Goal: Feedback & Contribution: Submit feedback/report problem

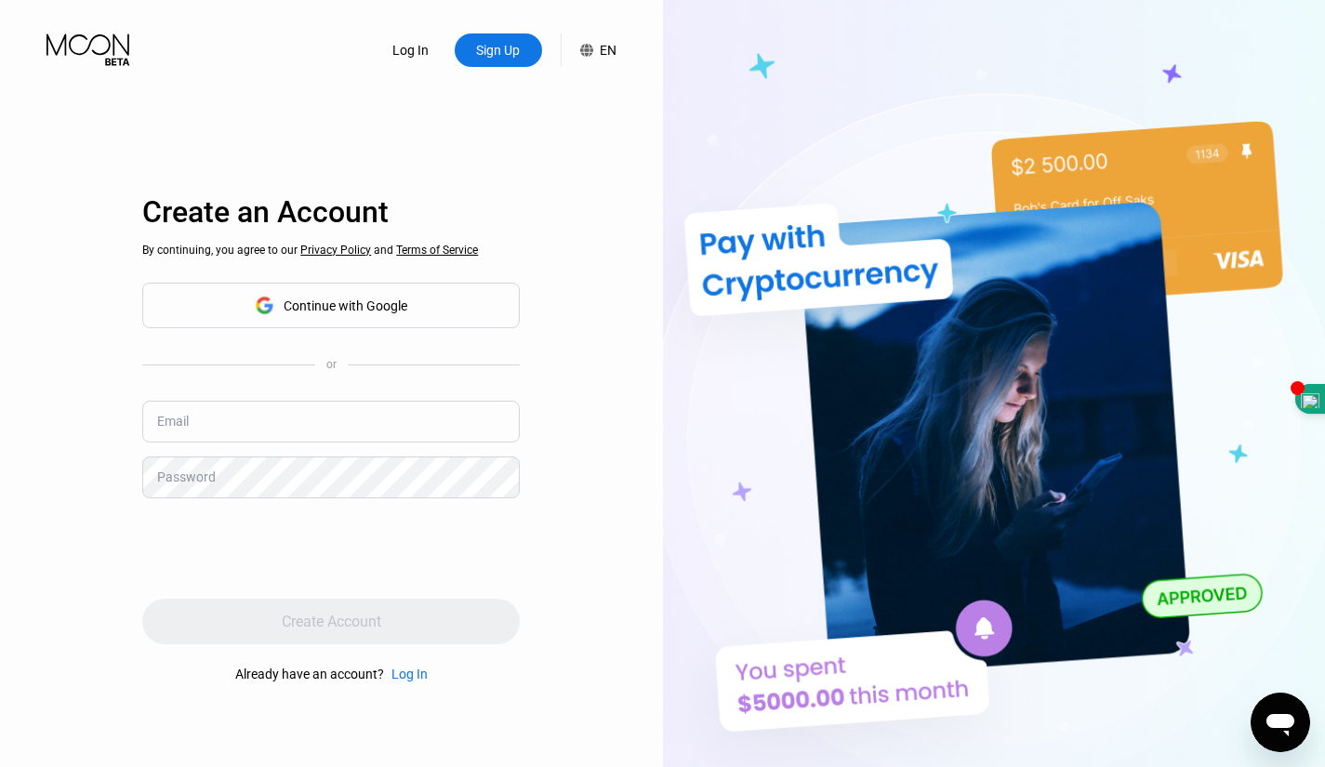
click at [589, 170] on div "Log In Sign Up EN Language English Save Create an Account By continuing, you ag…" at bounding box center [331, 422] width 663 height 844
click at [415, 301] on div "Continue with Google" at bounding box center [330, 306] width 377 height 46
click at [228, 419] on input "text" at bounding box center [330, 422] width 377 height 42
type input "[EMAIL_ADDRESS][DOMAIN_NAME]"
click at [186, 484] on div "Password" at bounding box center [186, 477] width 59 height 15
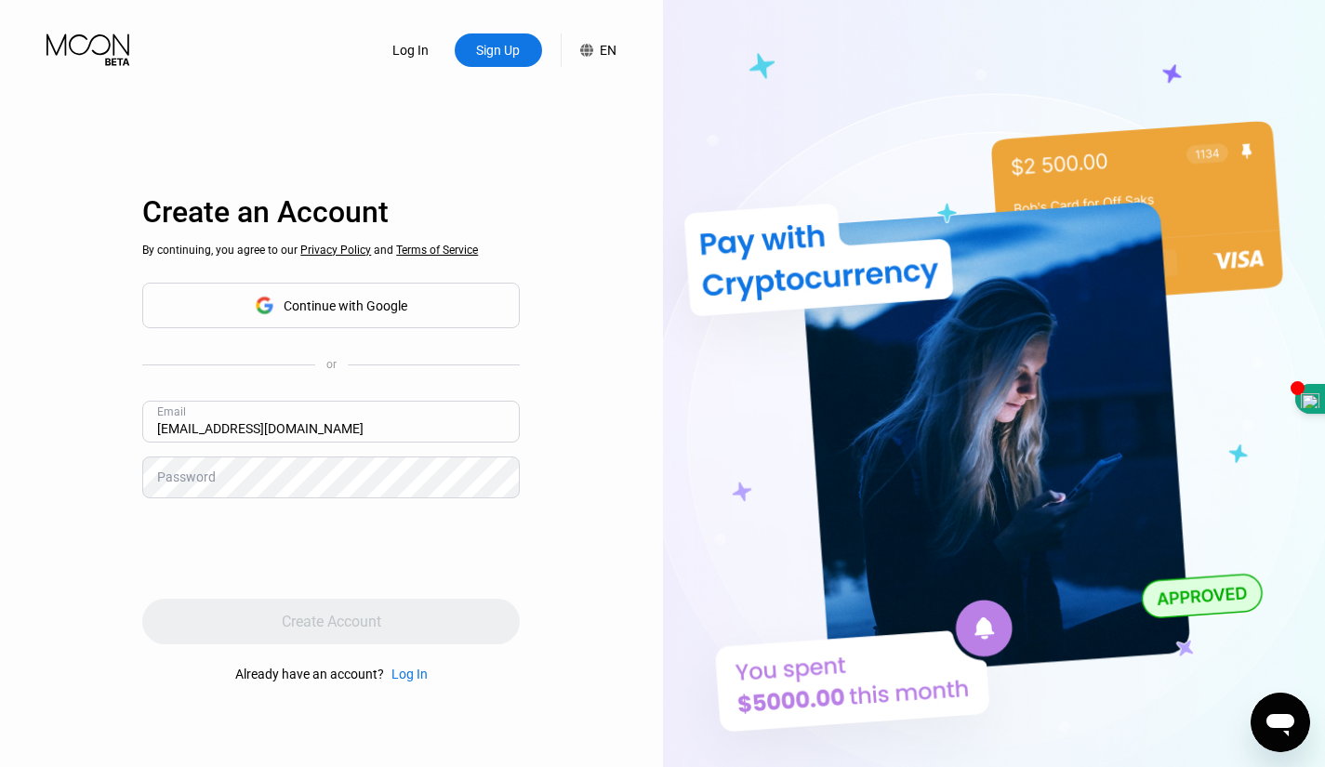
click at [191, 482] on div "Password" at bounding box center [186, 477] width 59 height 15
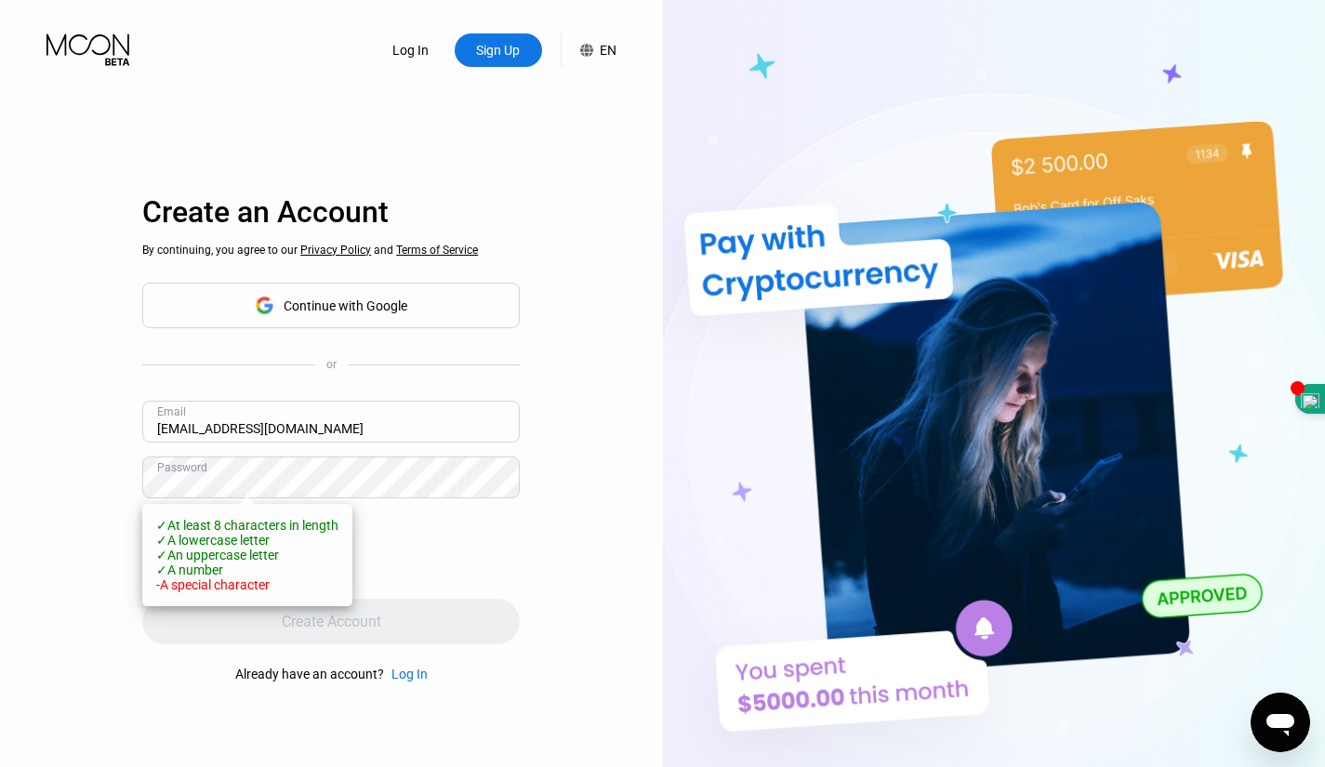
click at [36, 543] on div "Log In Sign Up EN Language Select an item Save Create an Account By continuing,…" at bounding box center [331, 422] width 663 height 844
click at [489, 564] on div at bounding box center [330, 548] width 377 height 73
click at [537, 555] on div "Log In Sign Up EN Language Select an item Save Create an Account By continuing,…" at bounding box center [331, 422] width 663 height 844
click at [250, 589] on span "- A special character" at bounding box center [212, 584] width 113 height 15
click at [541, 552] on div "Log In Sign Up EN Language Select an item Save Create an Account By continuing,…" at bounding box center [331, 422] width 663 height 844
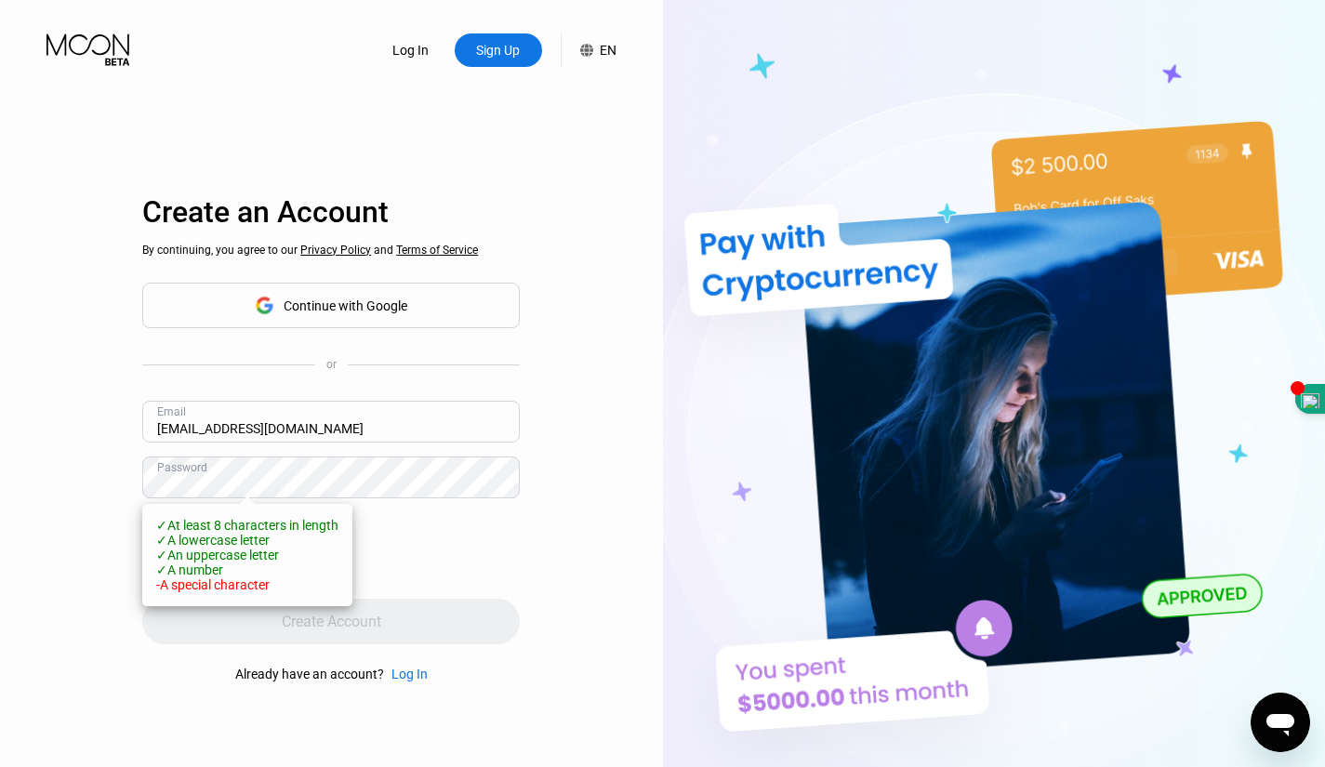
click at [357, 306] on div "Continue with Google" at bounding box center [346, 305] width 124 height 15
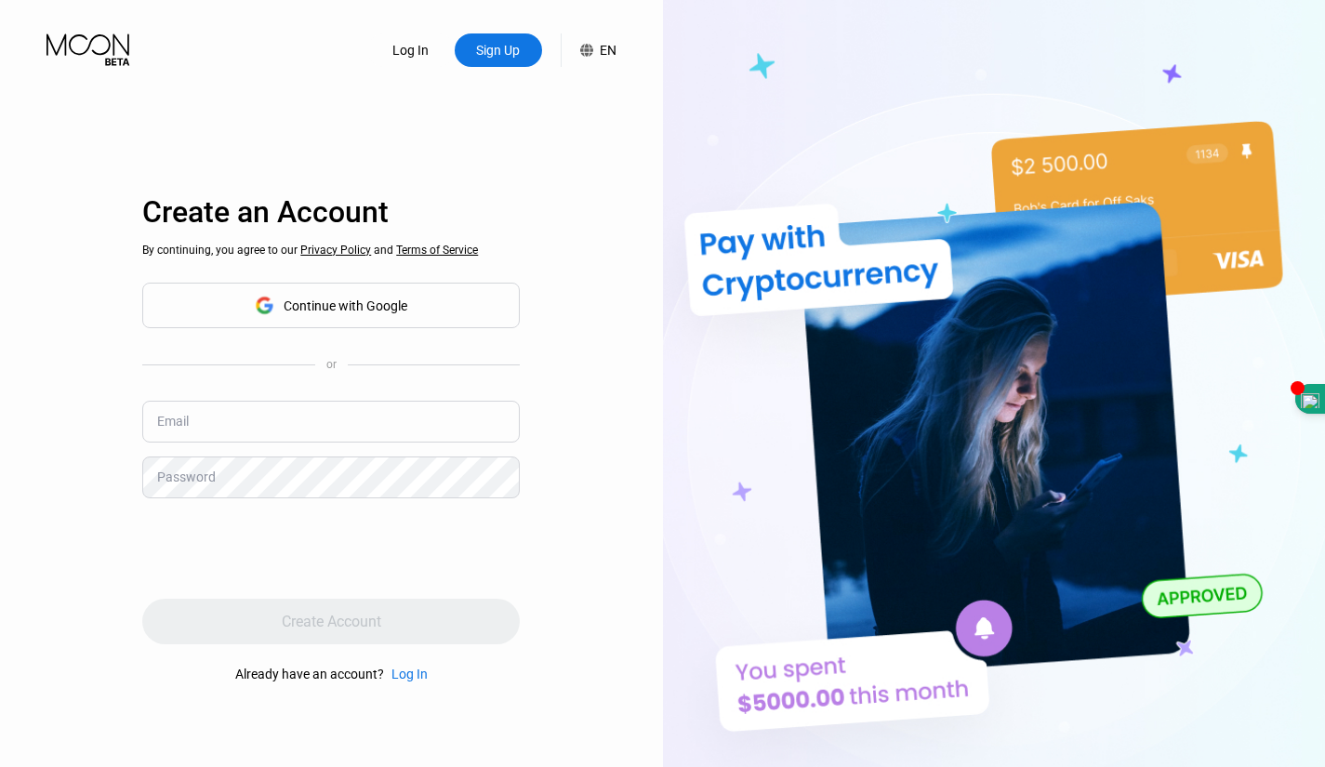
click at [371, 311] on div "Continue with Google" at bounding box center [346, 305] width 124 height 15
click at [201, 411] on input "text" at bounding box center [330, 422] width 377 height 42
type input "[EMAIL_ADDRESS][DOMAIN_NAME]"
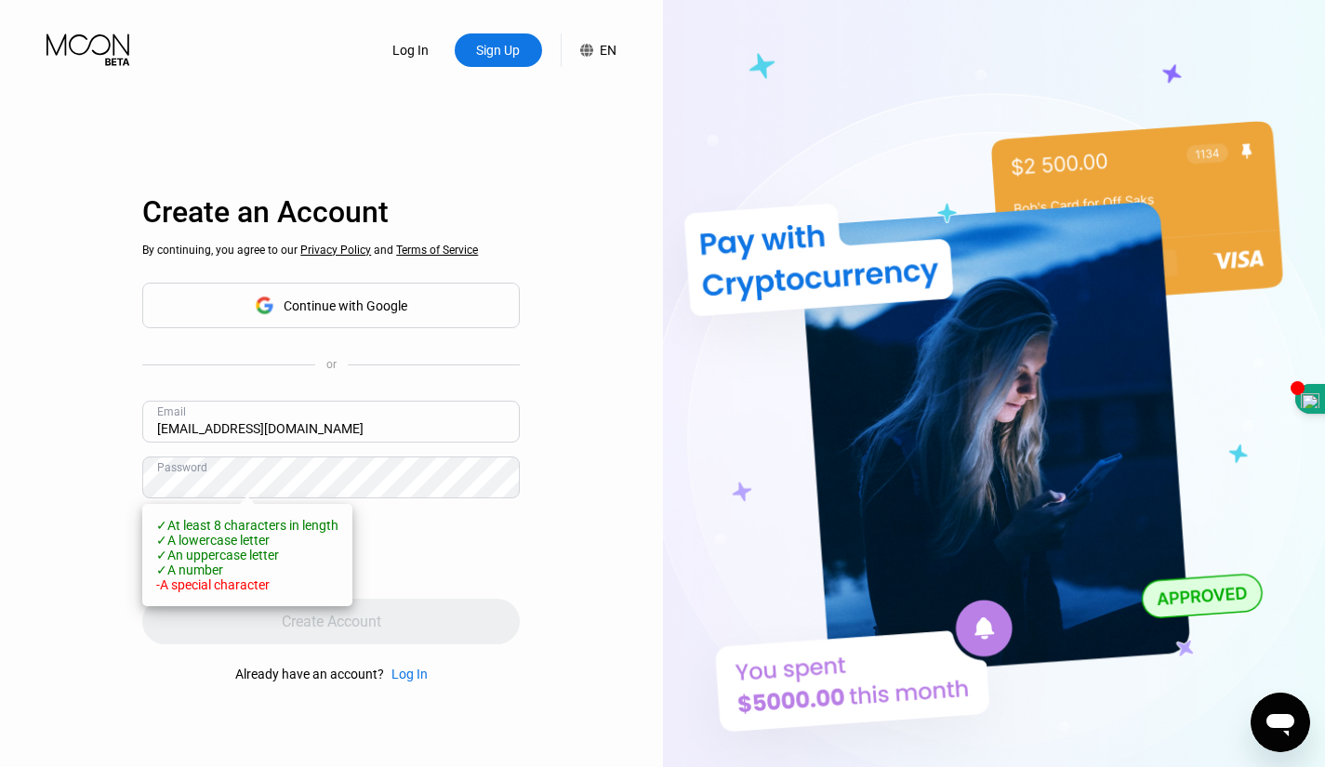
click at [477, 562] on div at bounding box center [330, 548] width 377 height 73
click at [543, 555] on div "Log In Sign Up EN Language Select an item Save Create an Account By continuing,…" at bounding box center [331, 422] width 663 height 844
click at [523, 536] on div "Log In Sign Up EN Language Select an item Save Create an Account By continuing,…" at bounding box center [331, 422] width 663 height 844
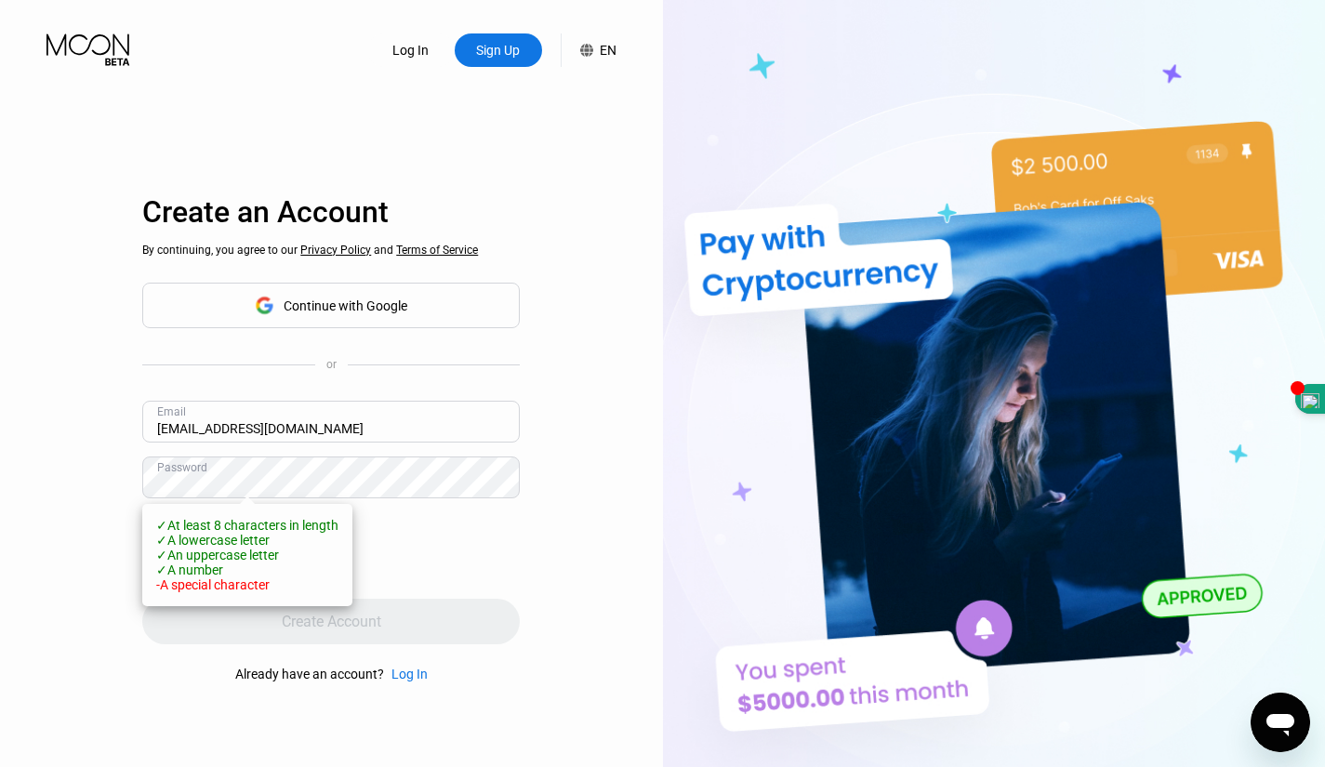
click at [220, 577] on span "✓ A number" at bounding box center [189, 569] width 67 height 15
drag, startPoint x: 218, startPoint y: 588, endPoint x: 205, endPoint y: 590, distance: 14.2
click at [209, 591] on div "✓ At least 8 characters in length ✓ A lowercase letter ✓ An uppercase letter ✓ …" at bounding box center [247, 555] width 182 height 74
click at [205, 590] on span "- A special character" at bounding box center [212, 584] width 113 height 15
click at [281, 592] on div "✓ At least 8 characters in length ✓ A lowercase letter ✓ An uppercase letter ✓ …" at bounding box center [247, 555] width 182 height 74
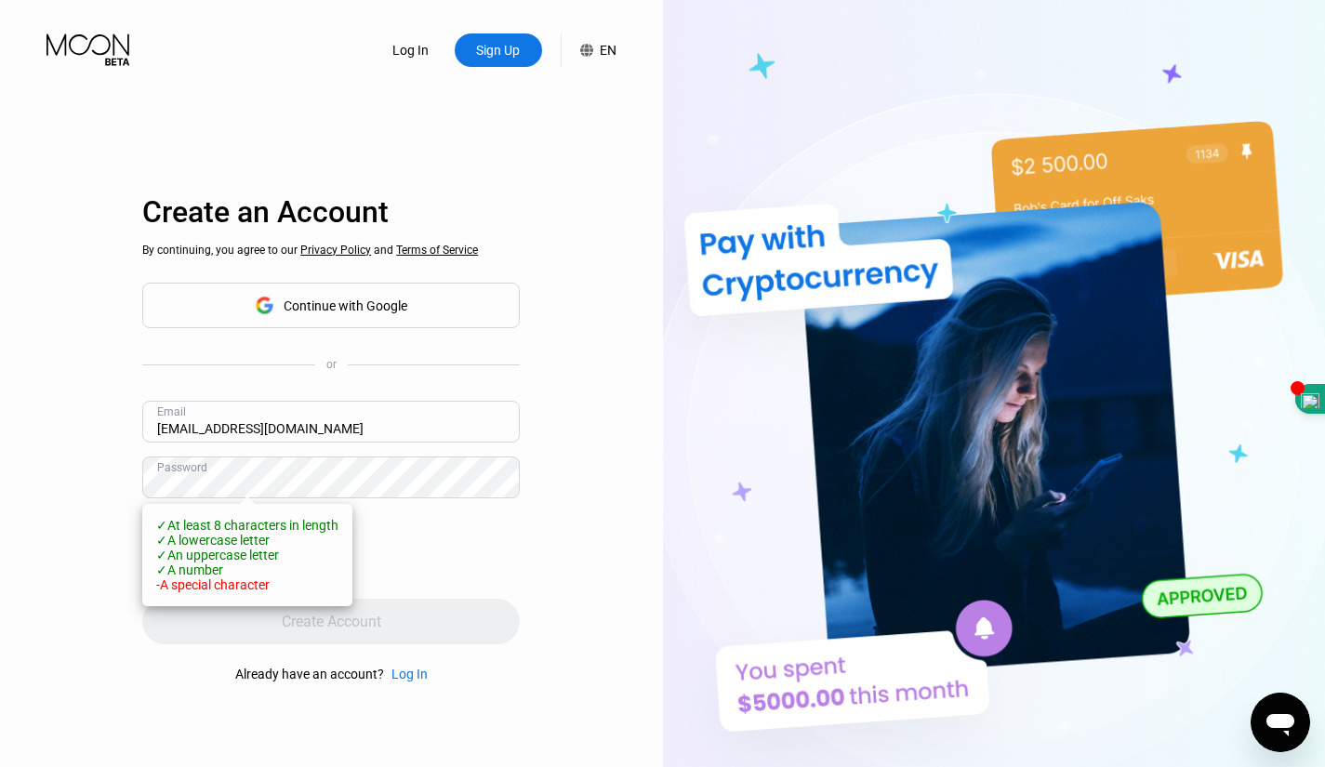
click at [496, 549] on div at bounding box center [330, 548] width 377 height 73
drag, startPoint x: 619, startPoint y: 565, endPoint x: 539, endPoint y: 578, distance: 81.0
click at [617, 571] on div "Log In Sign Up EN Language Select an item Save Create an Account By continuing,…" at bounding box center [331, 422] width 663 height 844
click at [464, 555] on div at bounding box center [330, 548] width 377 height 73
click at [415, 309] on div "Continue with Google" at bounding box center [330, 306] width 377 height 46
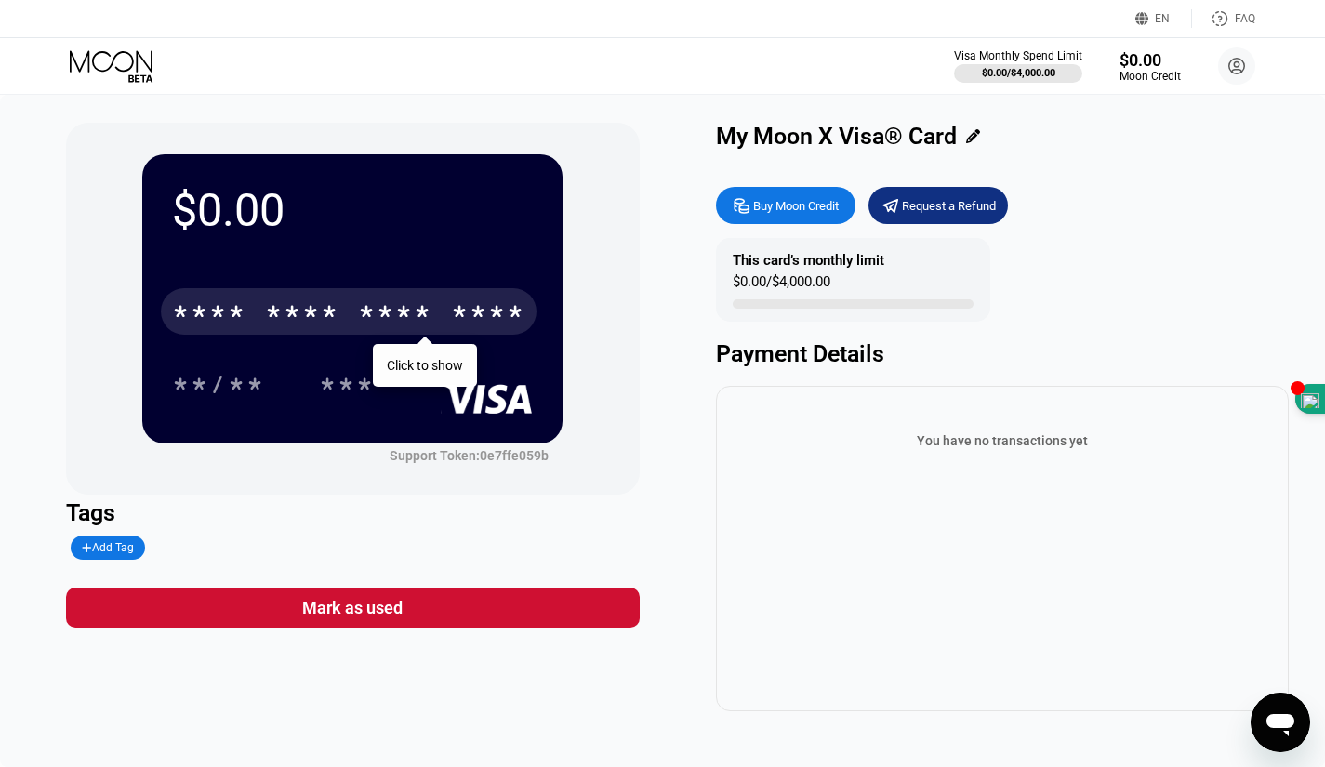
click at [437, 304] on div "* * * * * * * * * * * * ****" at bounding box center [349, 311] width 376 height 46
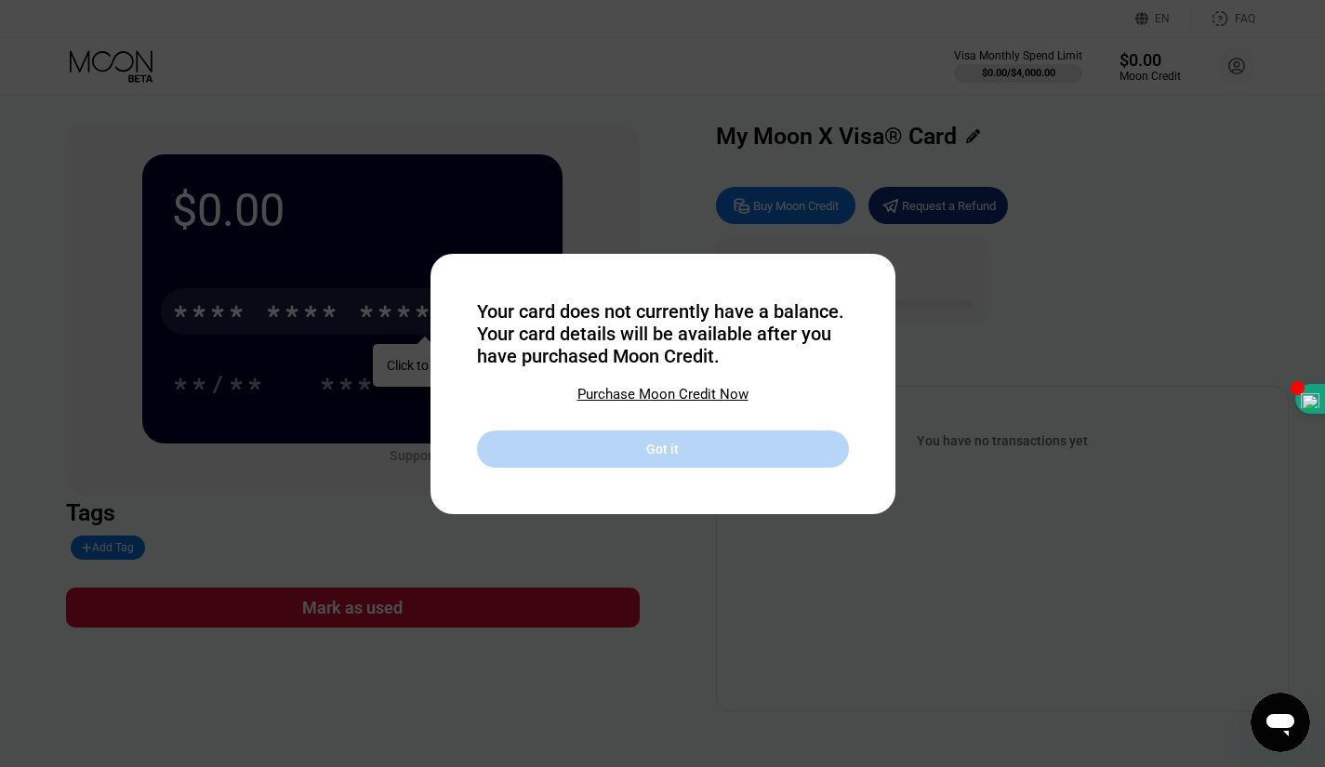
click at [615, 449] on div "Got it" at bounding box center [663, 448] width 372 height 37
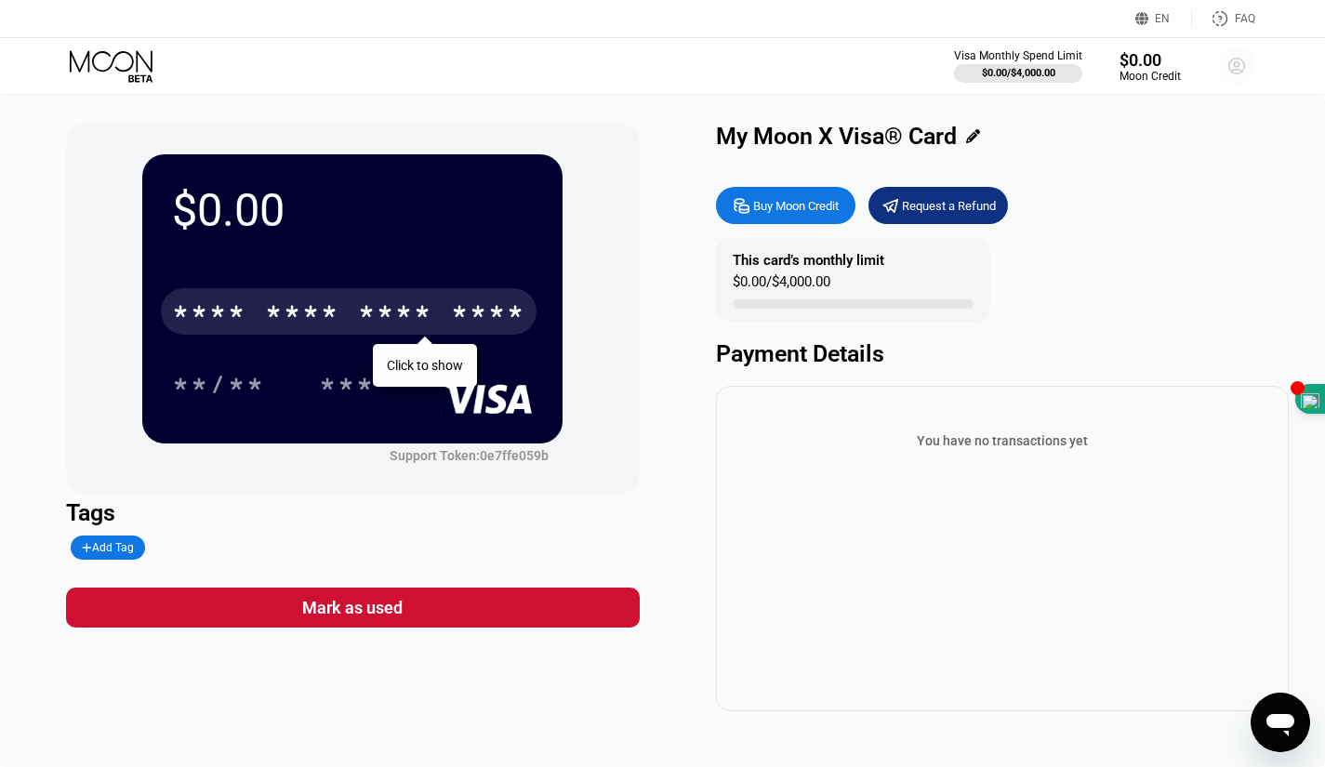
click at [1225, 60] on circle at bounding box center [1236, 65] width 37 height 37
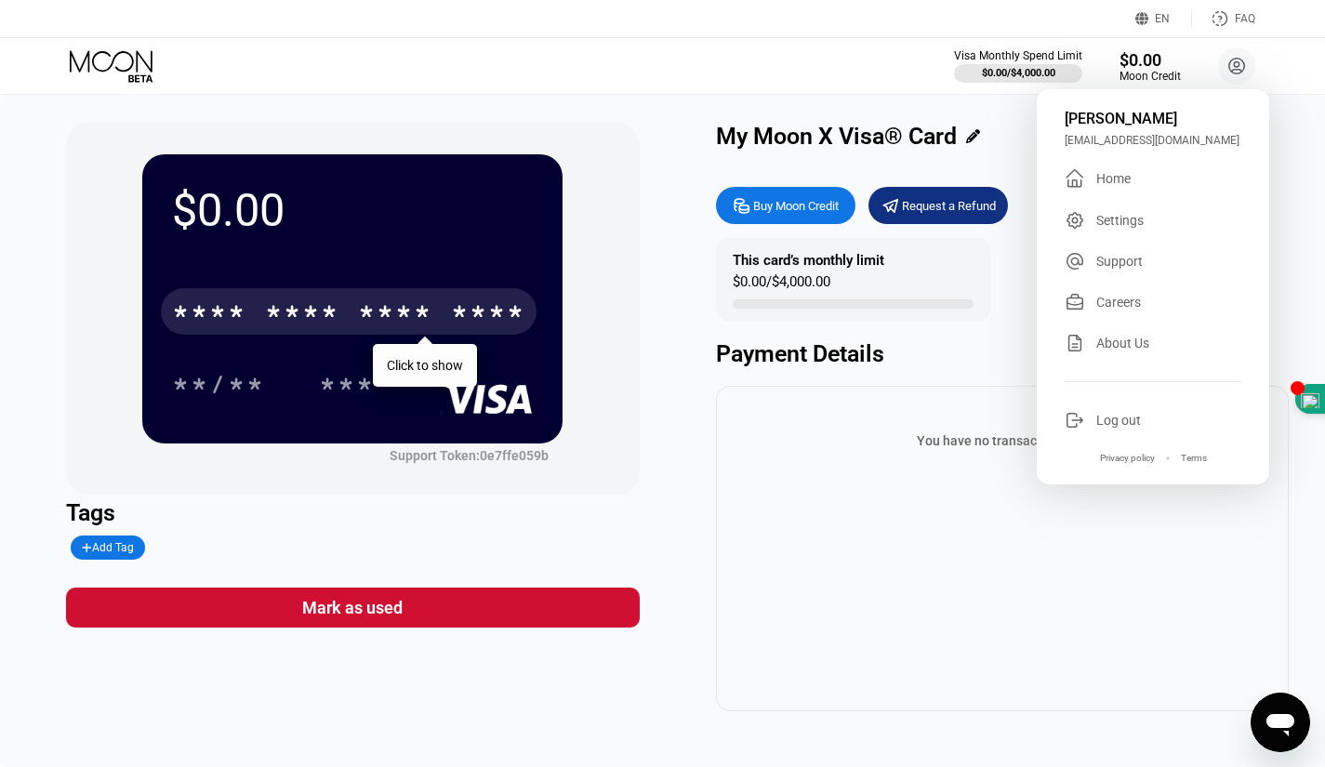
click at [1124, 190] on div " Home" at bounding box center [1153, 178] width 177 height 22
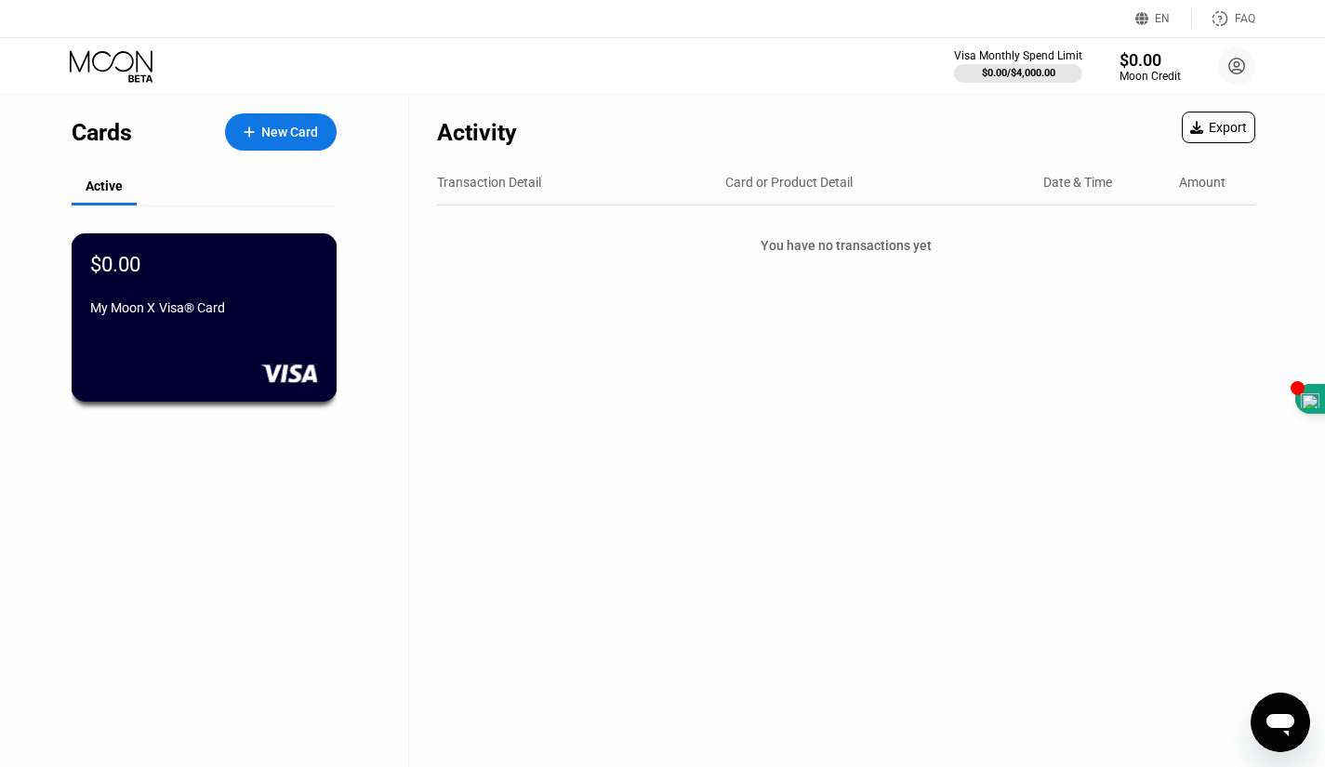
click at [230, 332] on div "$0.00 My Moon X Visa® Card" at bounding box center [205, 317] width 266 height 168
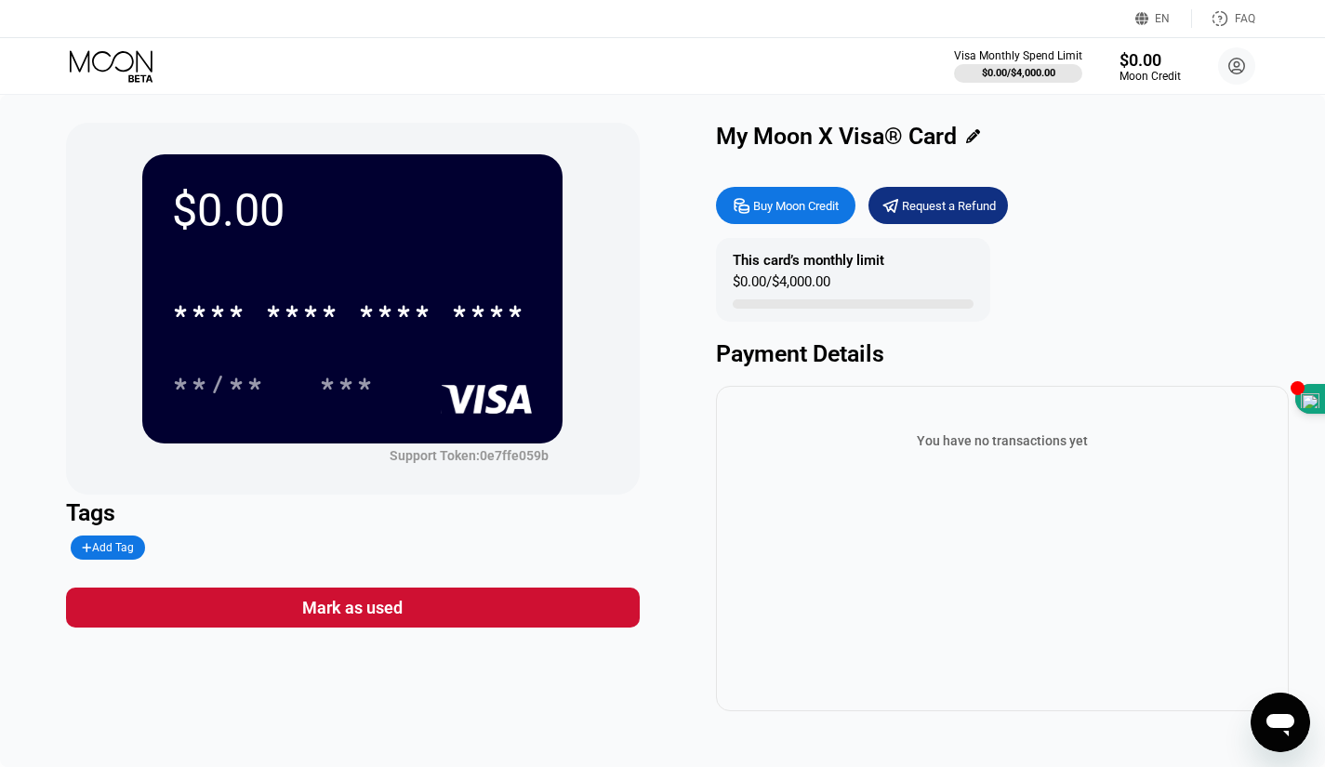
click at [332, 287] on div "* * * * * * * * * * * * ****" at bounding box center [352, 305] width 361 height 63
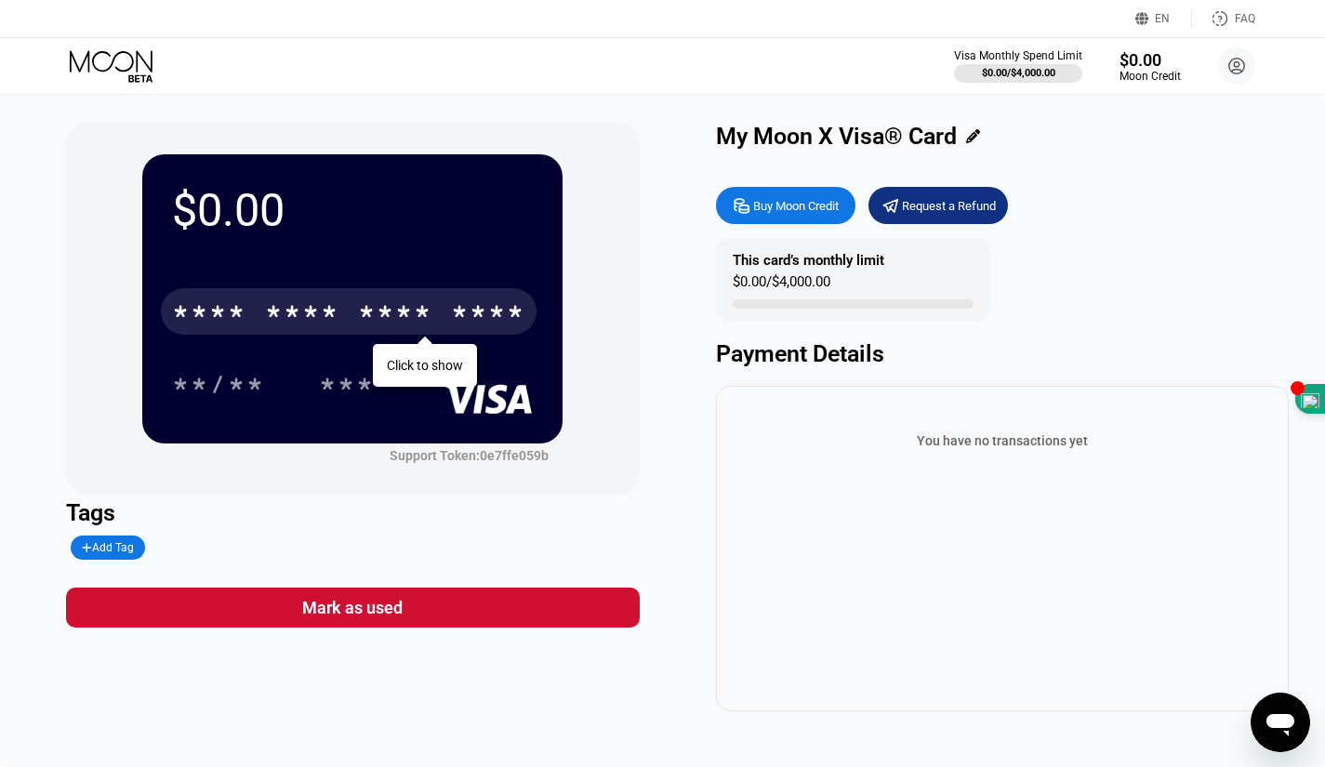
click at [332, 294] on div "* * * * * * * * * * * * ****" at bounding box center [349, 311] width 376 height 46
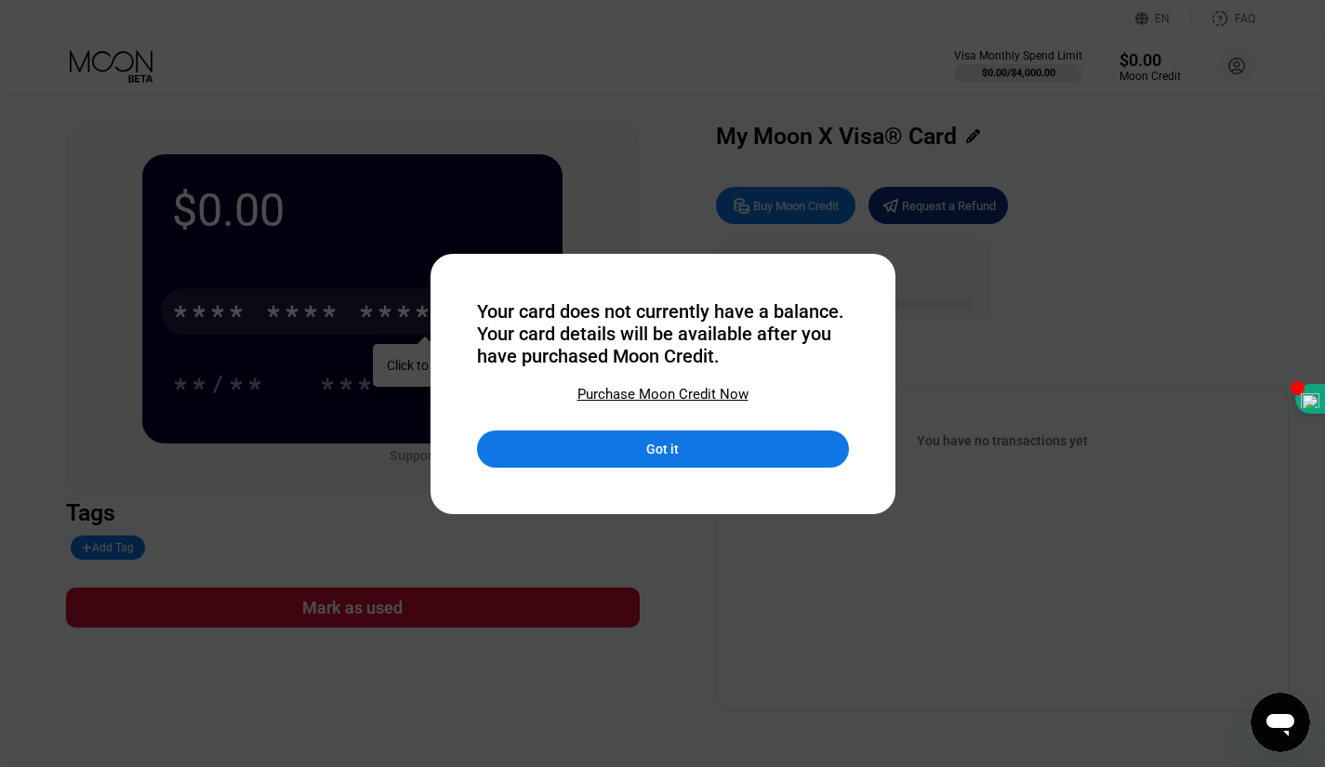
click at [707, 394] on div "Purchase Moon Credit Now" at bounding box center [662, 394] width 171 height 17
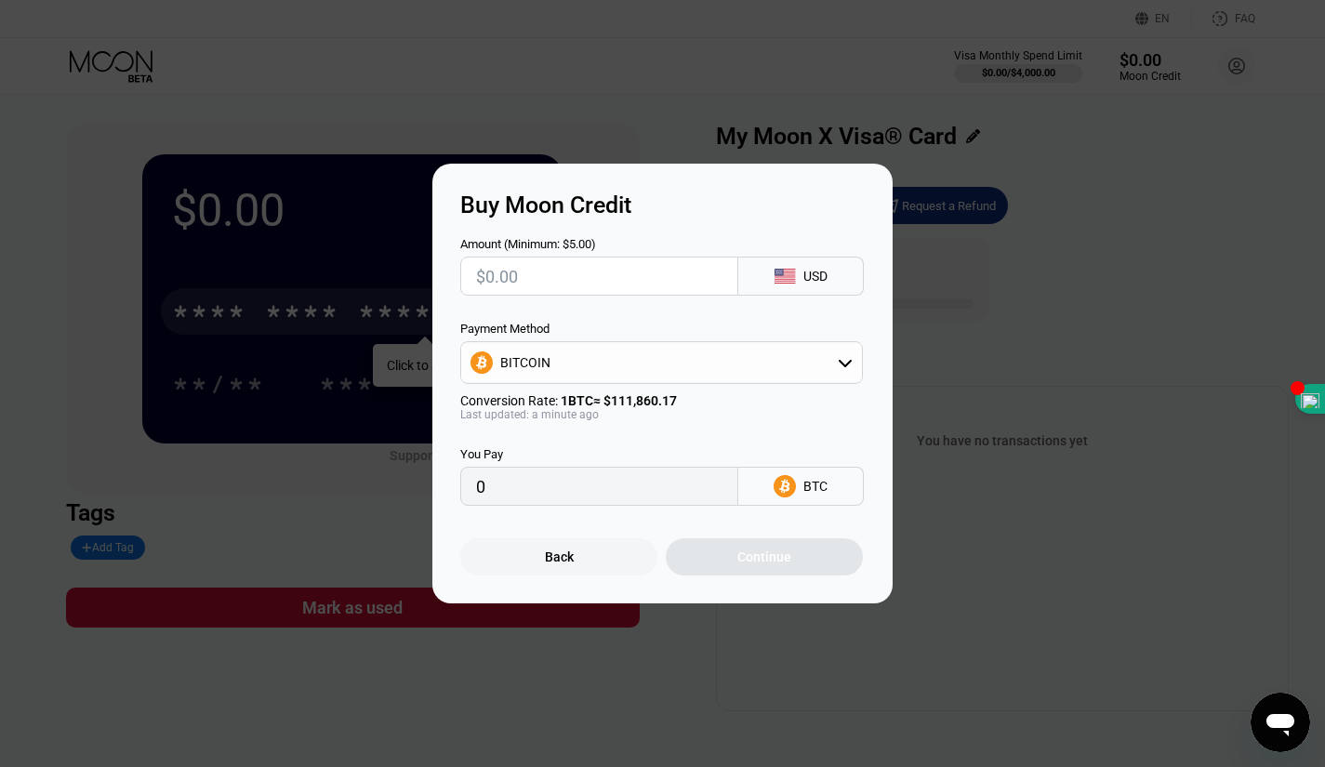
click at [980, 337] on div "Buy Moon Credit Amount (Minimum: $5.00) USD Payment Method BITCOIN Conversion R…" at bounding box center [662, 384] width 1325 height 440
click at [588, 559] on div "Back" at bounding box center [558, 556] width 197 height 37
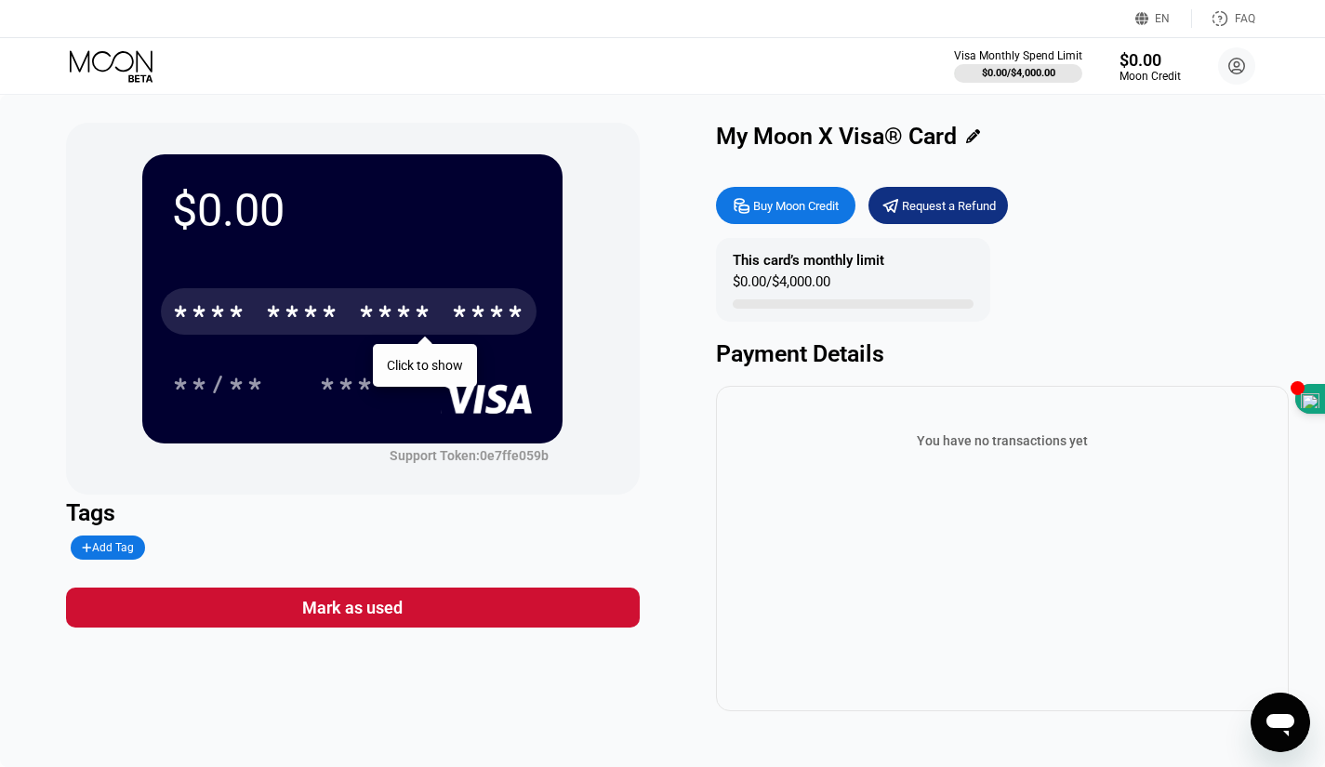
click at [443, 364] on div "**/** ***" at bounding box center [352, 384] width 361 height 46
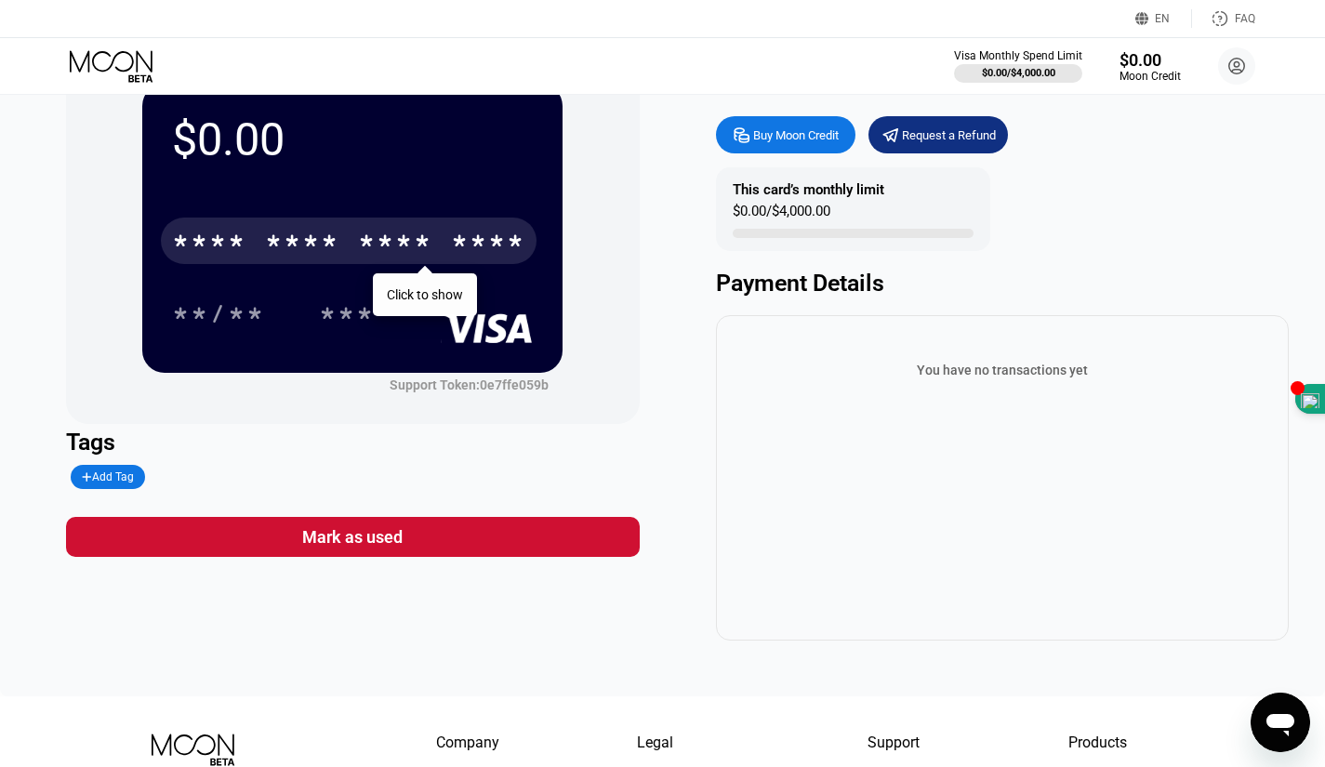
scroll to position [93, 0]
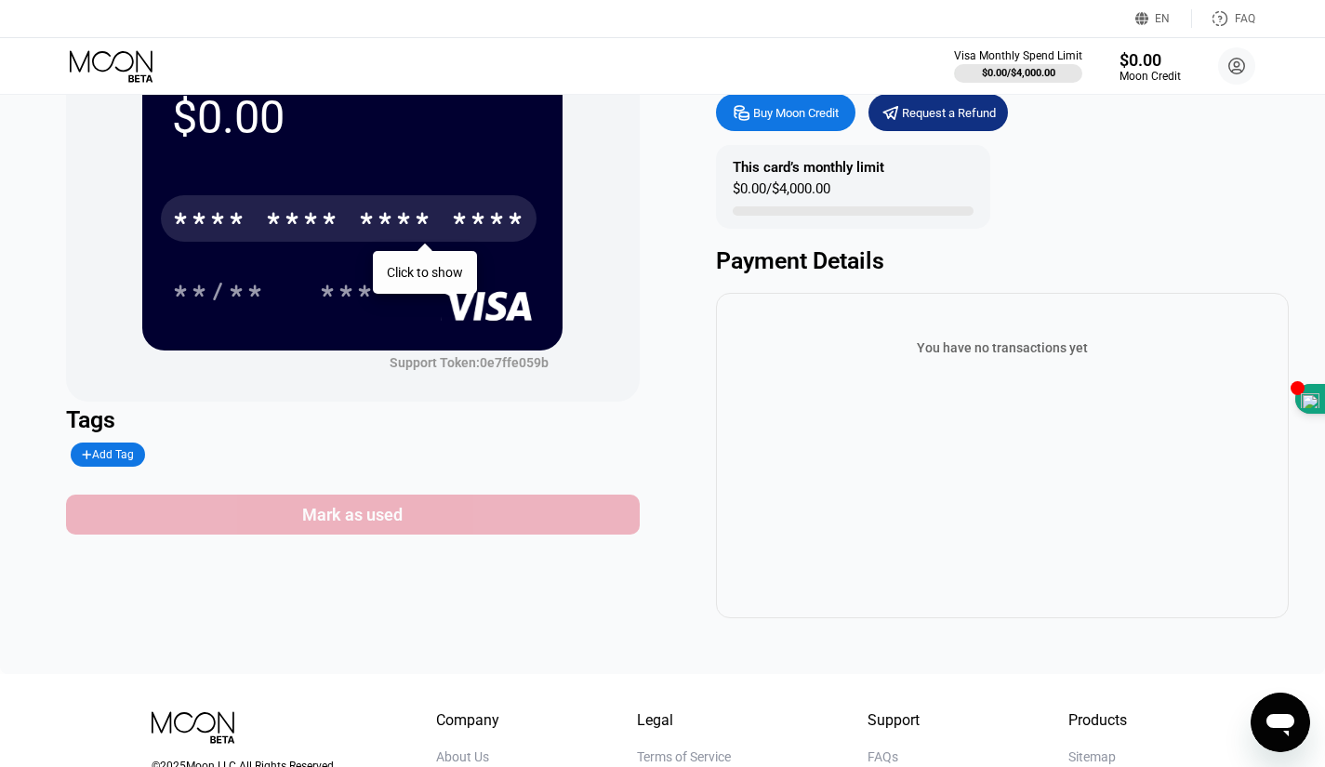
click at [354, 525] on div "Mark as used" at bounding box center [352, 514] width 100 height 21
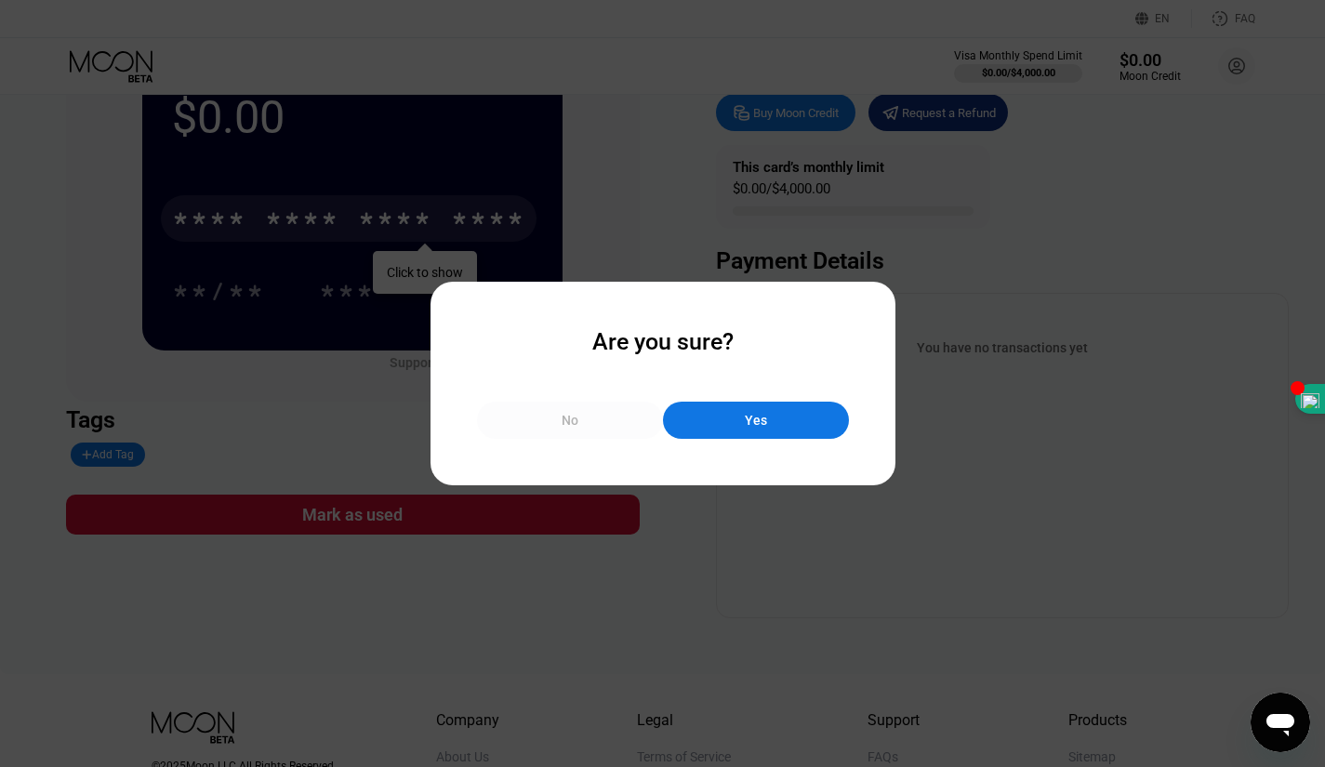
click at [571, 423] on div "No" at bounding box center [570, 420] width 17 height 17
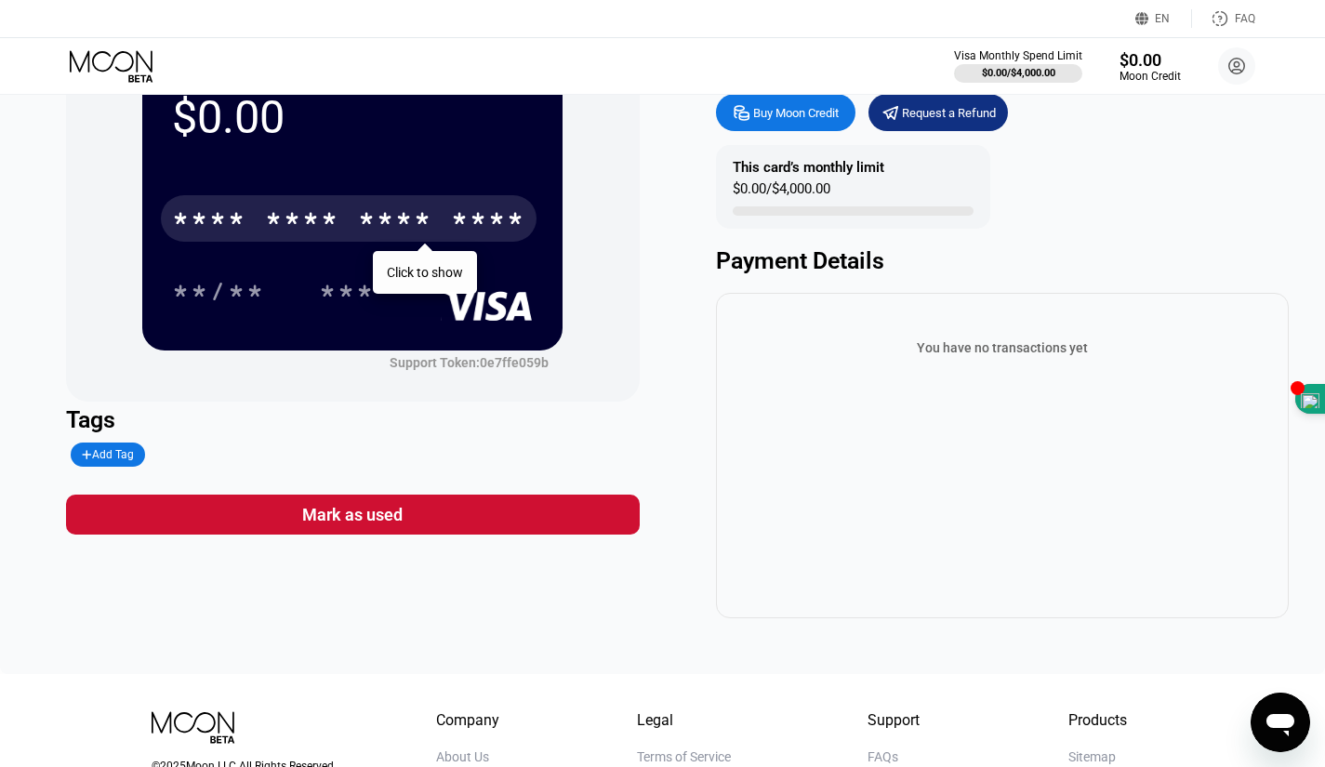
click at [435, 266] on div "Click to show" at bounding box center [425, 272] width 104 height 43
click at [423, 272] on div "**/** ***" at bounding box center [352, 291] width 361 height 46
click at [714, 387] on div "$0.00 * * * * * * * * * * * * **** Click to show **/** *** Support Token: 0e7ff…" at bounding box center [662, 324] width 1193 height 589
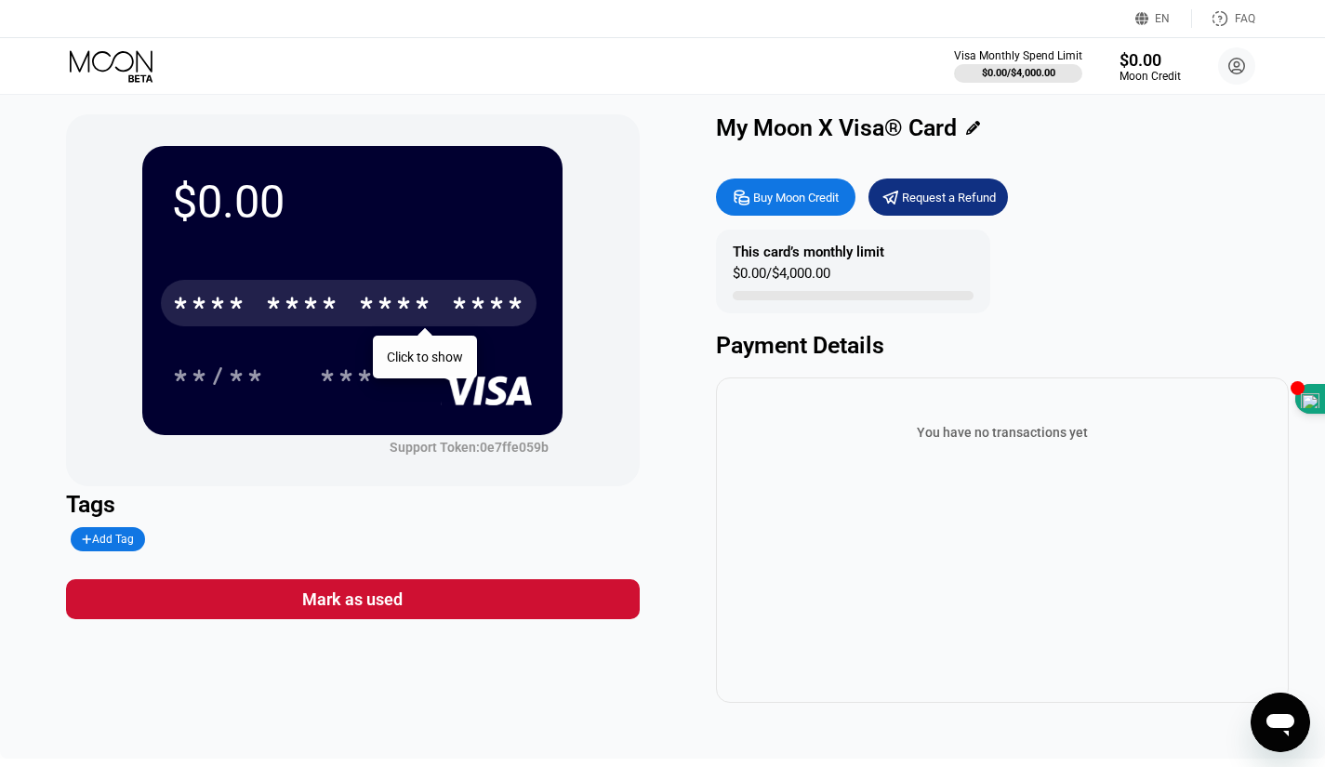
scroll to position [0, 0]
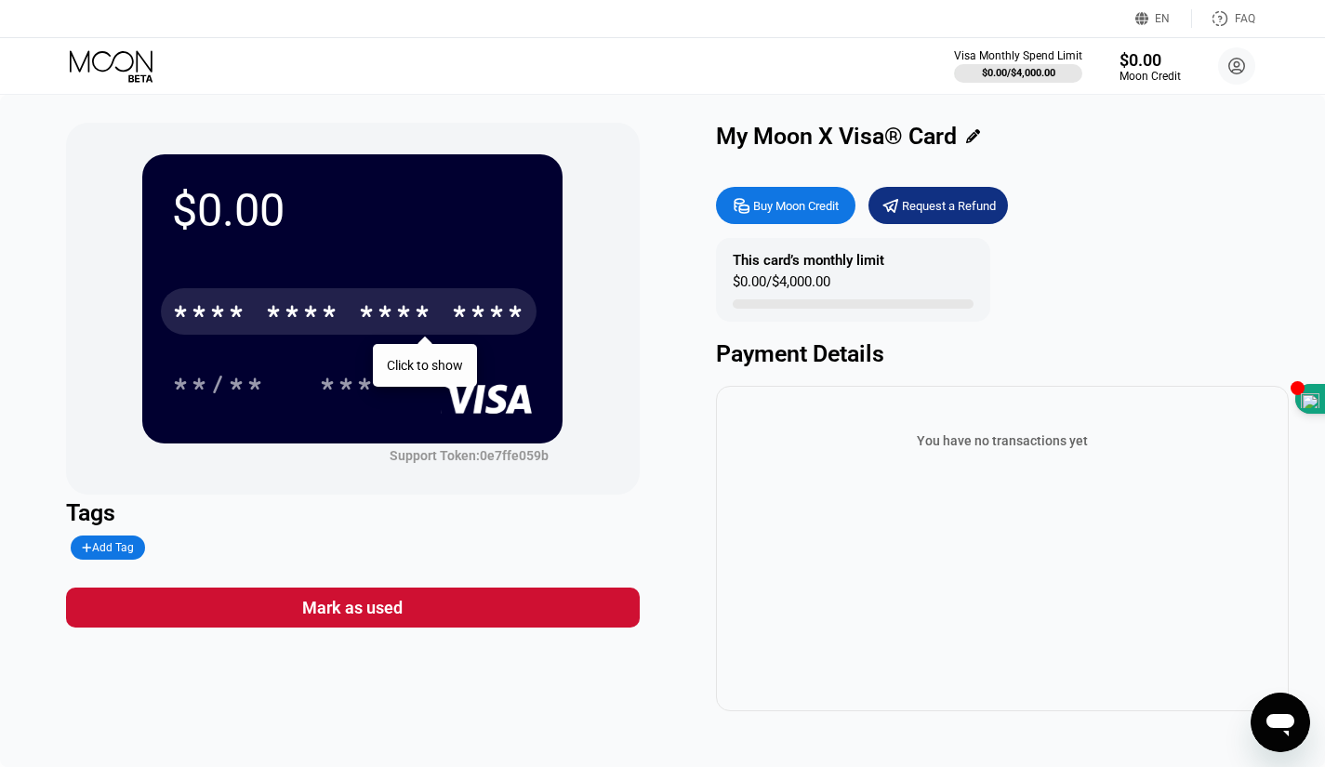
click at [376, 311] on div "* * * *" at bounding box center [395, 314] width 74 height 30
click at [462, 324] on div "****" at bounding box center [488, 314] width 74 height 30
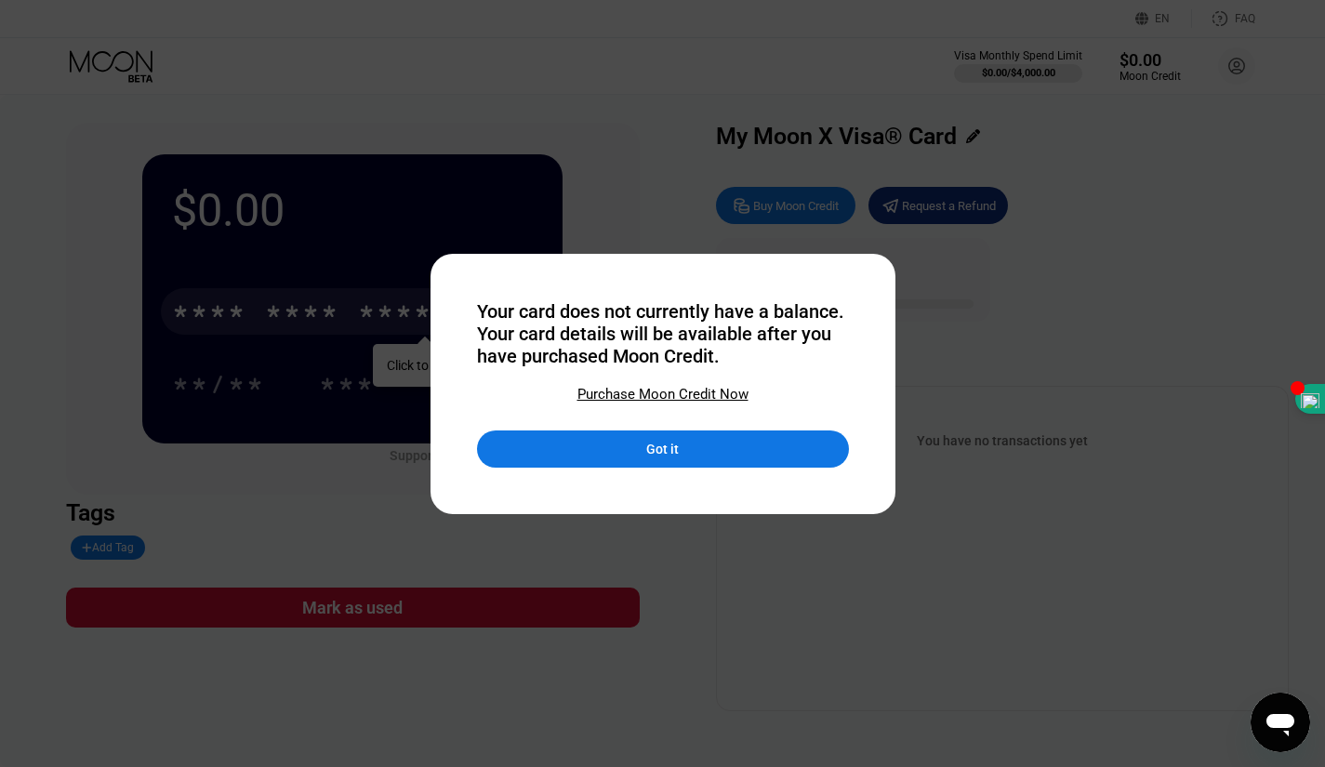
click at [723, 445] on div "Got it" at bounding box center [663, 448] width 372 height 37
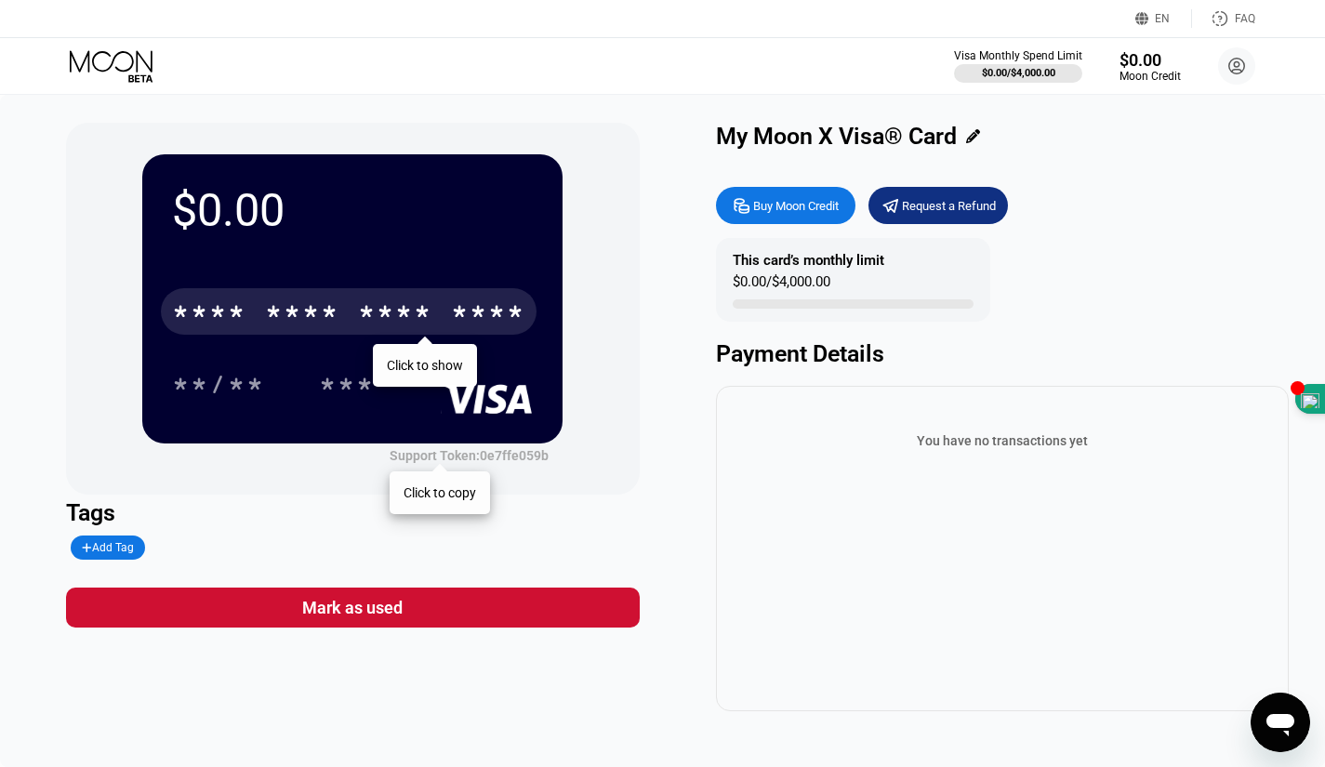
click at [483, 463] on div "Support Token: 0e7ffe059b" at bounding box center [469, 455] width 159 height 15
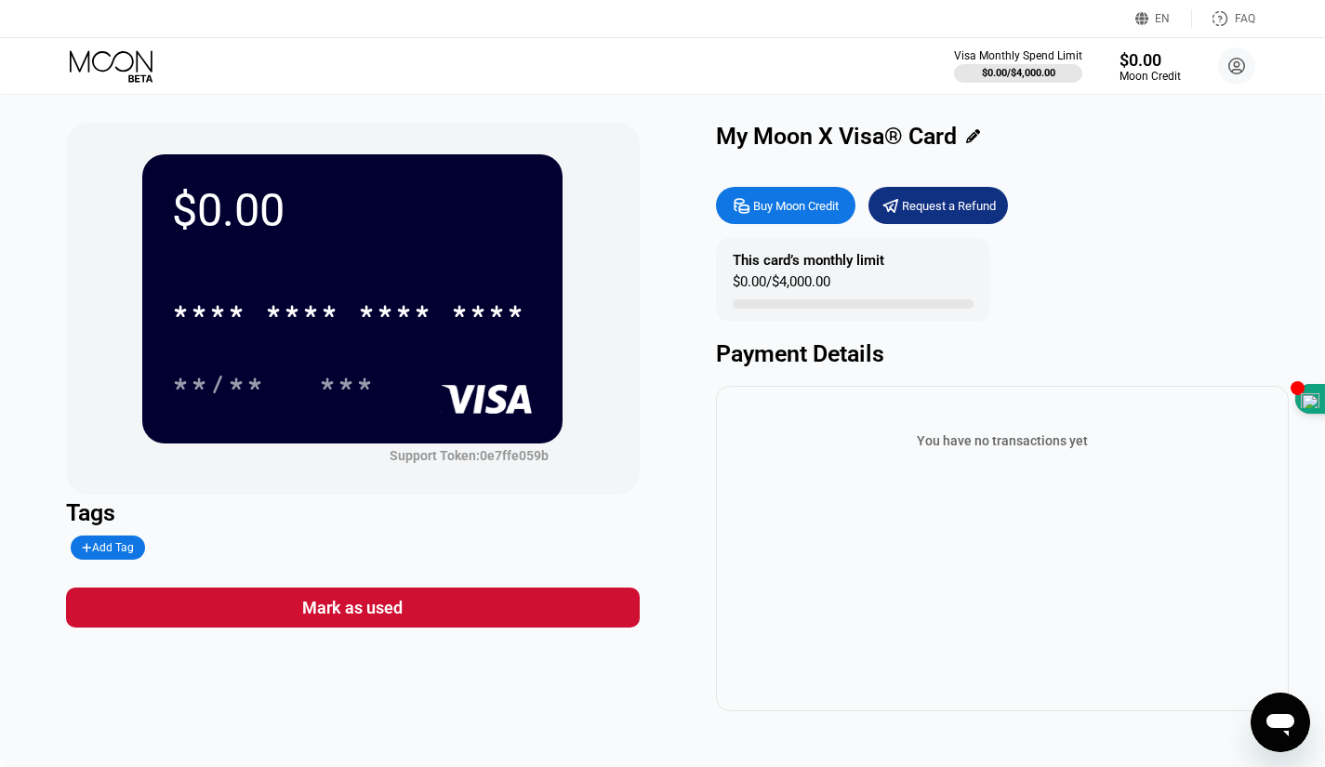
click at [659, 444] on div "$0.00 * * * * * * * * * * * * **** **/** *** Support Token: 0e7ffe059b Tags Add…" at bounding box center [662, 417] width 1193 height 589
click at [396, 306] on div "* * * *" at bounding box center [395, 314] width 74 height 30
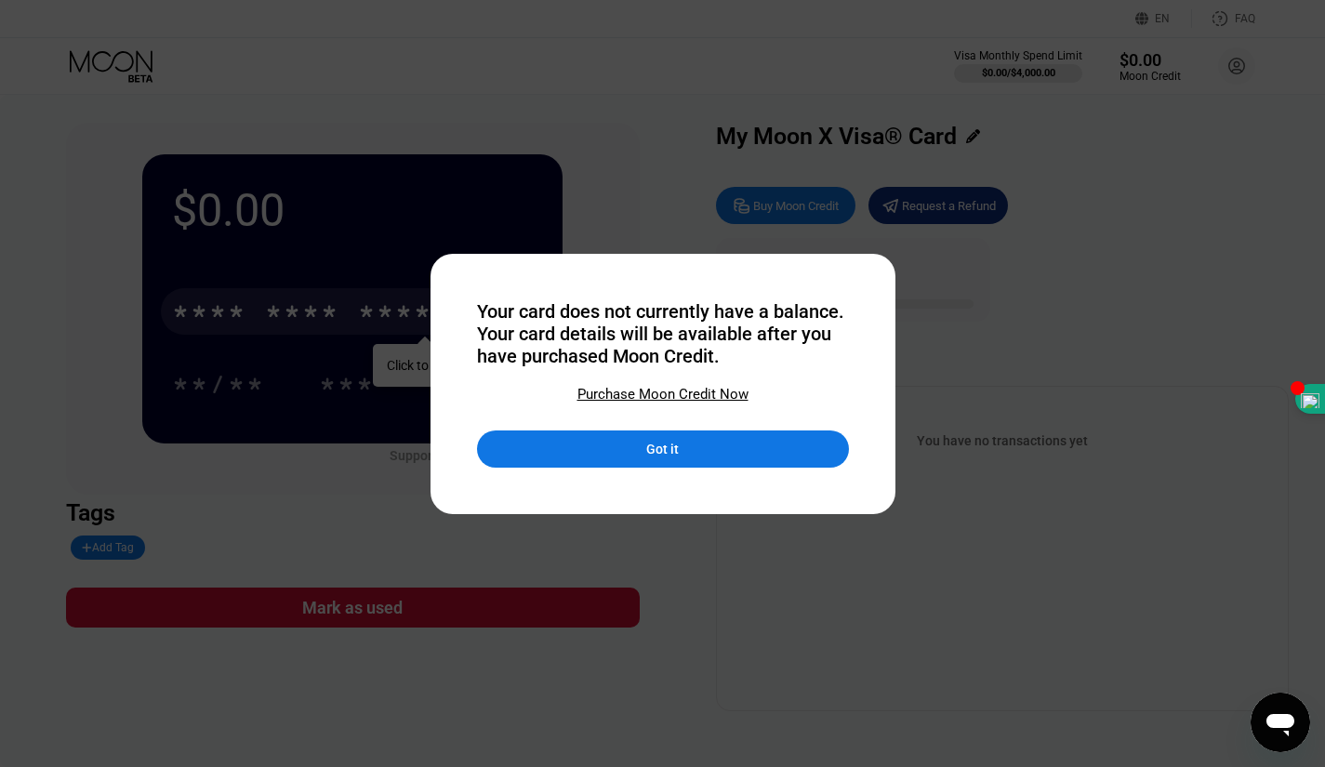
click at [694, 571] on div at bounding box center [669, 383] width 1339 height 767
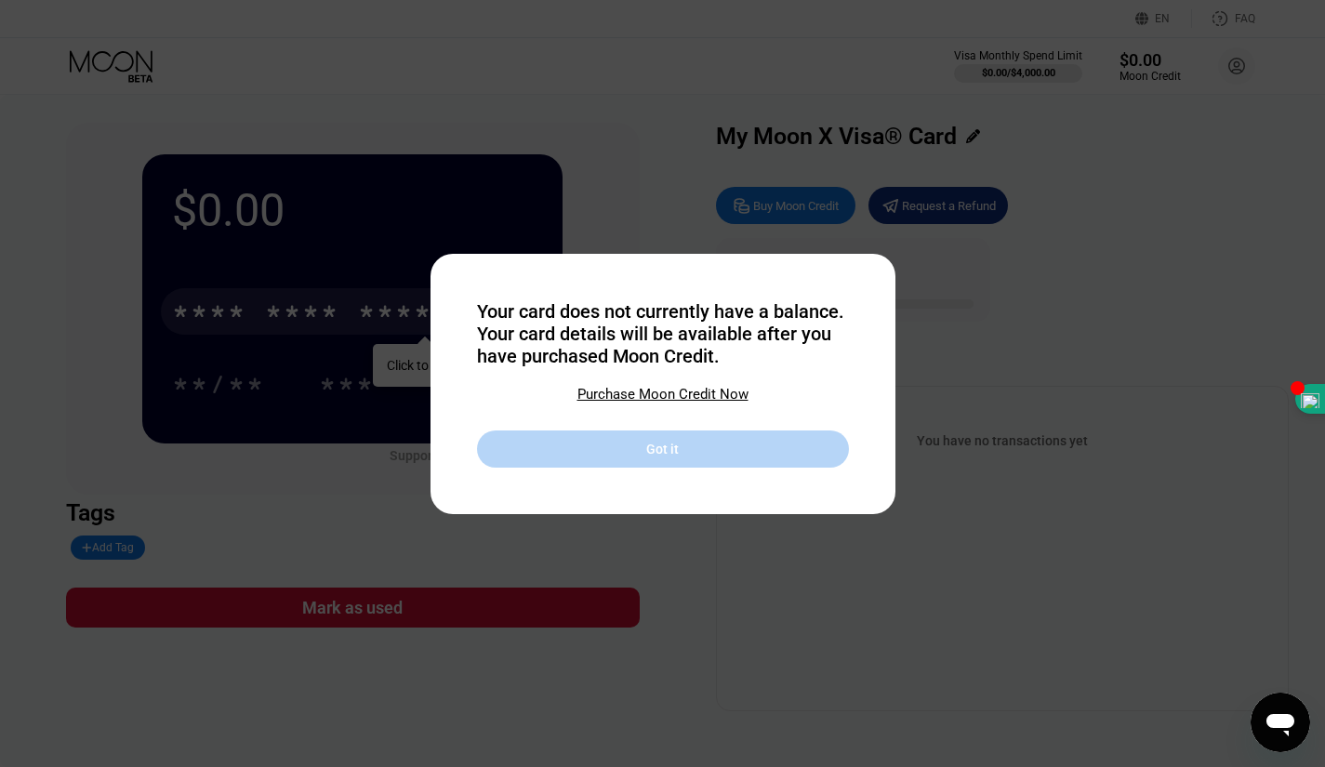
click at [645, 456] on div "Got it" at bounding box center [663, 448] width 372 height 37
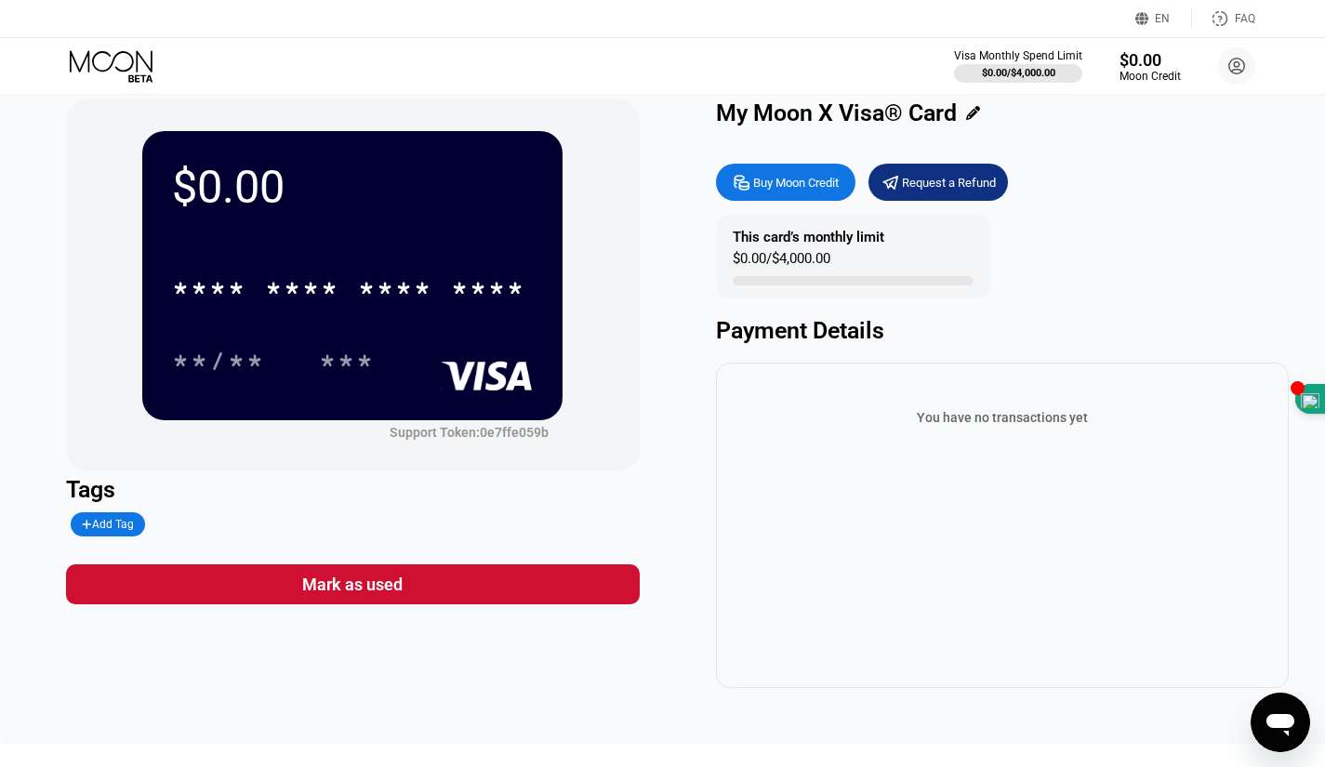
scroll to position [5, 0]
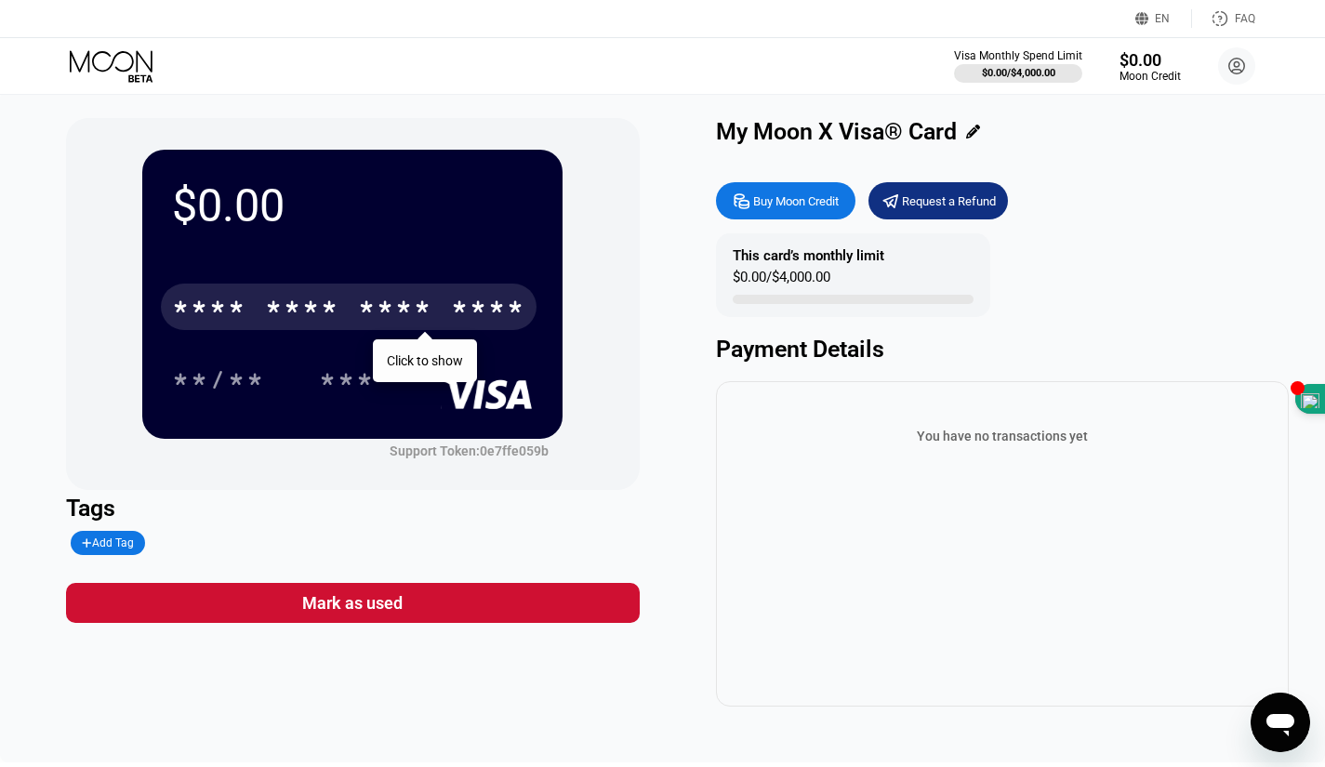
click at [362, 312] on div "* * * *" at bounding box center [395, 310] width 74 height 30
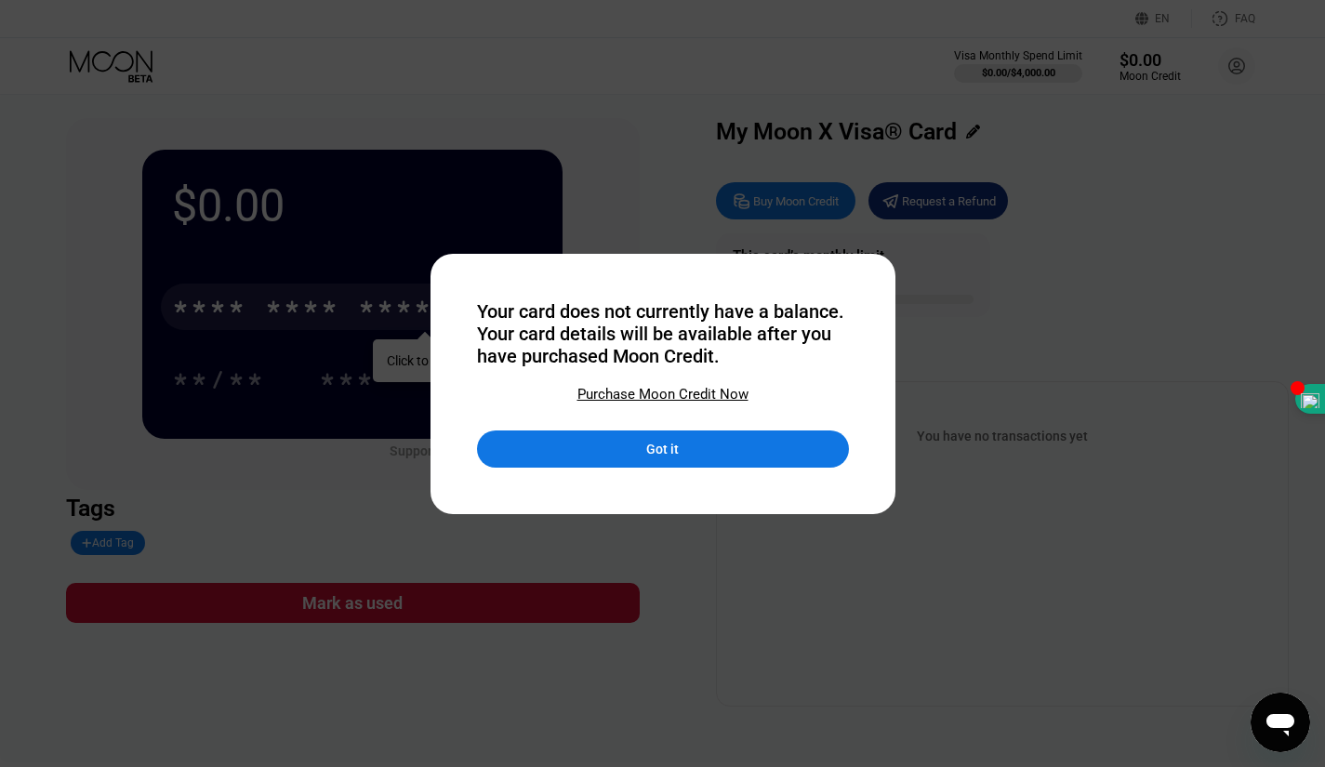
click at [708, 442] on div "Got it" at bounding box center [663, 448] width 372 height 37
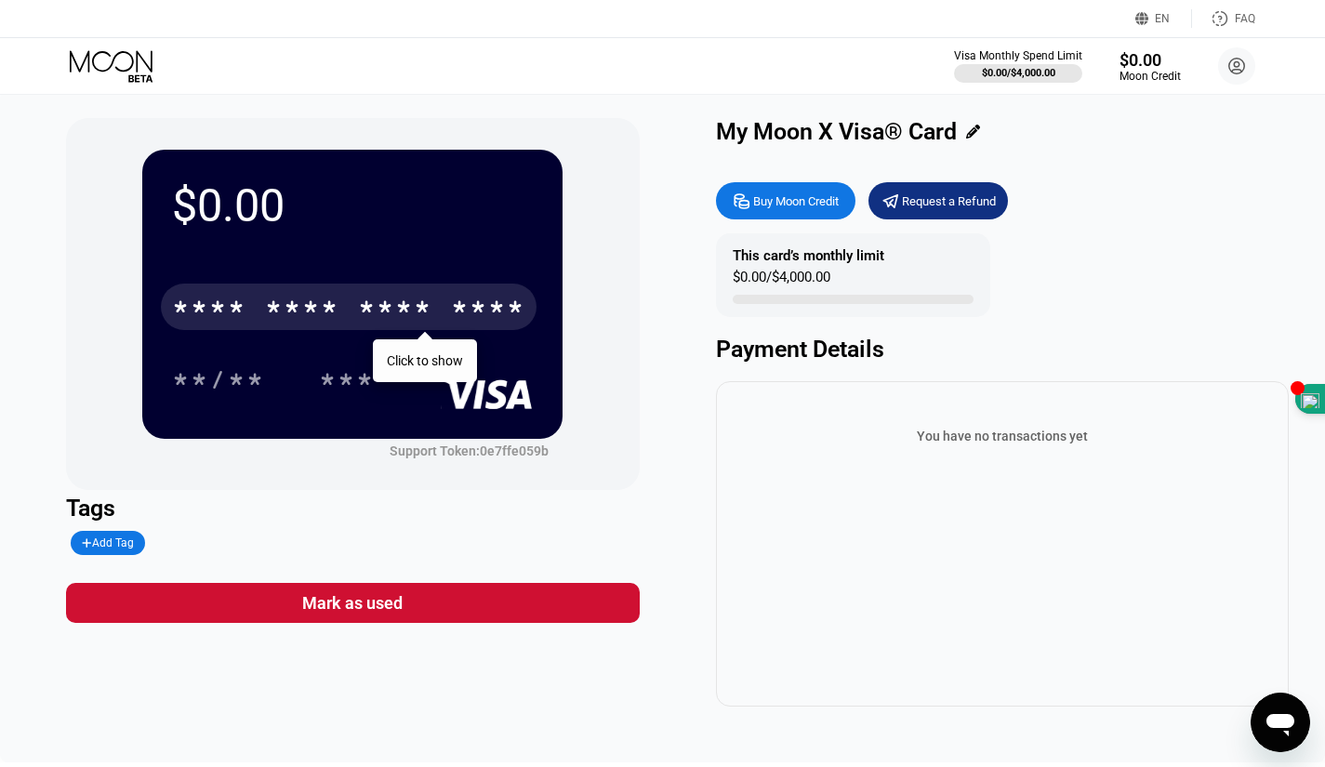
scroll to position [0, 0]
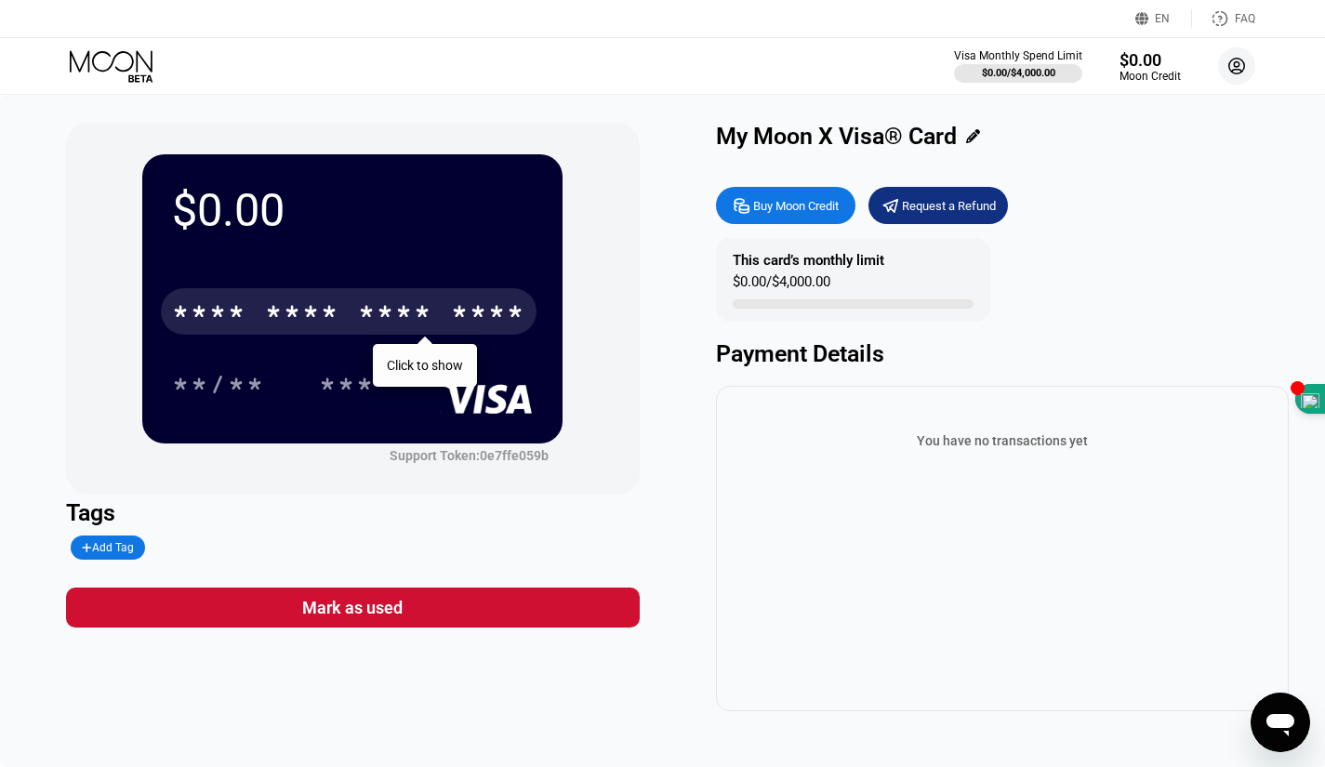
click at [1237, 69] on icon at bounding box center [1237, 66] width 10 height 10
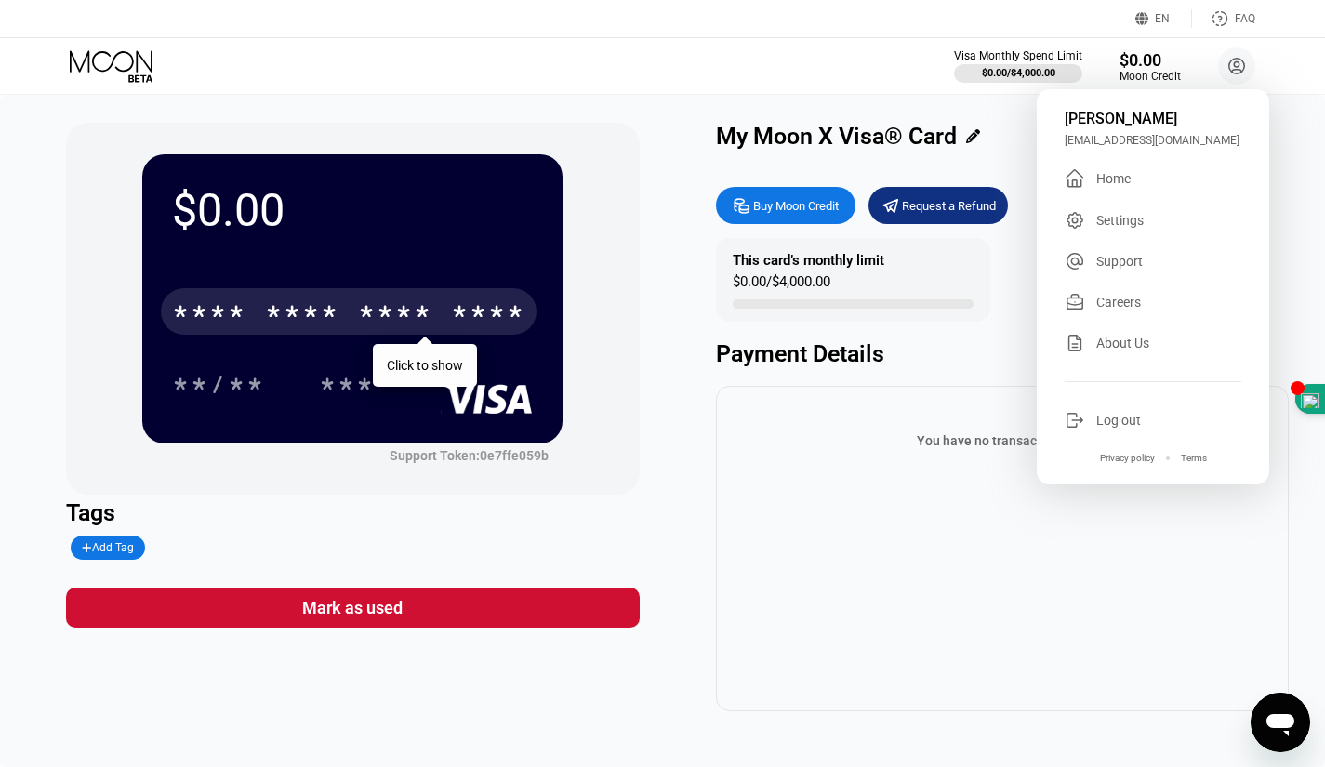
click at [1114, 269] on div "Support" at bounding box center [1119, 261] width 46 height 15
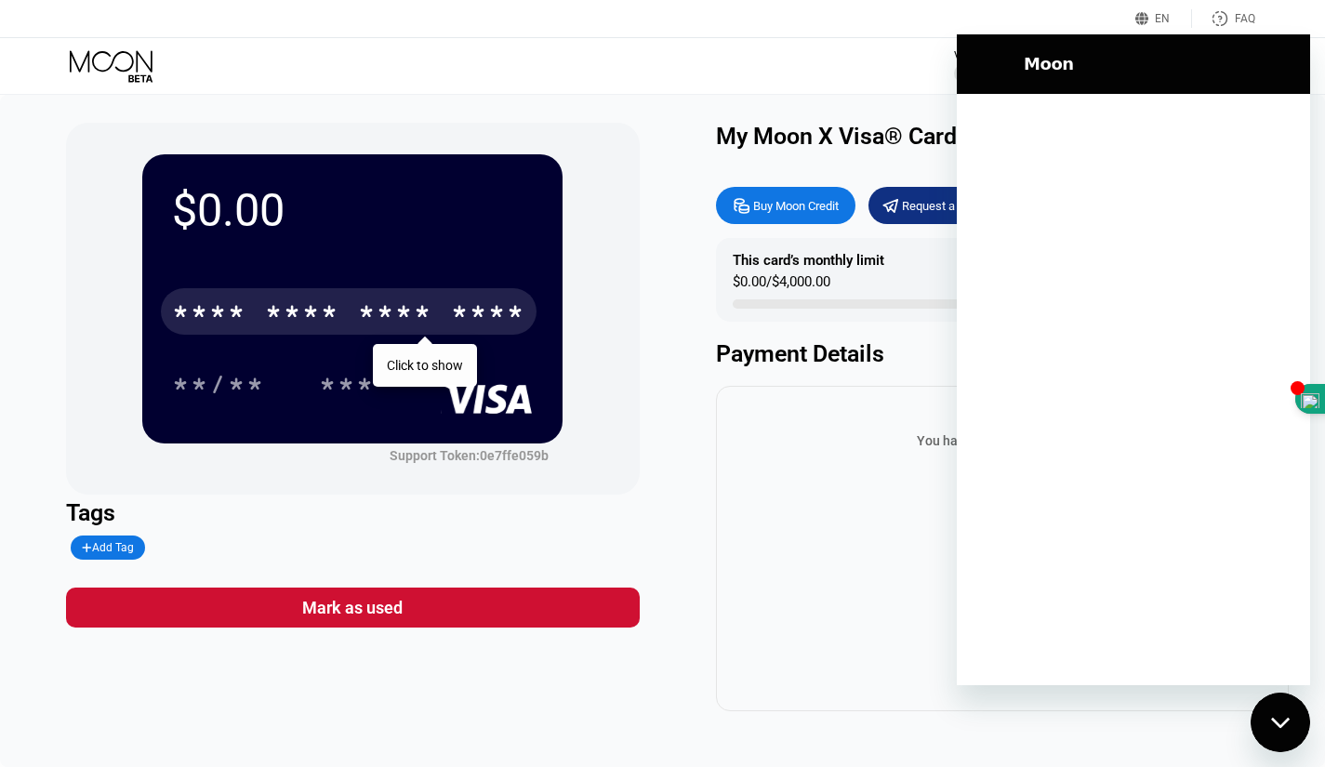
click at [1100, 197] on div at bounding box center [1133, 389] width 353 height 591
click at [667, 515] on div "$0.00 * * * * * * * * * * * * **** Click to show **/** *** Support Token: 0e7ff…" at bounding box center [662, 417] width 1193 height 589
click at [671, 365] on div "$0.00 * * * * * * * * * * * * **** Click to show **/** *** Support Token: 0e7ff…" at bounding box center [662, 417] width 1193 height 589
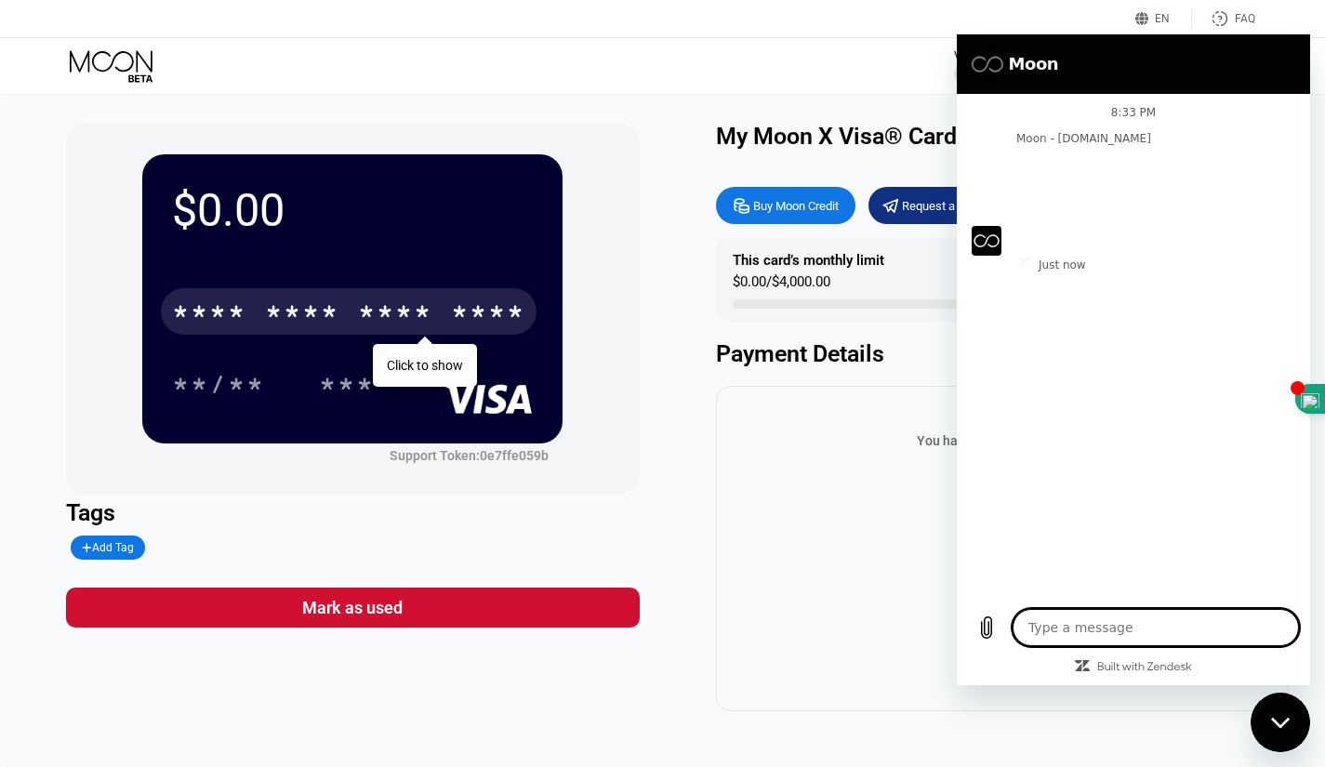
type textarea "x"
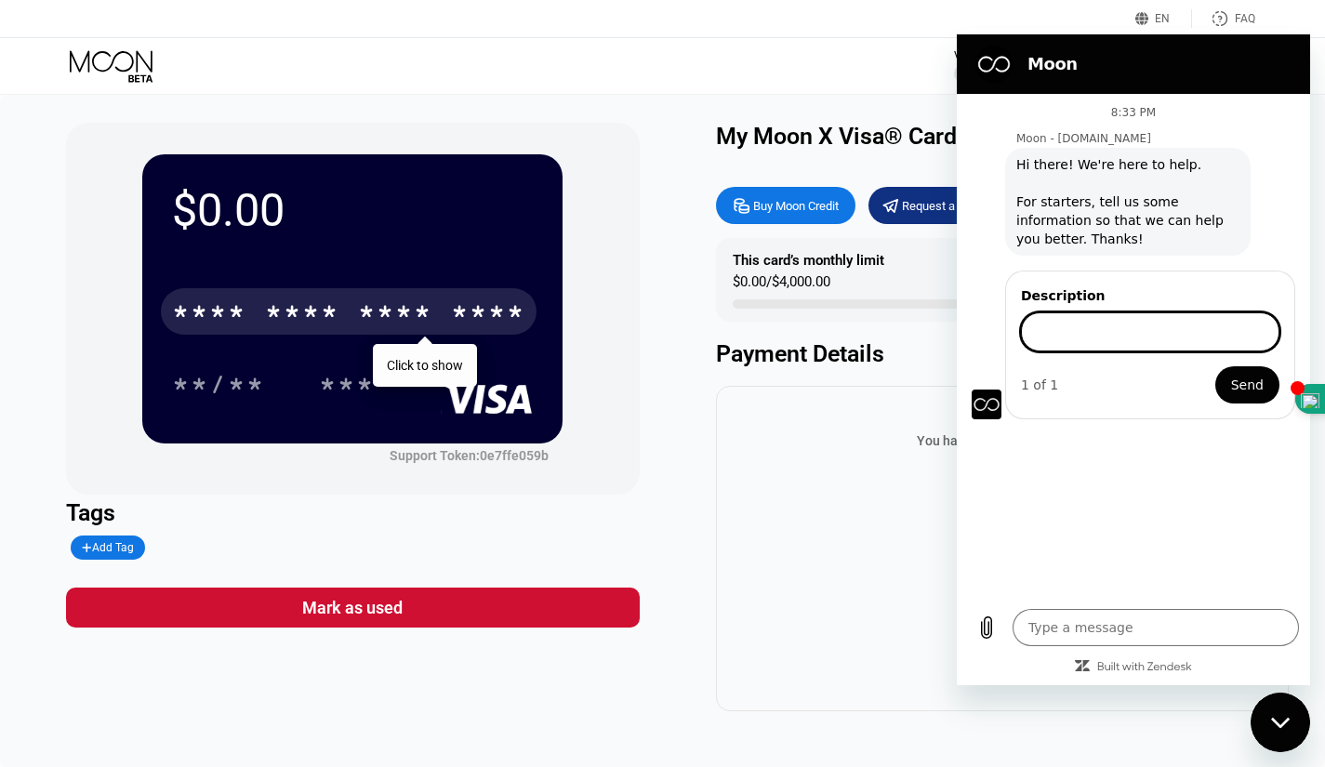
click at [1094, 337] on input "Description" at bounding box center [1150, 331] width 258 height 39
click at [1086, 615] on textarea at bounding box center [1155, 627] width 286 height 37
click at [378, 314] on div "* * * *" at bounding box center [395, 314] width 74 height 30
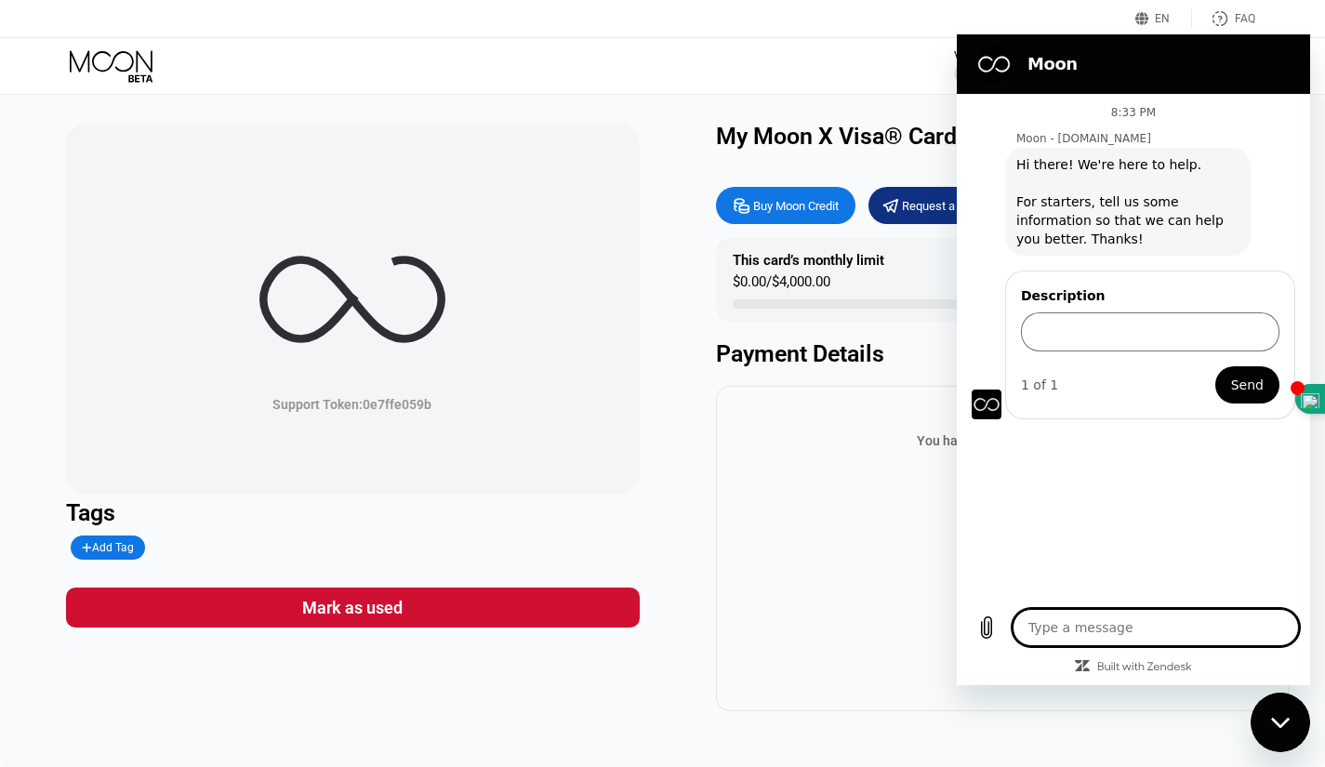
click at [1100, 638] on textarea at bounding box center [1155, 627] width 286 height 37
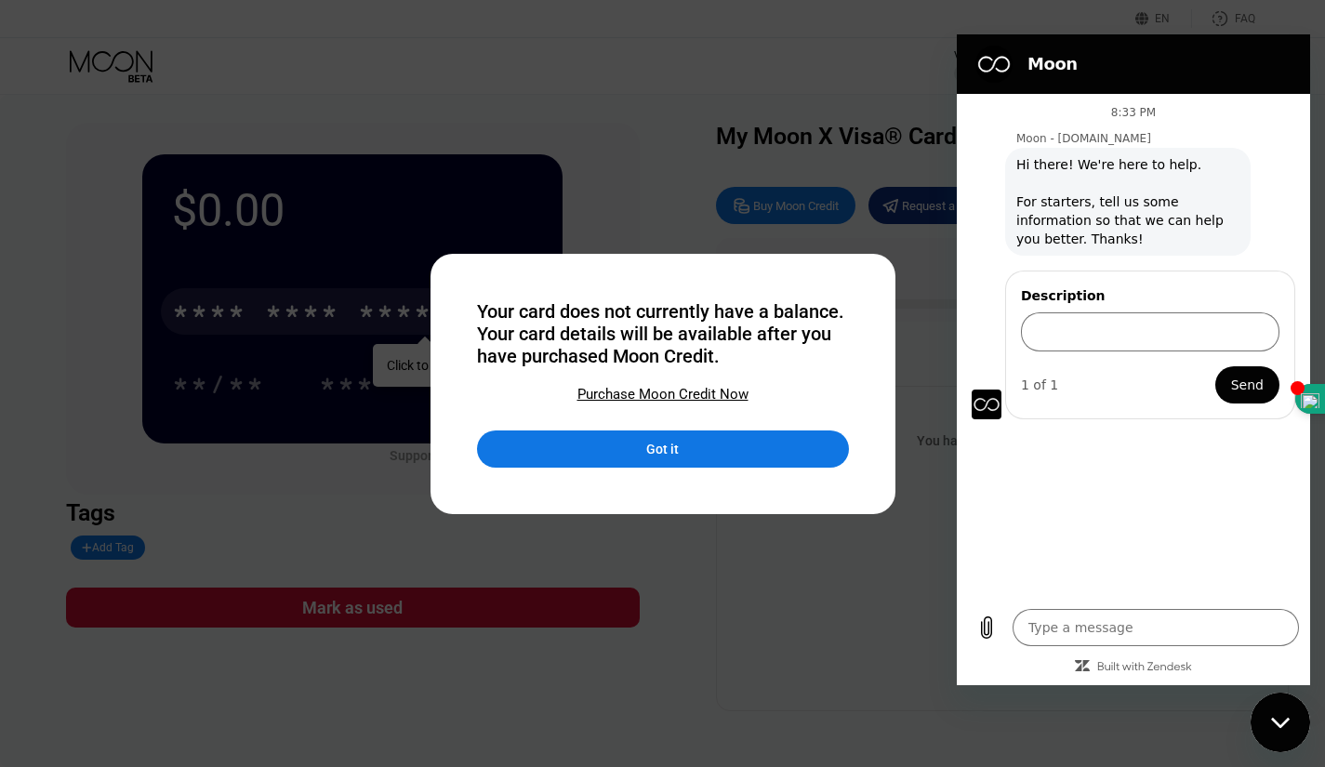
click at [706, 430] on div "Got it" at bounding box center [663, 435] width 372 height 65
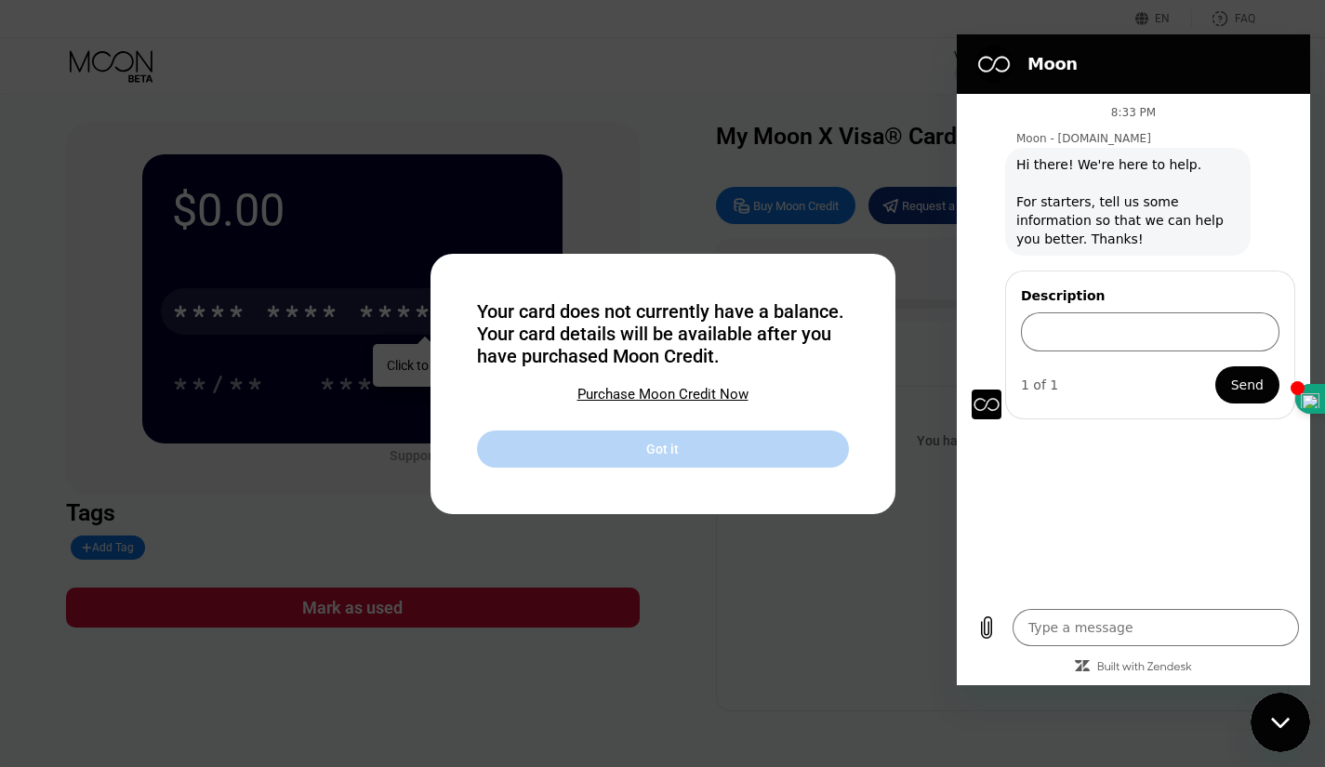
click at [719, 443] on div "Got it" at bounding box center [663, 448] width 372 height 37
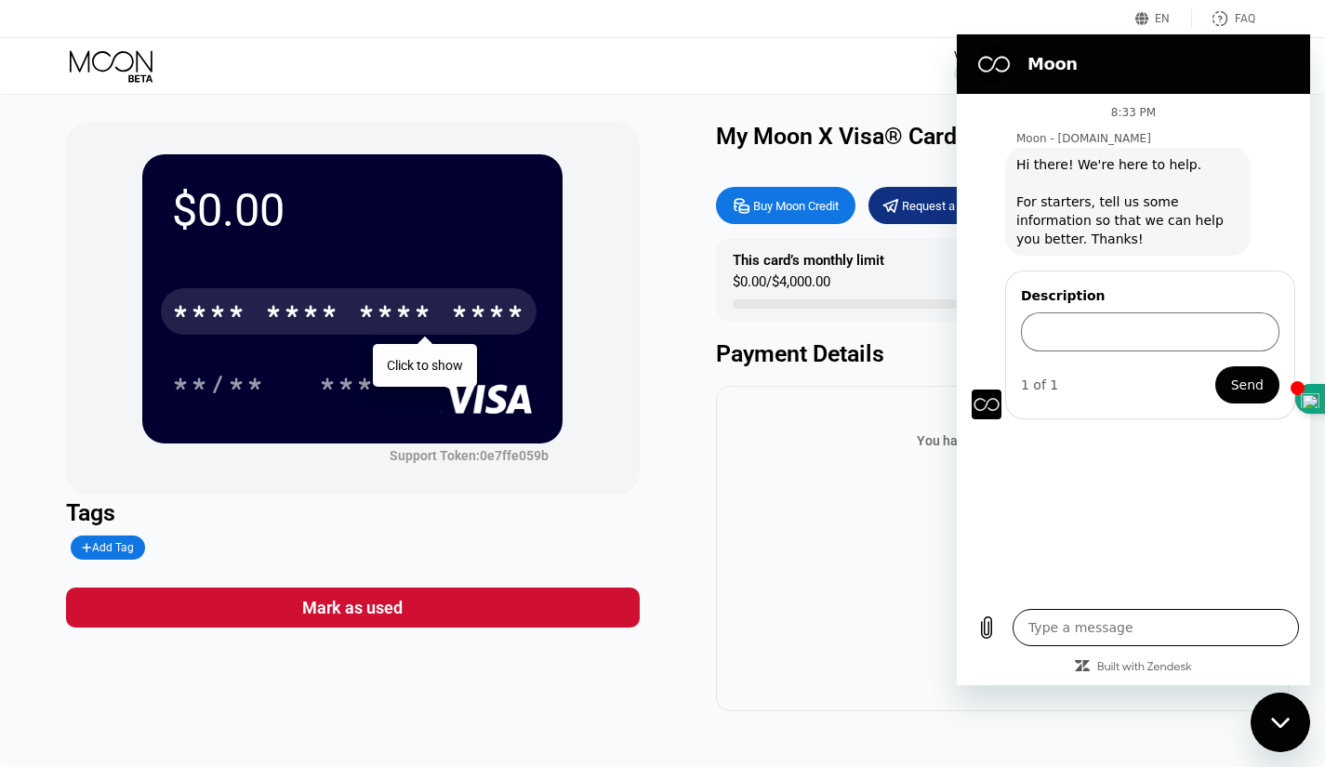
click at [1093, 641] on textarea at bounding box center [1155, 627] width 286 height 37
type textarea "h"
type textarea "x"
type textarea "he"
type textarea "x"
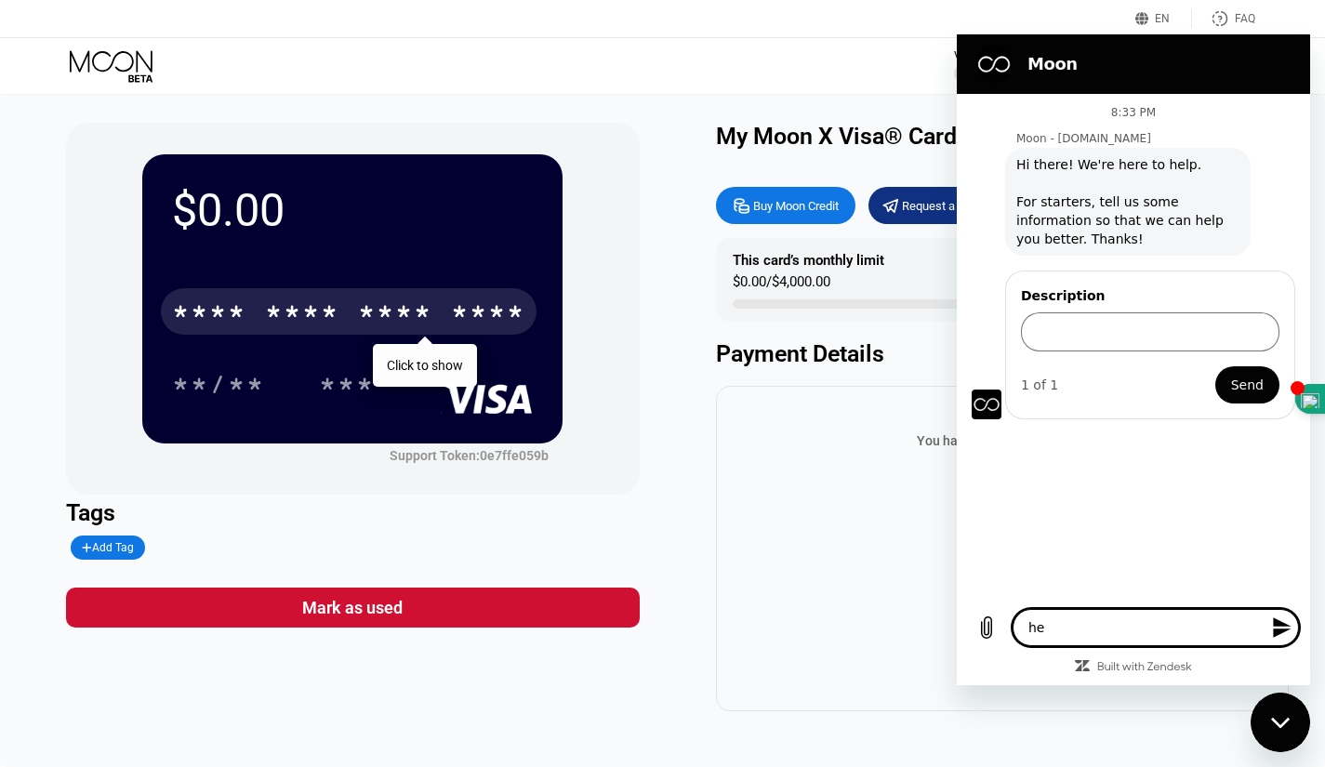
type textarea "hey"
type textarea "x"
type textarea "hey"
type textarea "x"
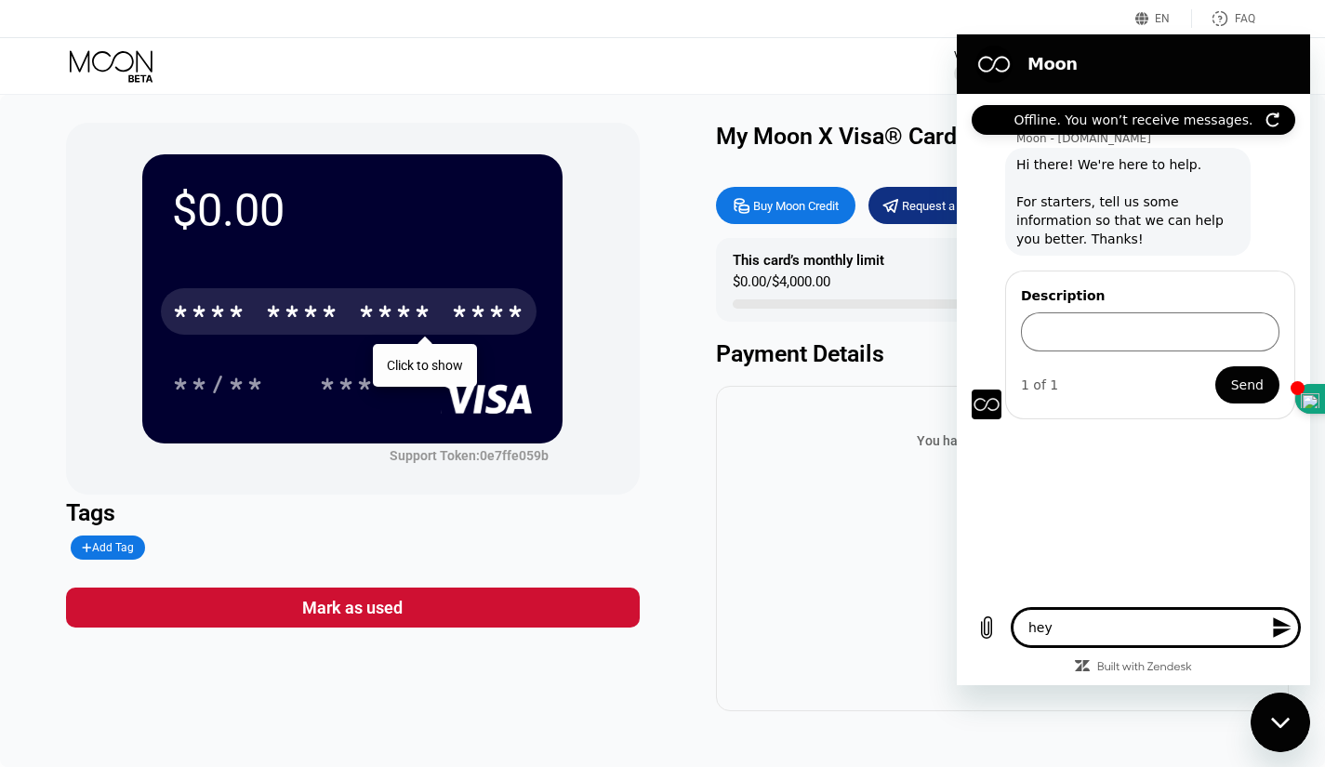
type textarea "hey t"
type textarea "x"
type textarea "hey th"
type textarea "x"
type textarea "hey the"
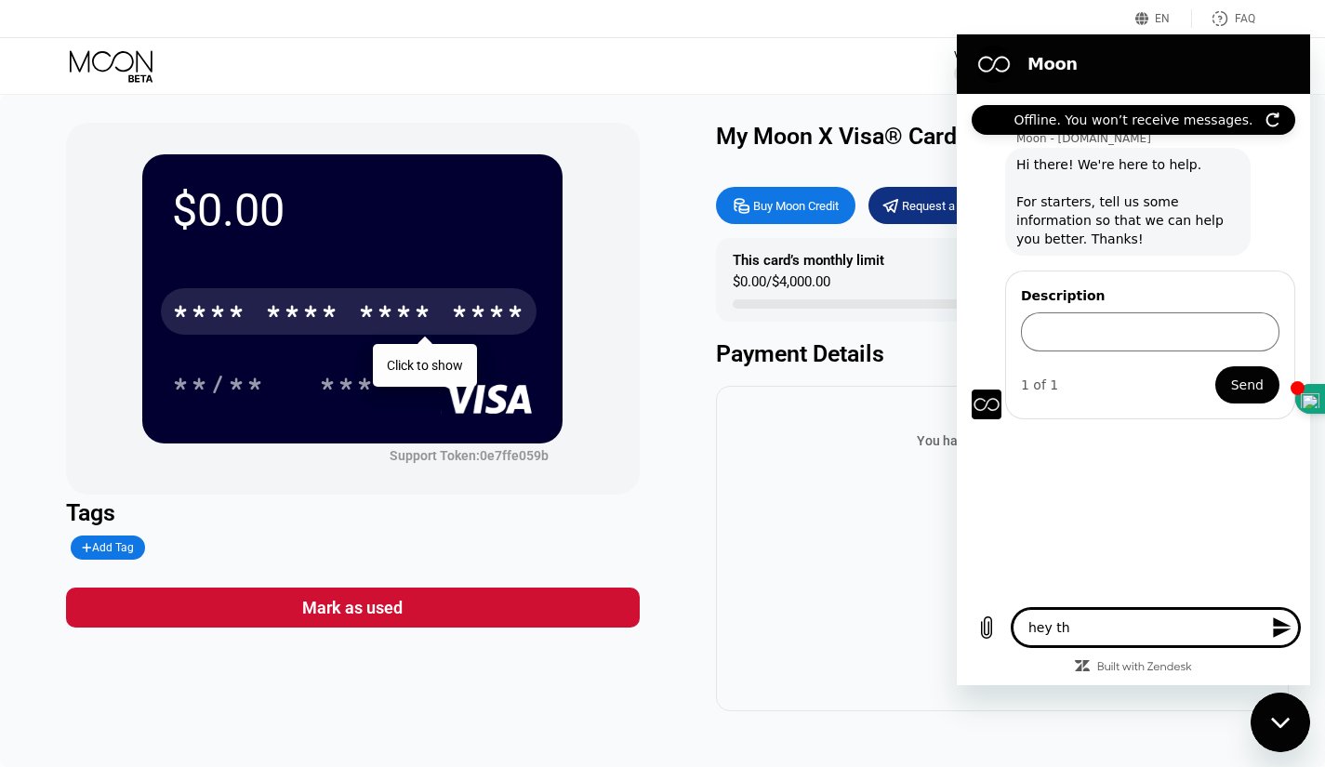
type textarea "x"
type textarea "hey ther"
type textarea "x"
type textarea "hey there"
type textarea "x"
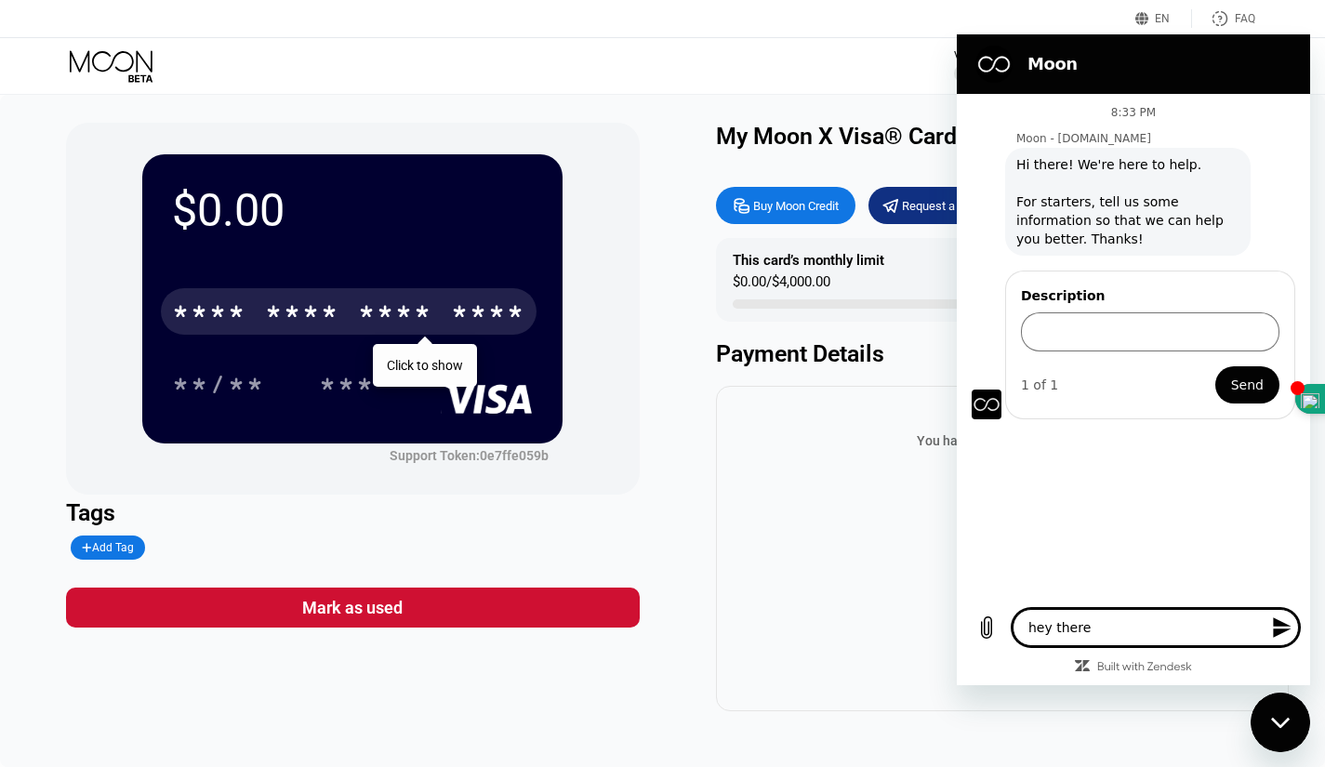
click at [1036, 627] on textarea "hey there" at bounding box center [1155, 627] width 286 height 37
type textarea "ey there"
type textarea "x"
type textarea "Hey there"
type textarea "x"
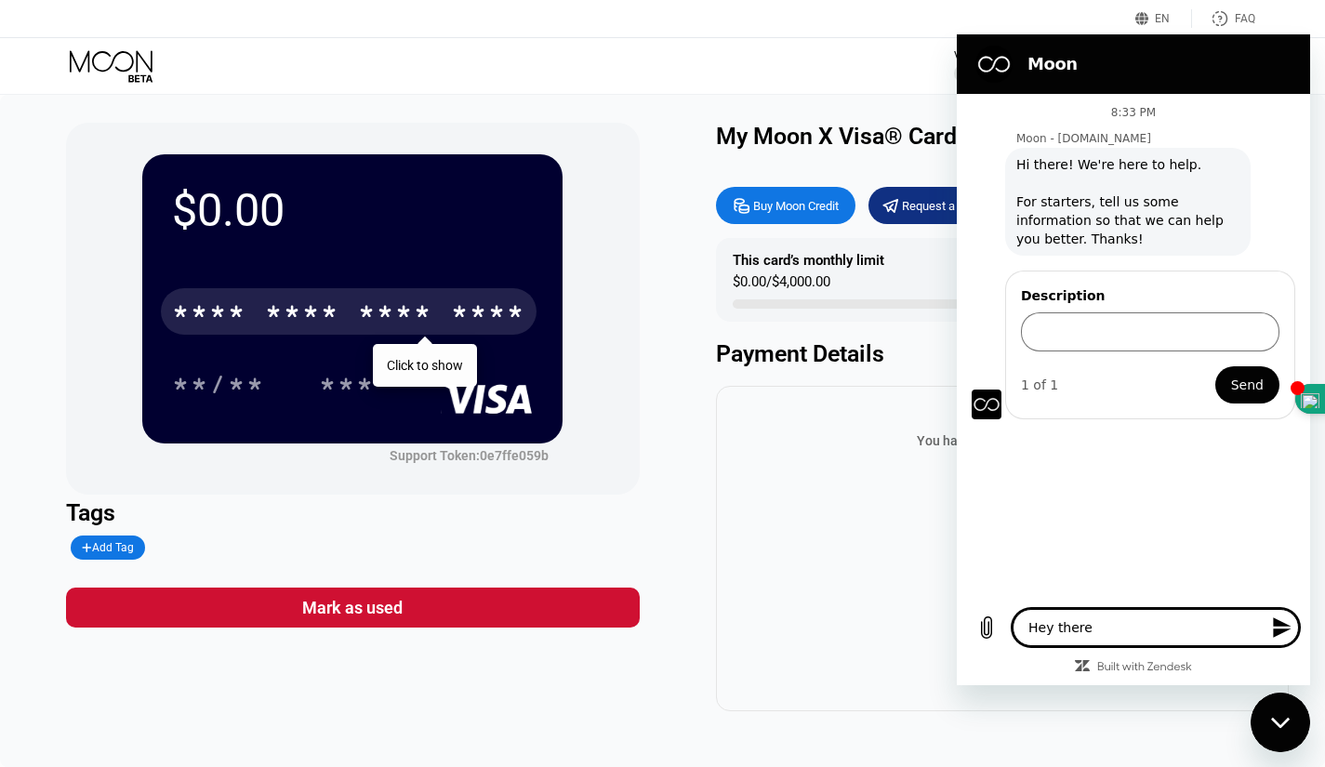
click at [1087, 625] on textarea "Hey there" at bounding box center [1155, 627] width 286 height 37
type textarea "Hey there."
type textarea "x"
type textarea "Hey there."
type textarea "x"
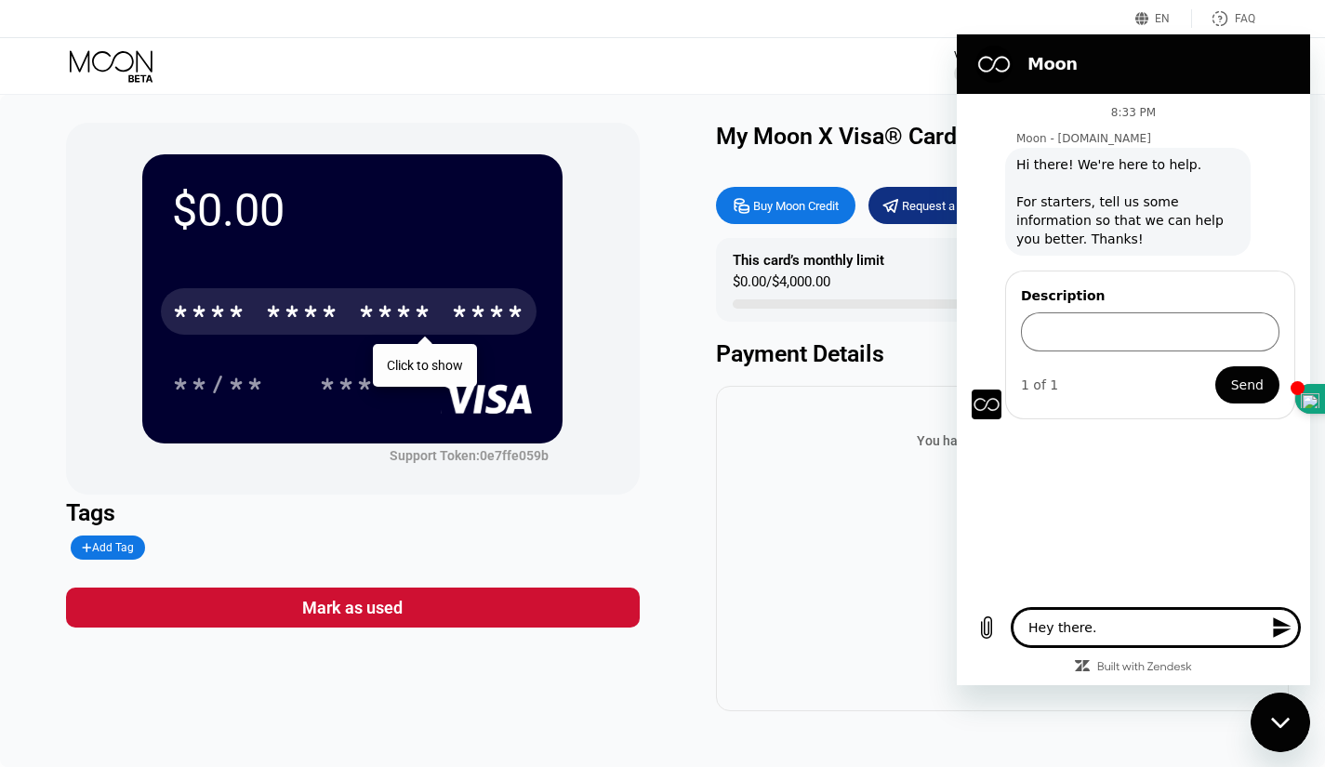
type textarea "Hey there. i"
type textarea "x"
type textarea "Hey there. i"
type textarea "x"
type textarea "Hey there. i h"
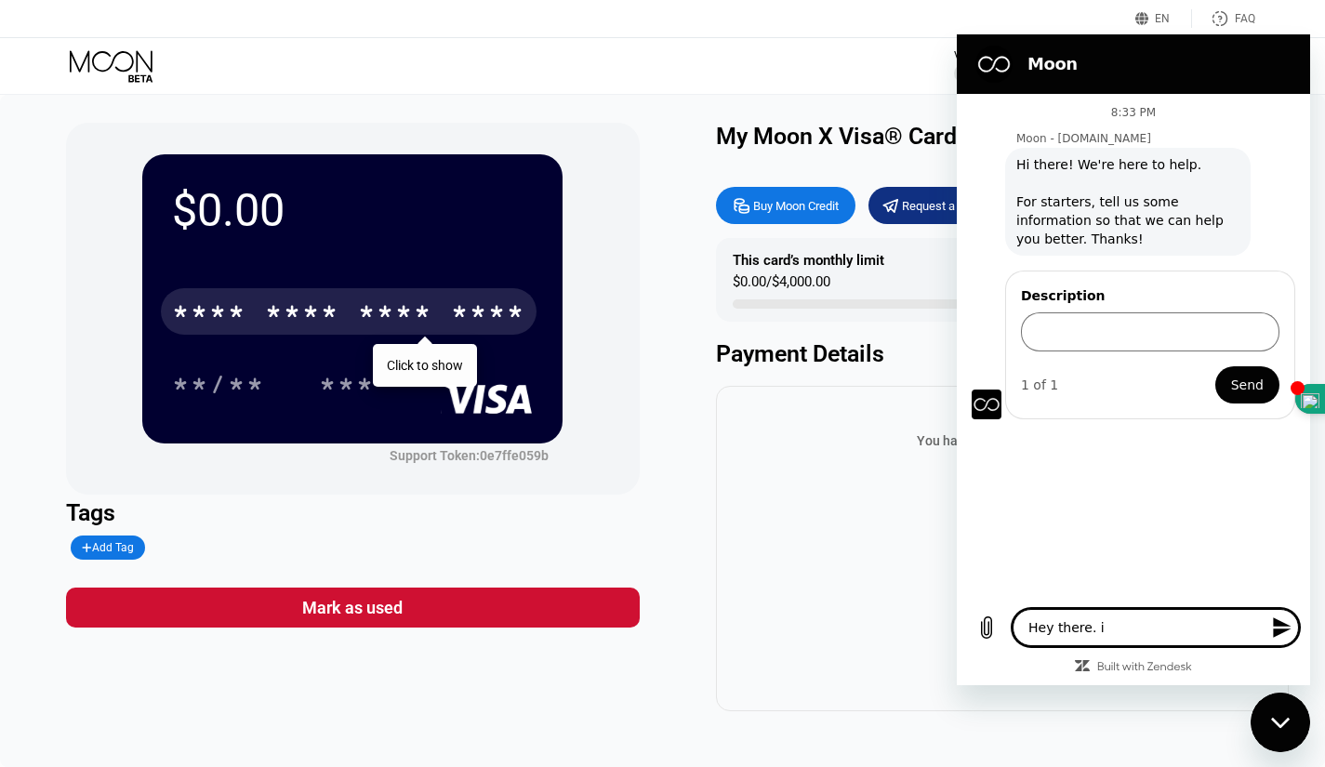
type textarea "x"
type textarea "Hey there. i ha"
type textarea "x"
type textarea "Hey there. i hav"
type textarea "x"
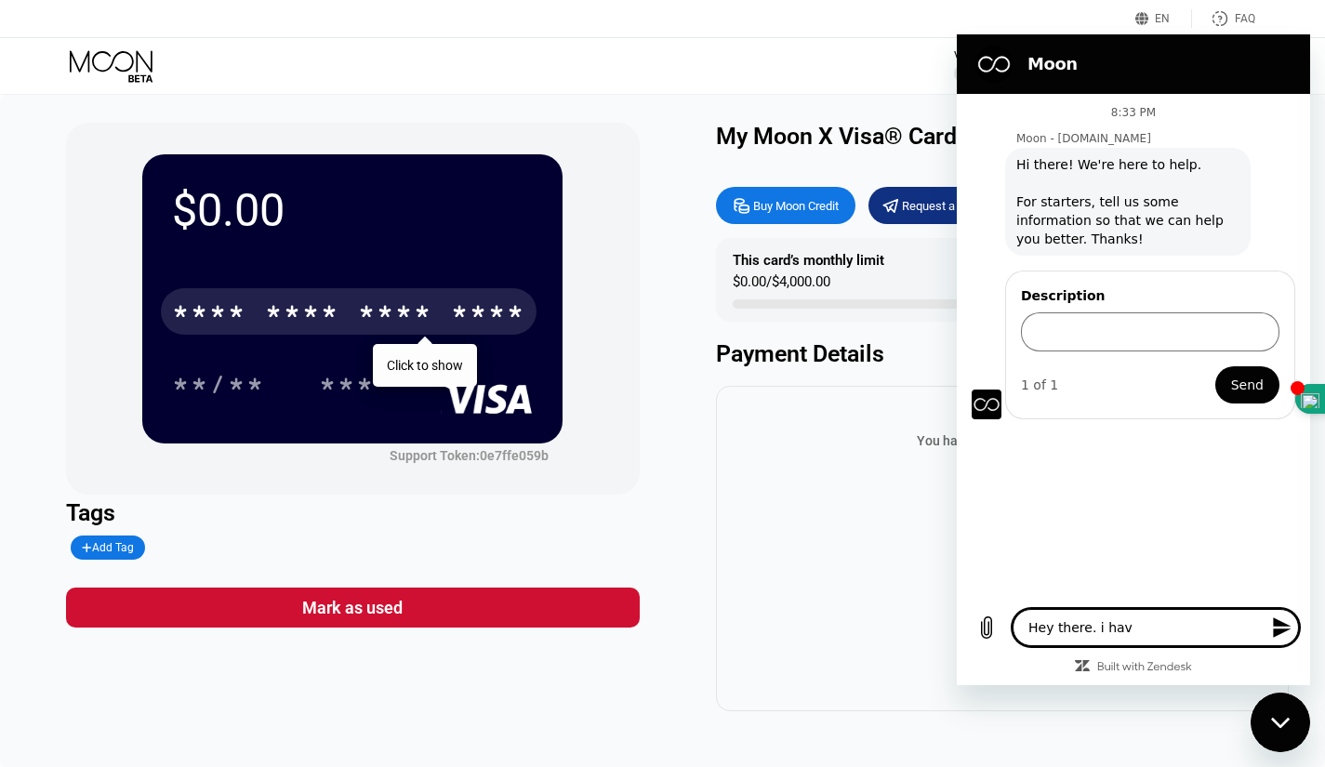
type textarea "Hey there. i have"
type textarea "x"
type textarea "Hey there. i have"
type textarea "x"
type textarea "Hey there. i have a"
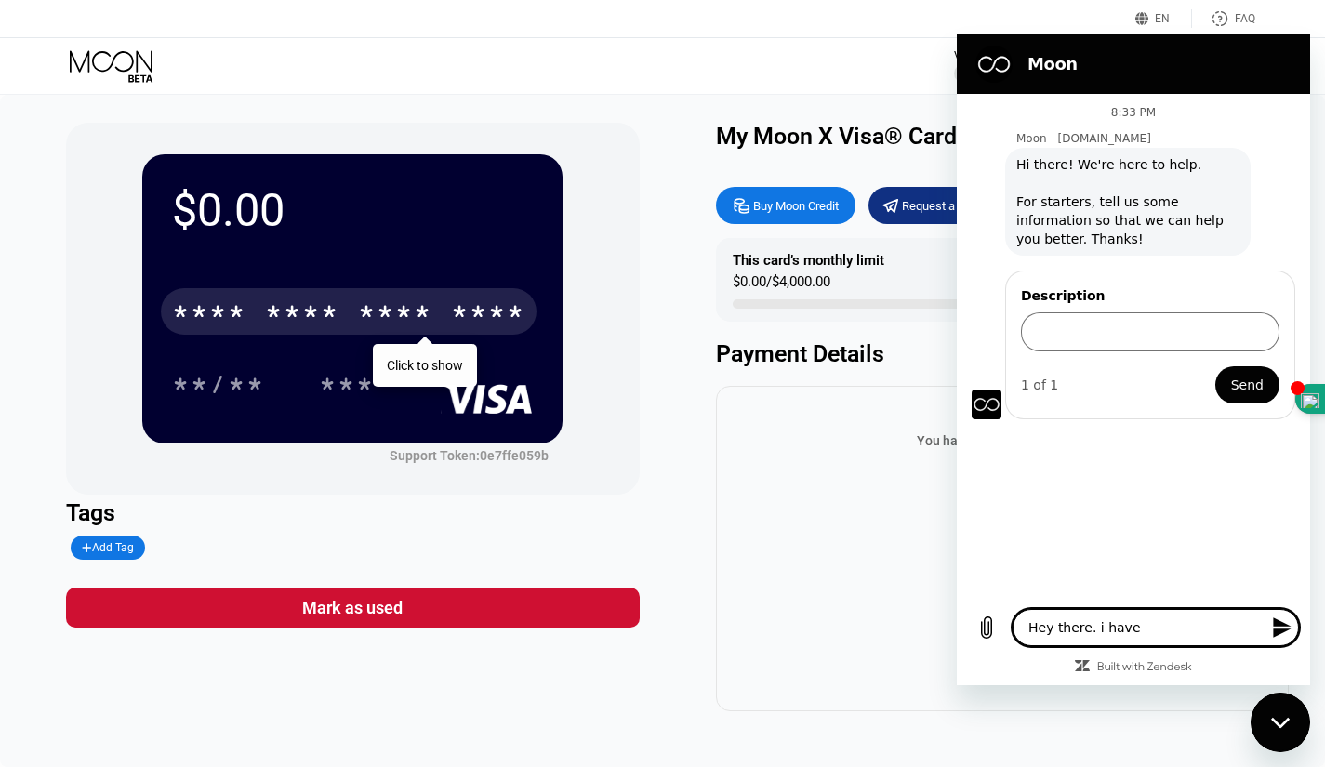
type textarea "x"
type textarea "Hey there. i have al"
type textarea "x"
type textarea "Hey there. i have alr"
type textarea "x"
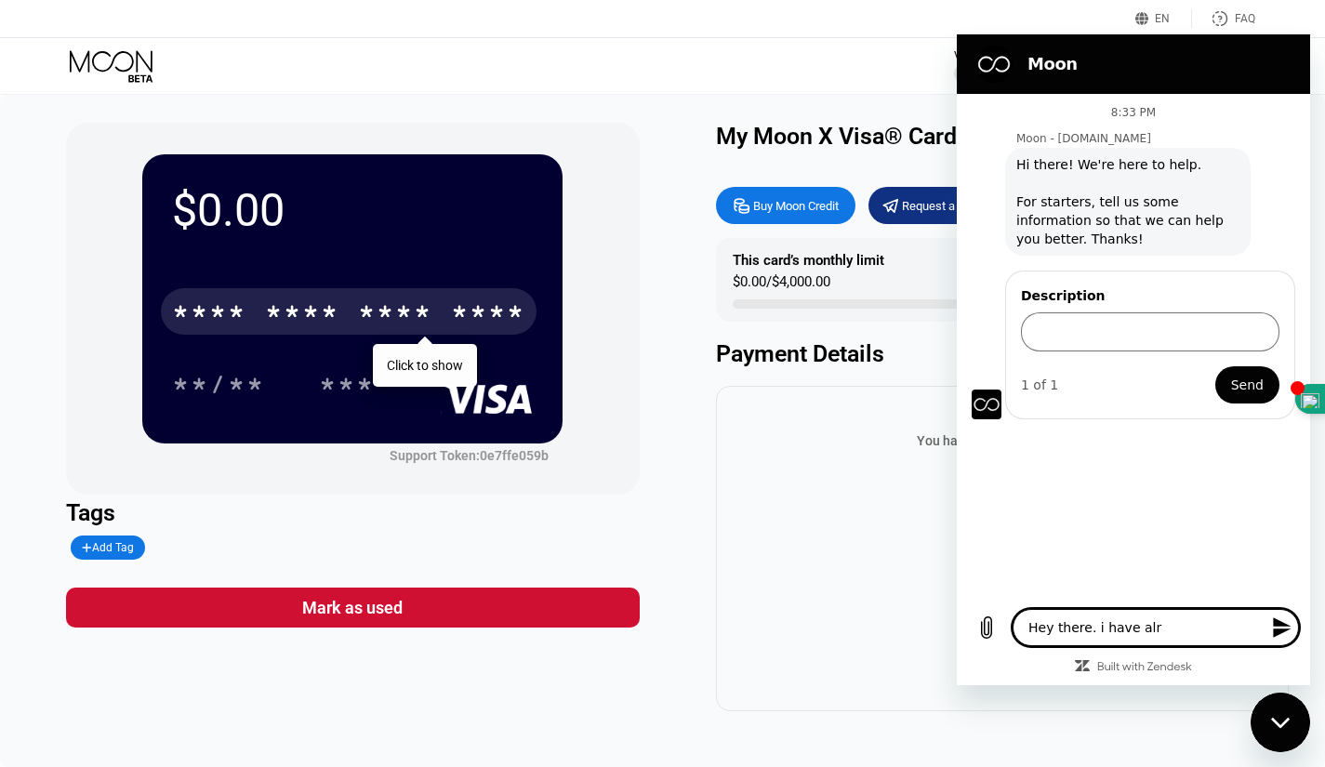
type textarea "Hey there. i have alre"
type textarea "x"
type textarea "Hey there. i have alrea"
type textarea "x"
type textarea "Hey there. i have alread"
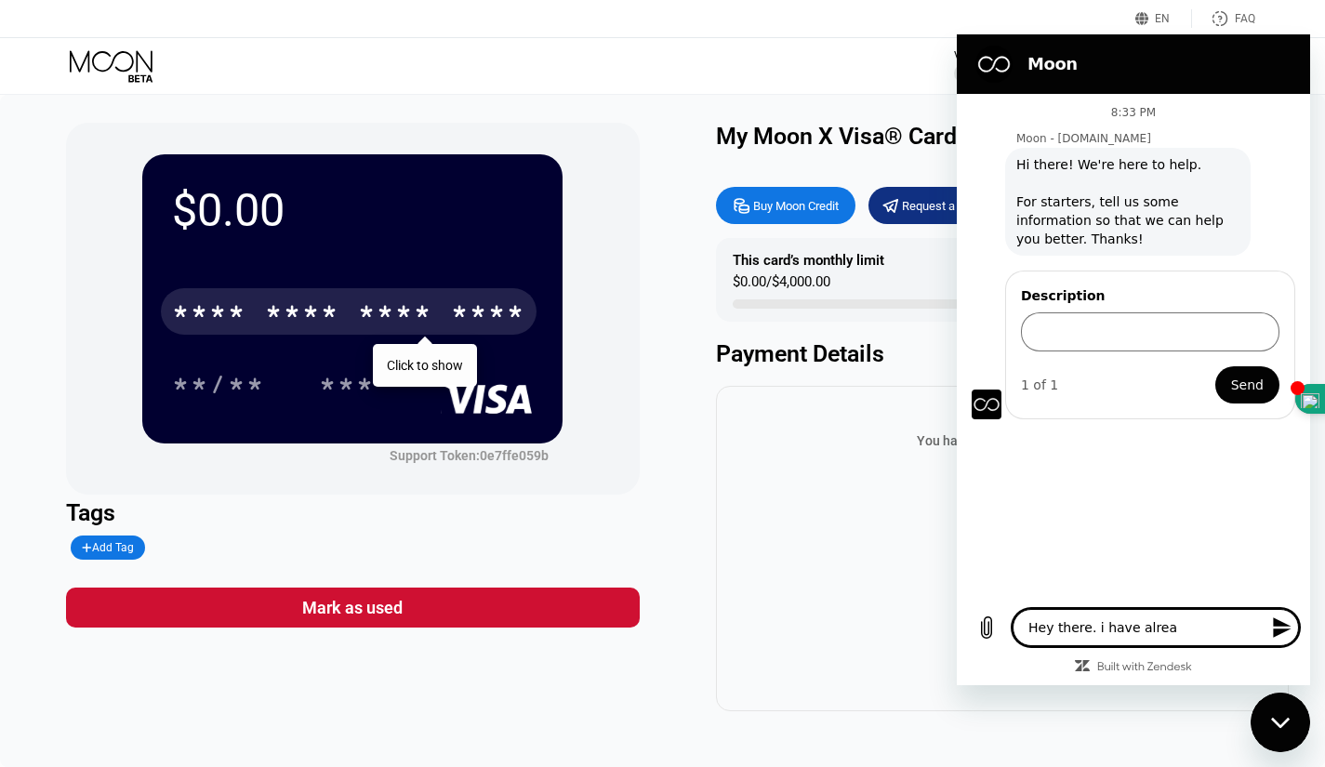
type textarea "x"
type textarea "Hey there. i have already"
type textarea "x"
type textarea "Hey there. i have already"
type textarea "x"
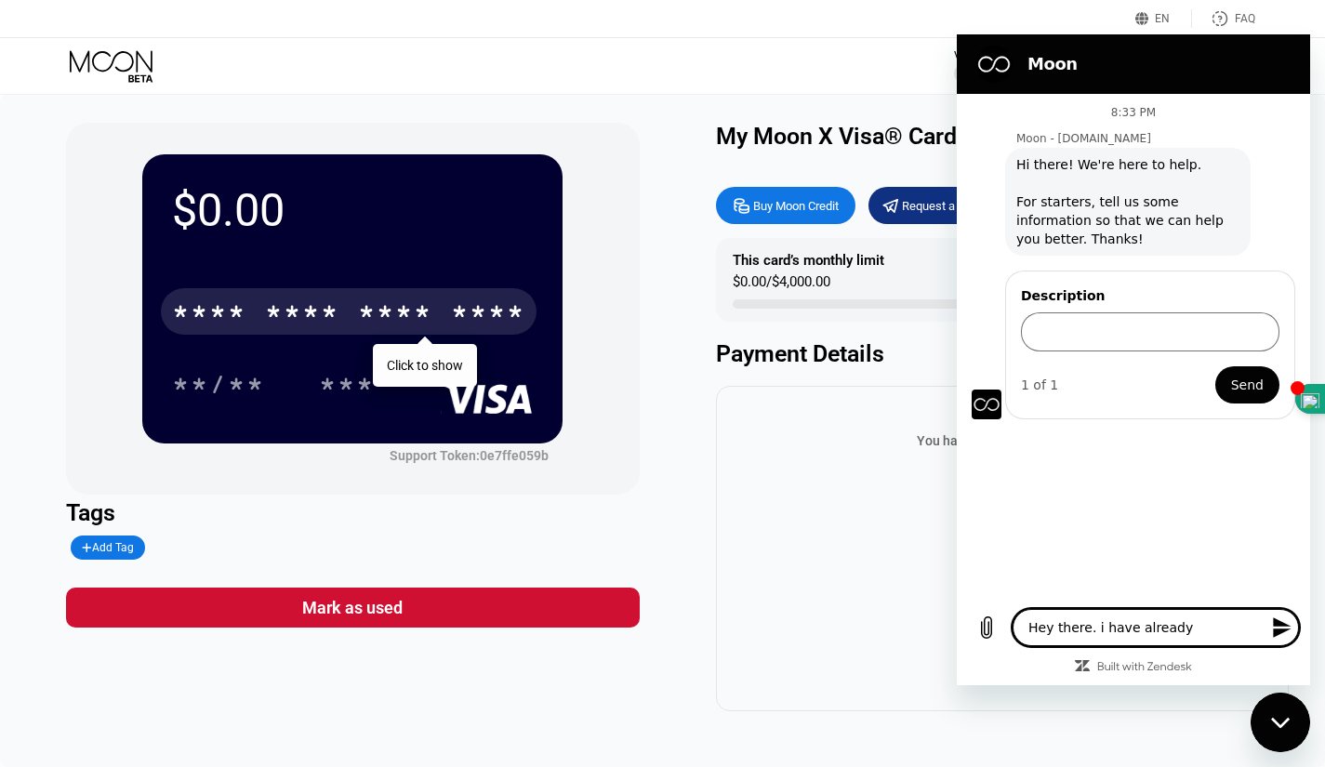
type textarea "Hey there. i have already p"
type textarea "x"
type textarea "Hey there. i have already pa"
type textarea "x"
type textarea "Hey there. i have already pai"
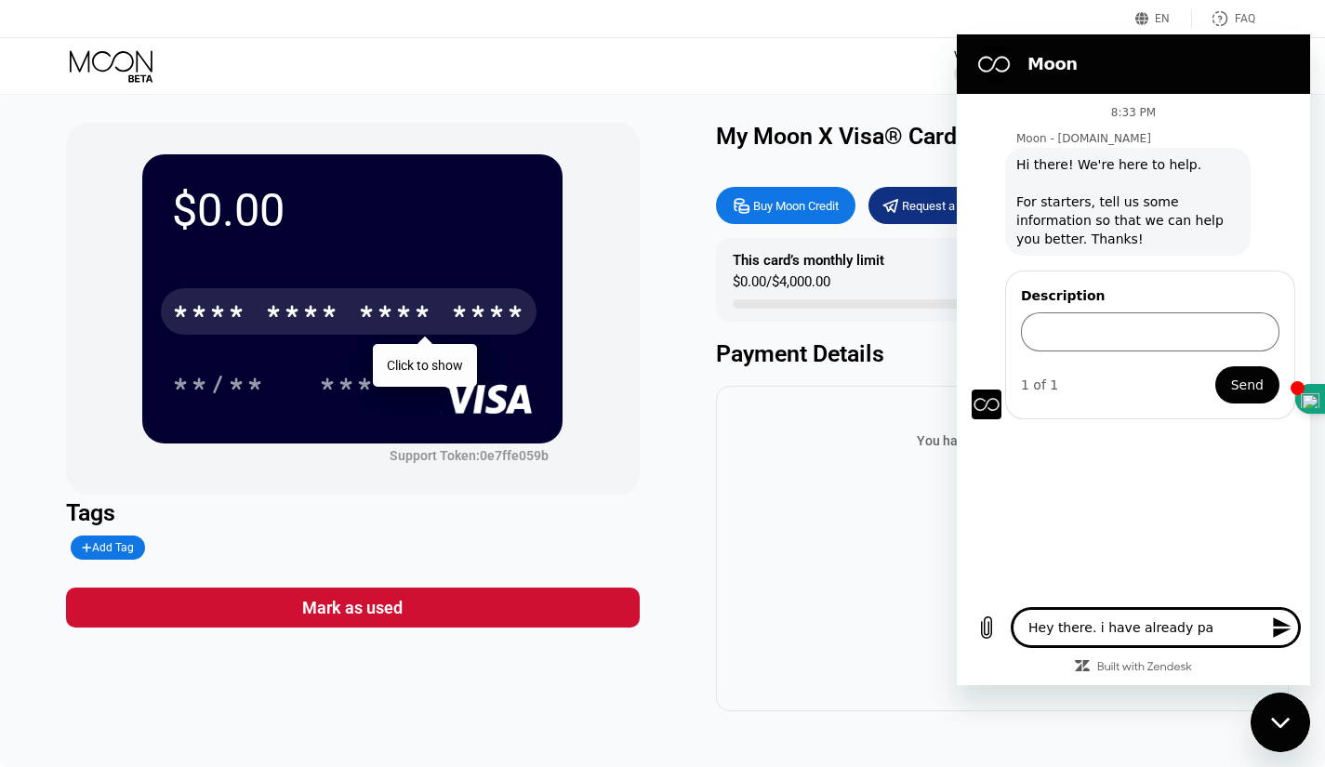
type textarea "x"
type textarea "Hey there. i have already paid"
type textarea "x"
type textarea "Hey there. i have already paid"
type textarea "x"
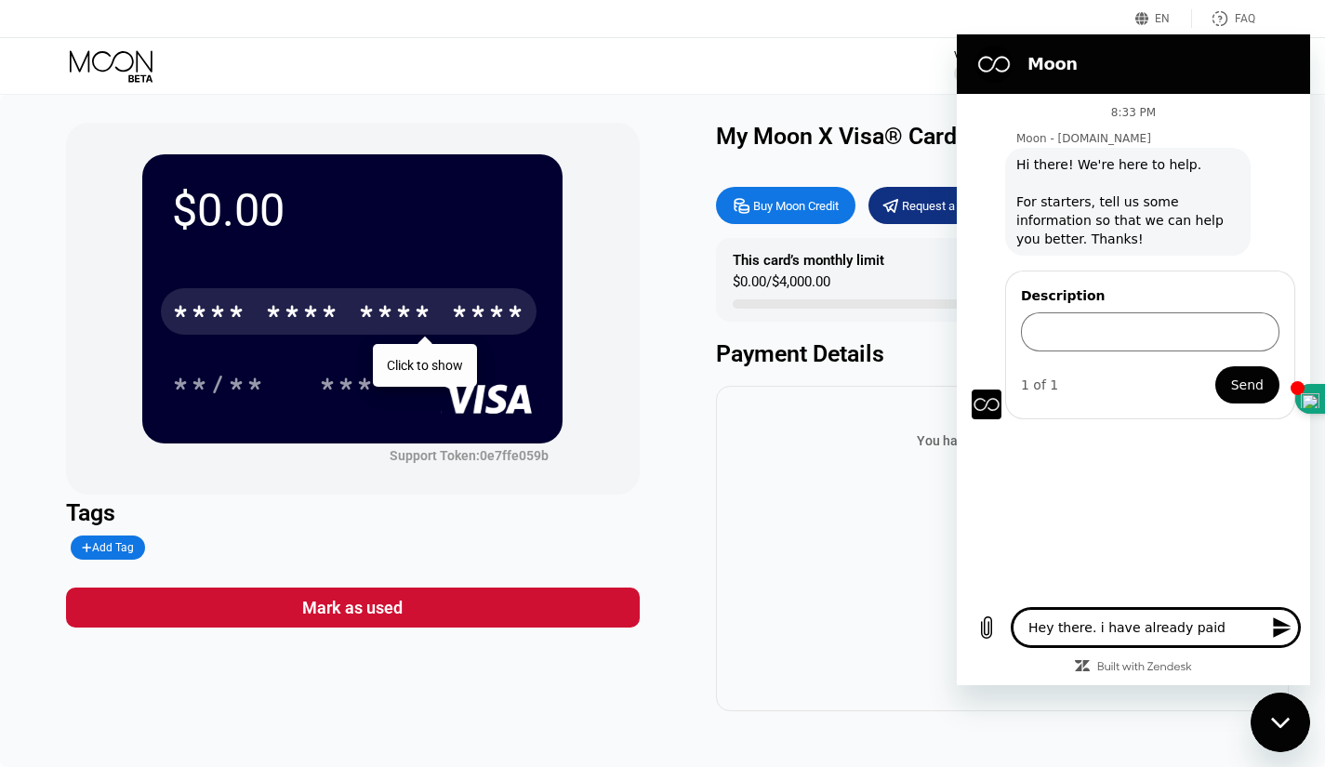
type textarea "Hey there. i have already paid f"
type textarea "x"
type textarea "Hey there. i have already paid fo"
type textarea "x"
type textarea "Hey there. i have already paid for"
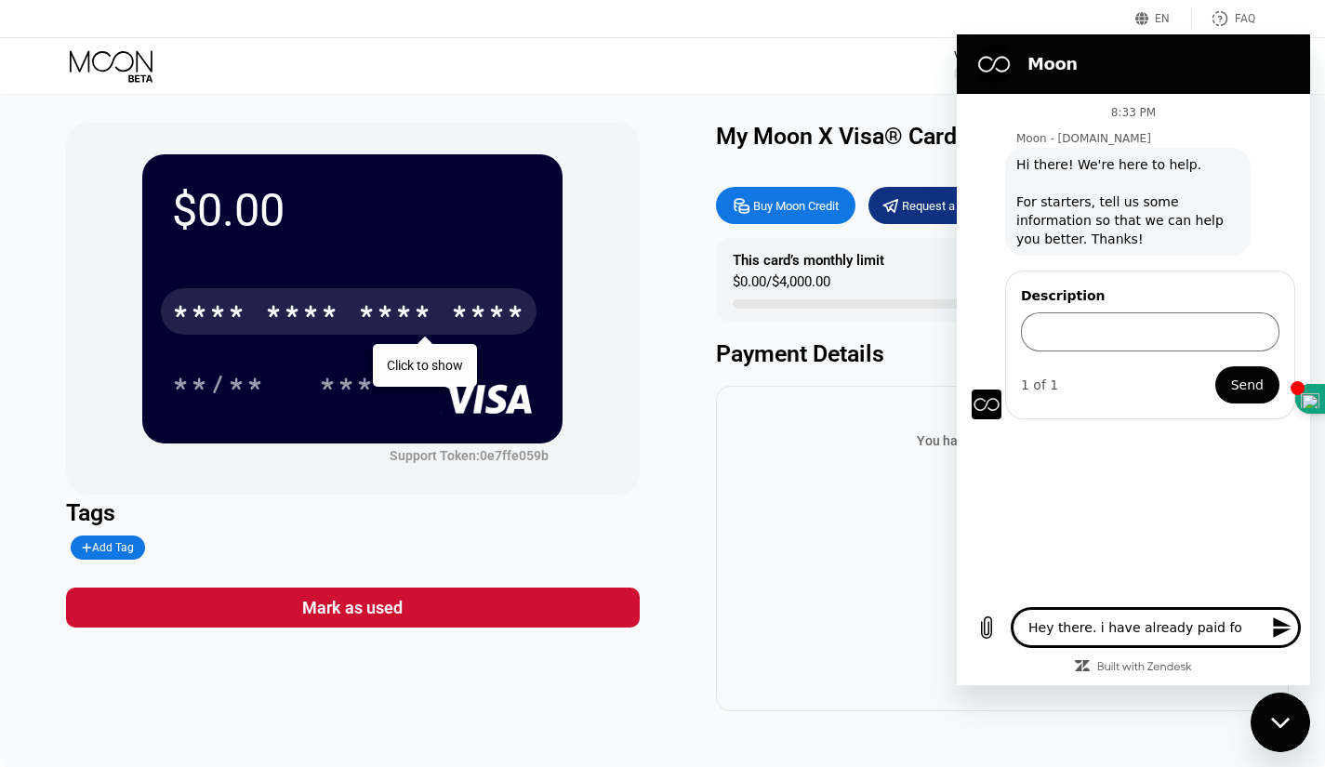
type textarea "x"
type textarea "Hey there. i have already paid for"
type textarea "x"
type textarea "Hey there. i have already paid for m"
type textarea "x"
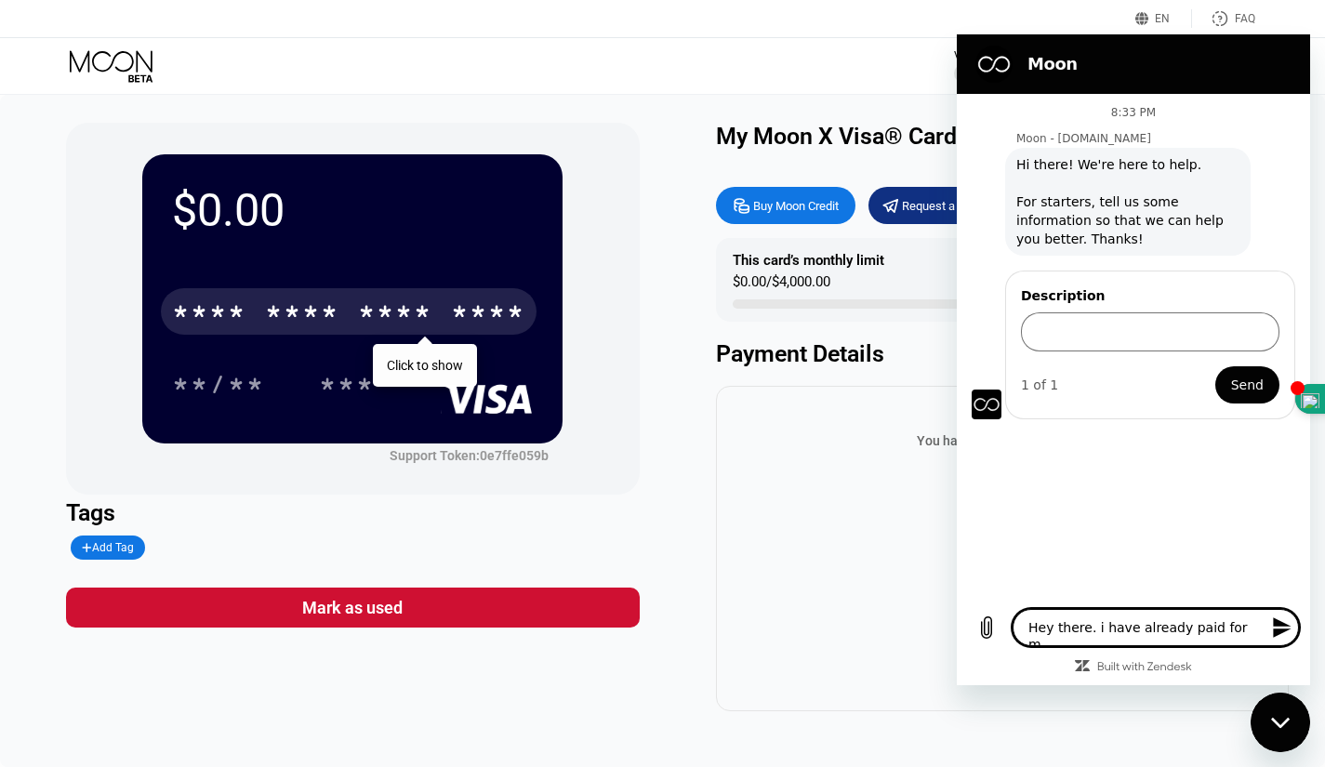
type textarea "Hey there. i have already paid for mo"
type textarea "x"
type textarea "Hey there. i have already paid for moo"
type textarea "x"
type textarea "Hey there. i have already paid for moon"
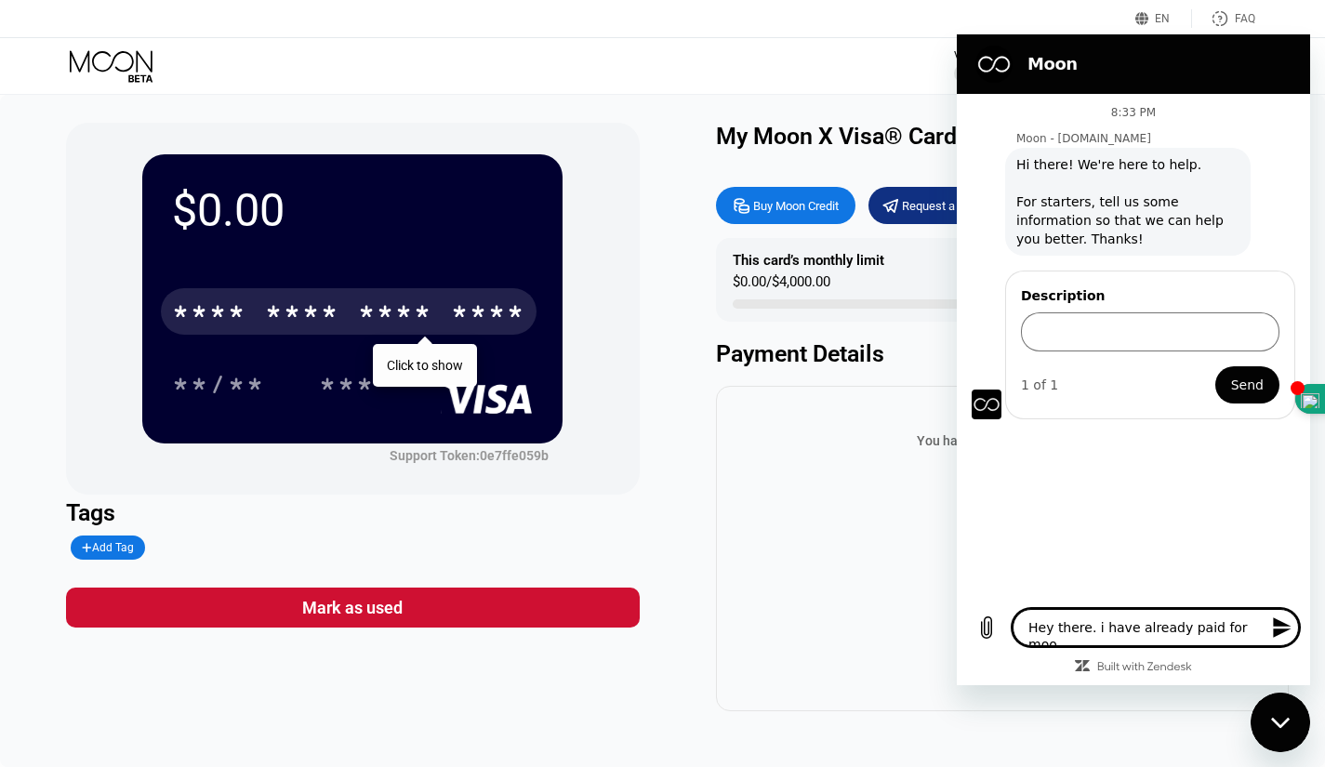
type textarea "x"
type textarea "Hey there. i have already paid for moonx"
type textarea "x"
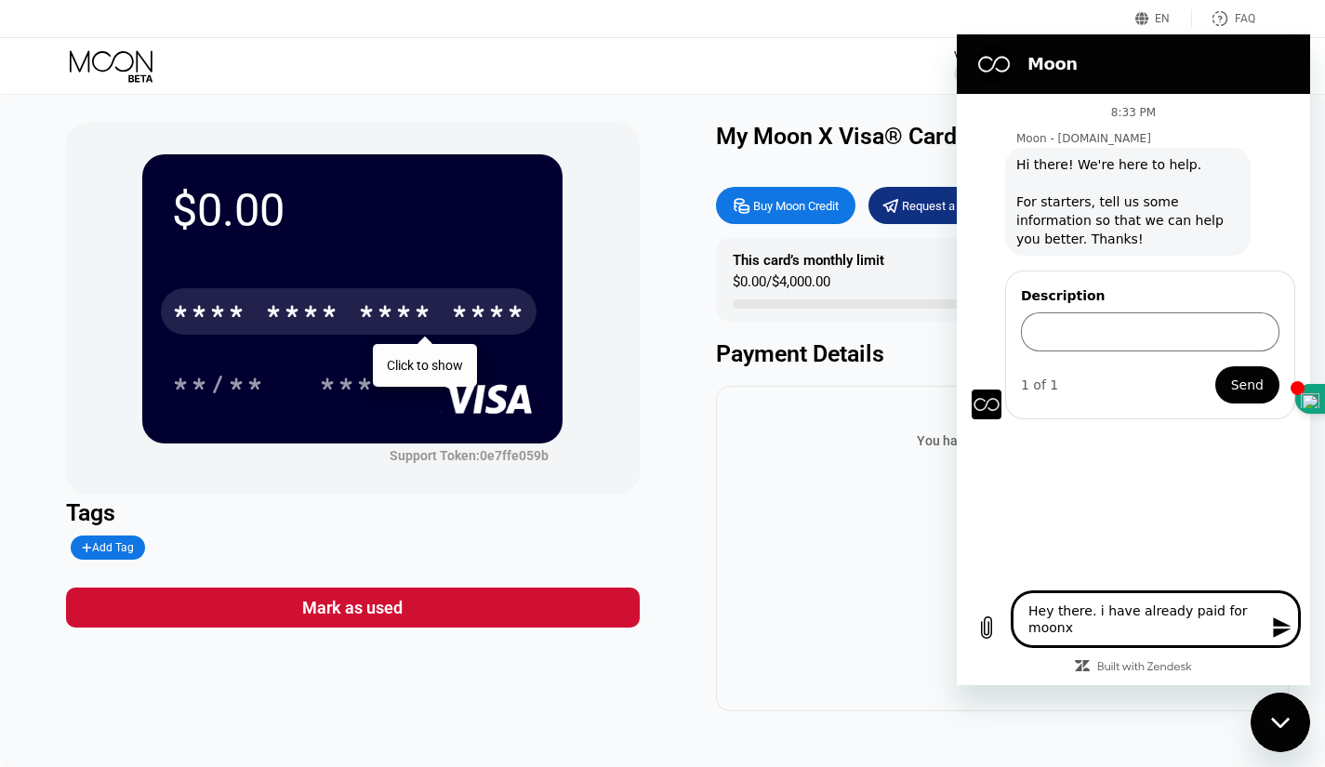
type textarea "Hey there. i have already paid for moonx"
type textarea "x"
type textarea "Hey there. i have already paid for moonx c"
type textarea "x"
type textarea "Hey there. i have already paid for moonx ca"
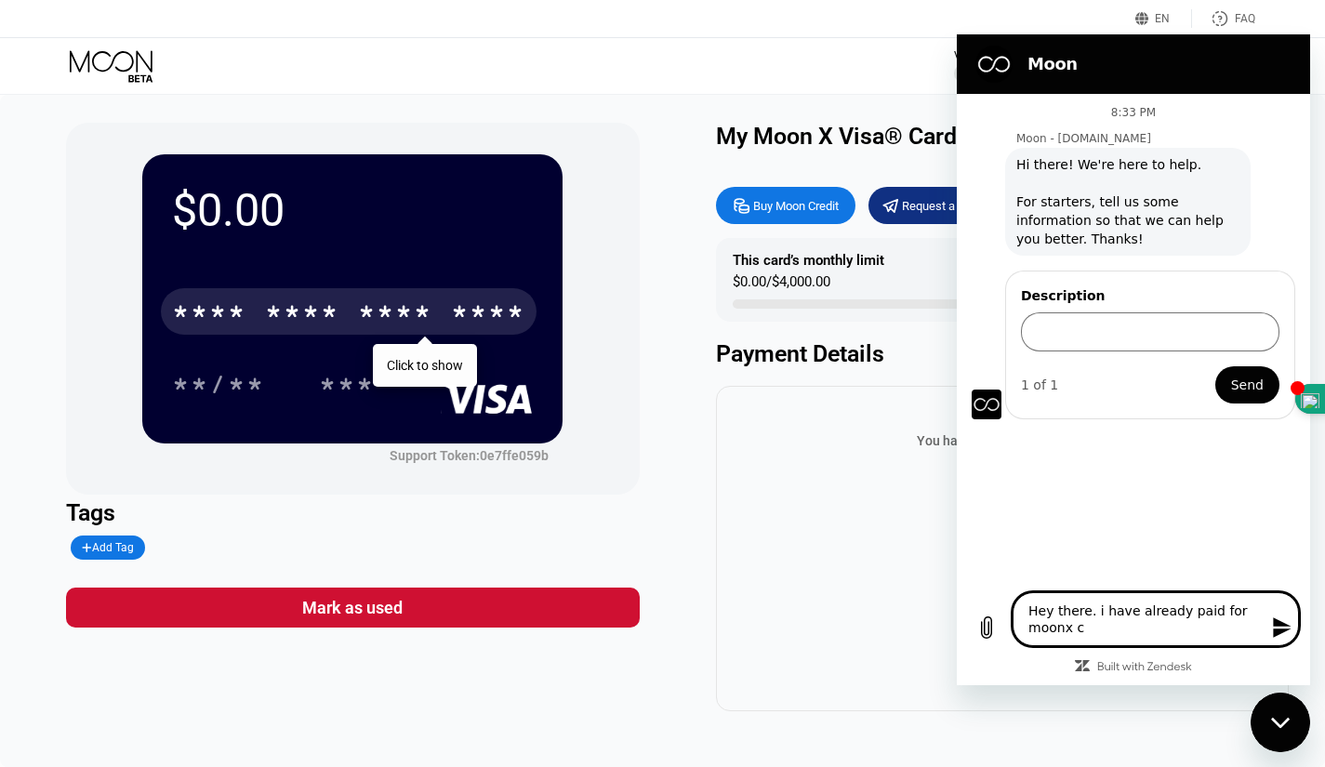
type textarea "x"
type textarea "Hey there. i have already paid for moonx car"
type textarea "x"
type textarea "Hey there. i have already paid for moonx card"
type textarea "x"
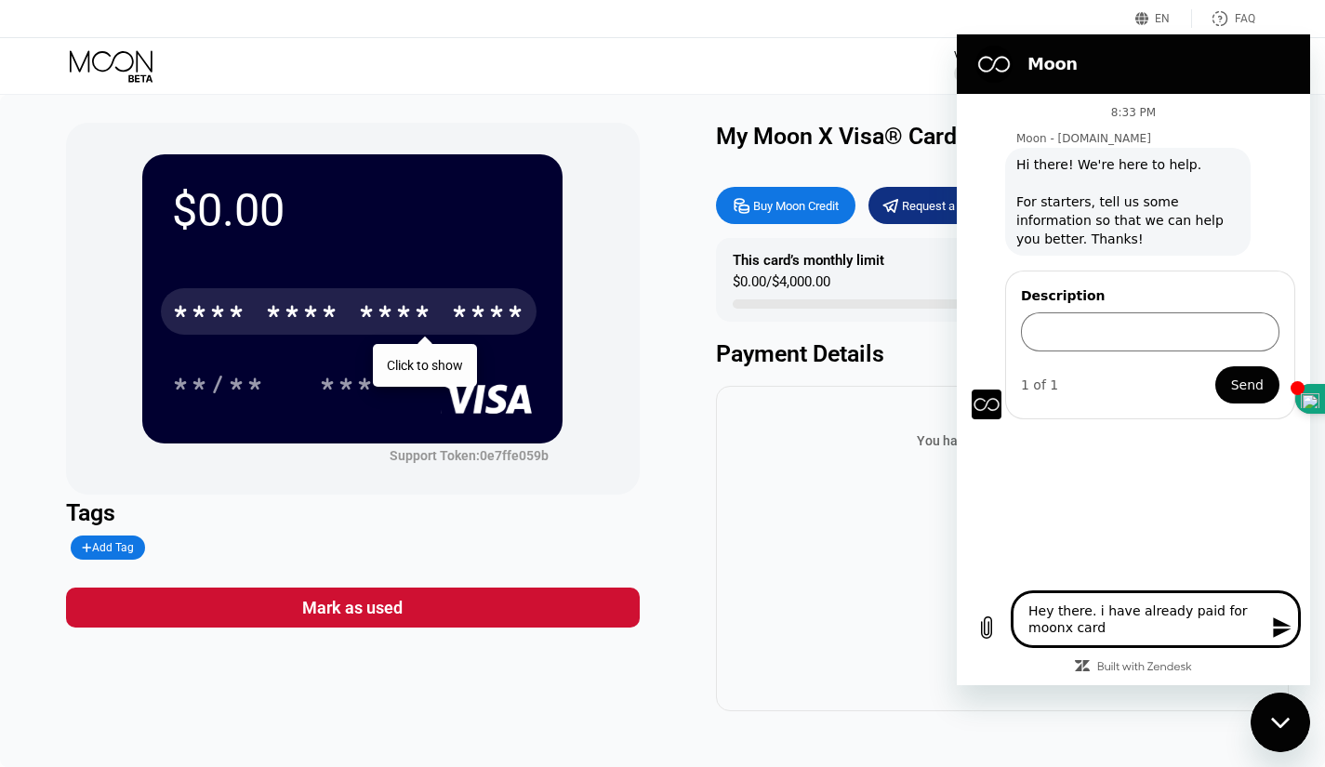
type textarea "Hey there. i have already paid for moonx card"
type textarea "x"
type textarea "Hey there. i have already paid for moonx card v"
type textarea "x"
type textarea "Hey there. i have already paid for moonx card vi"
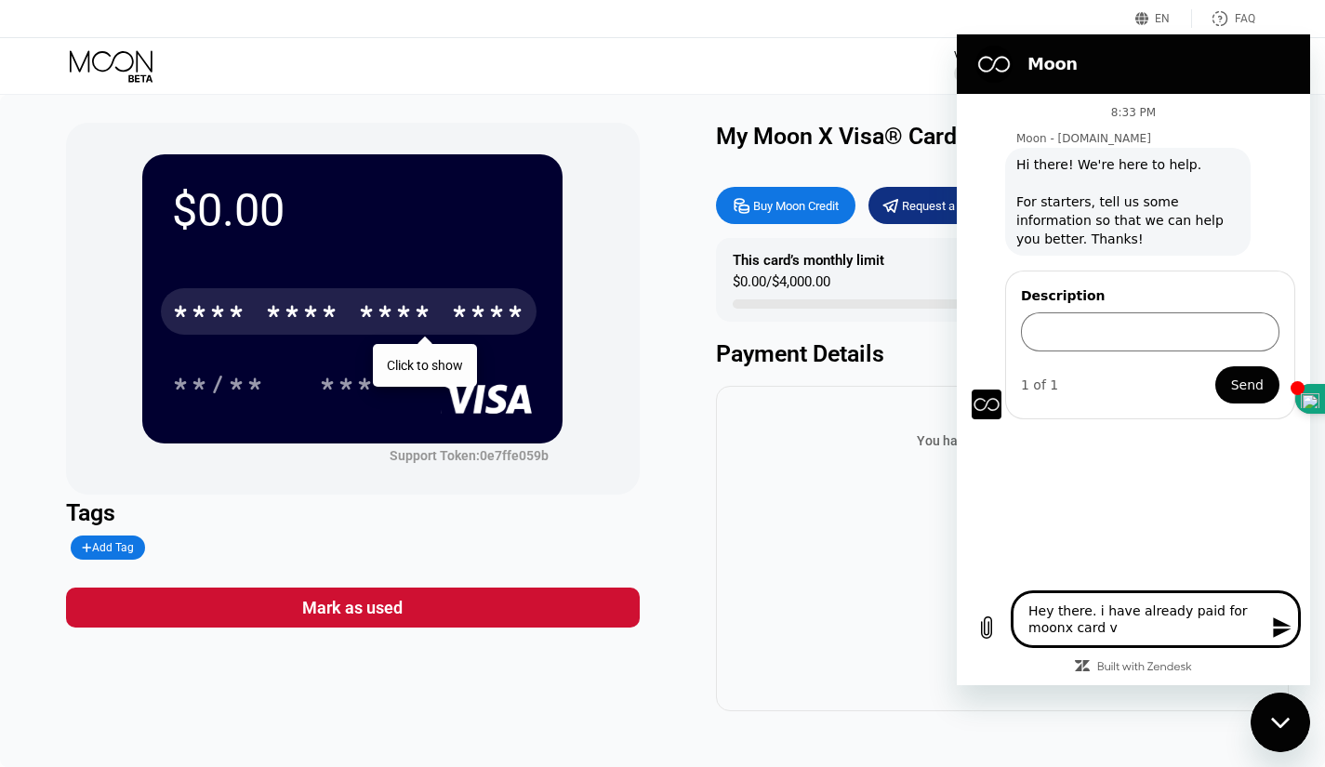
type textarea "x"
type textarea "Hey there. i have already paid for moonx card via"
type textarea "x"
type textarea "Hey there. i have already paid for moonx card via"
type textarea "x"
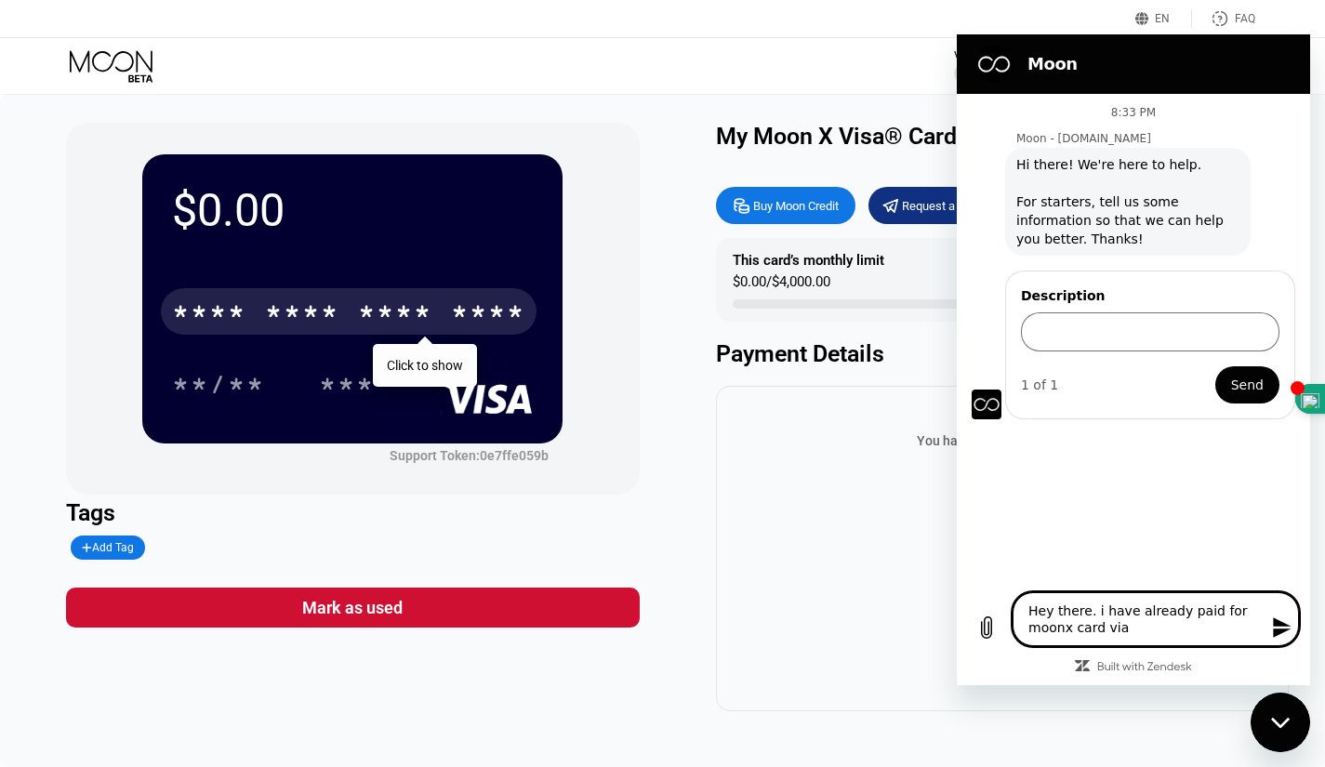
type textarea "Hey there. i have already paid for moonx card via U"
type textarea "x"
type textarea "Hey there. i have already paid for moonx card via US"
type textarea "x"
type textarea "Hey there. i have already paid for moonx card via USD"
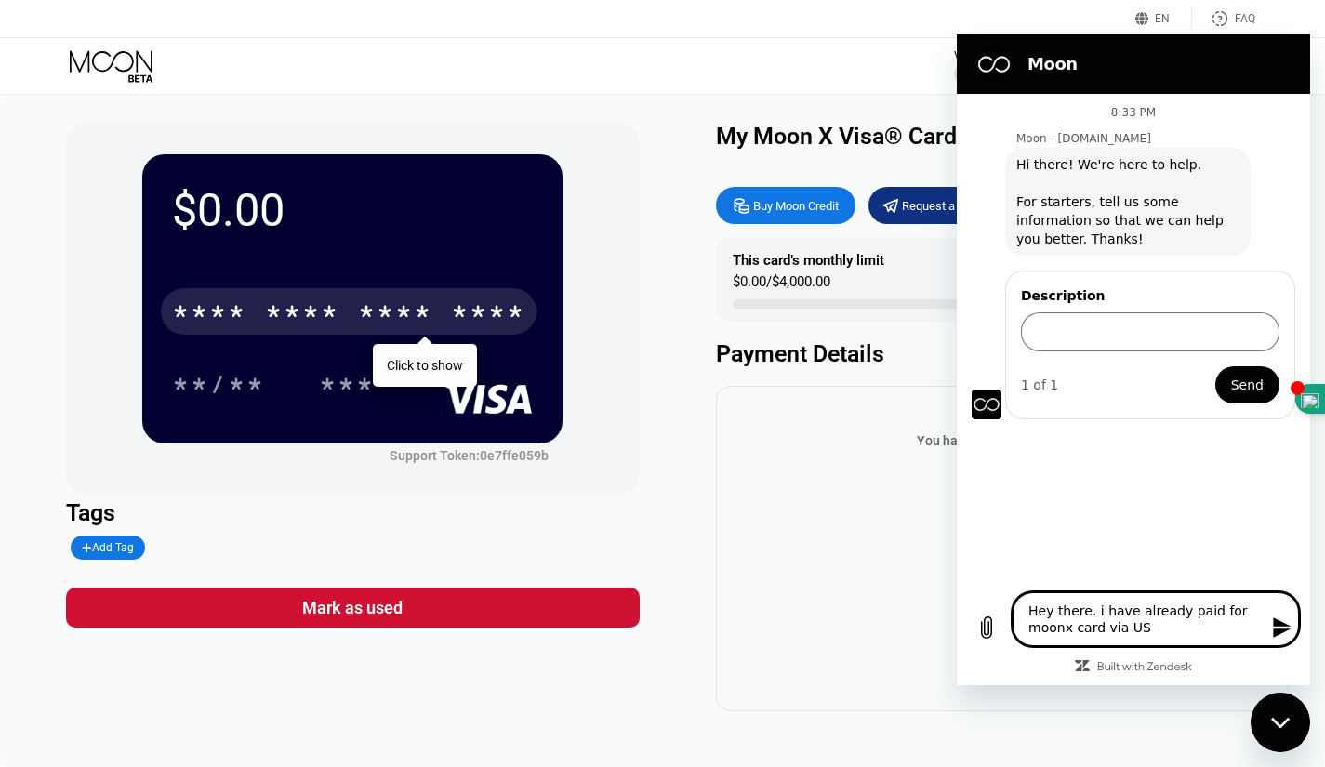
type textarea "x"
type textarea "Hey there. i have already paid for moonx card via USDC"
type textarea "x"
type textarea "Hey there. i have already paid for moonx card via USDC"
type textarea "x"
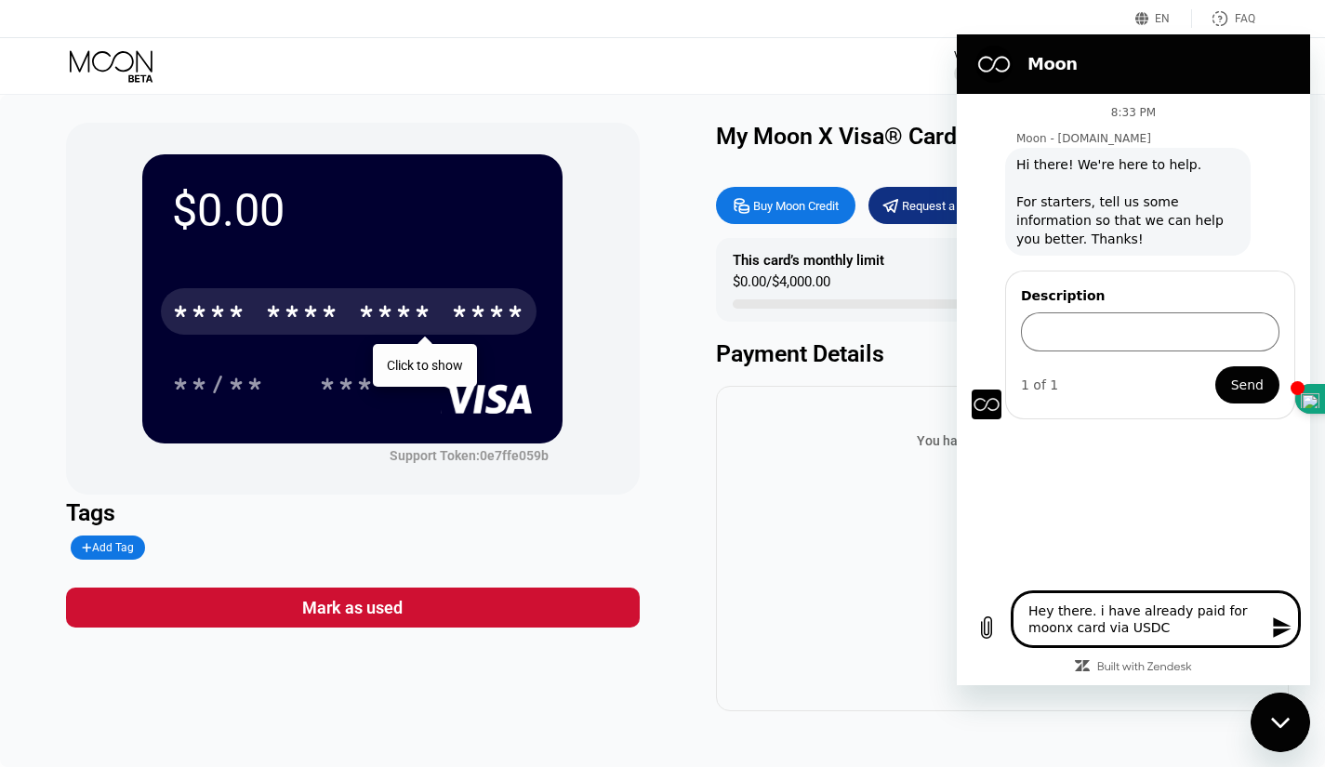
type textarea "Hey there. i have already paid for moonx card via USDC o"
type textarea "x"
type textarea "Hey there. i have already paid for moonx card via USDC ob"
type textarea "x"
type textarea "Hey there. i have already paid for moonx card via USDC o"
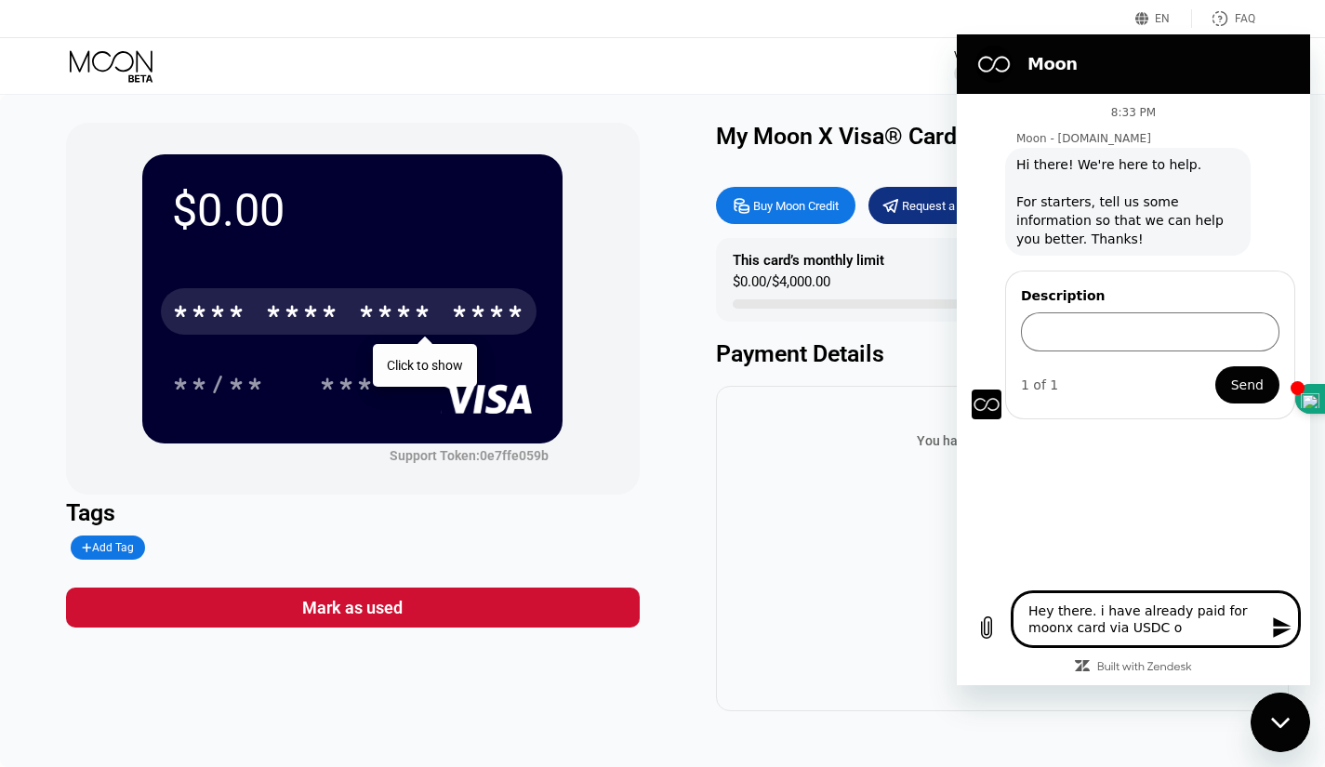
type textarea "x"
type textarea "Hey there. i have already paid for moonx card via USDC on"
type textarea "x"
type textarea "Hey there. i have already paid for moonx card via USDC on"
type textarea "x"
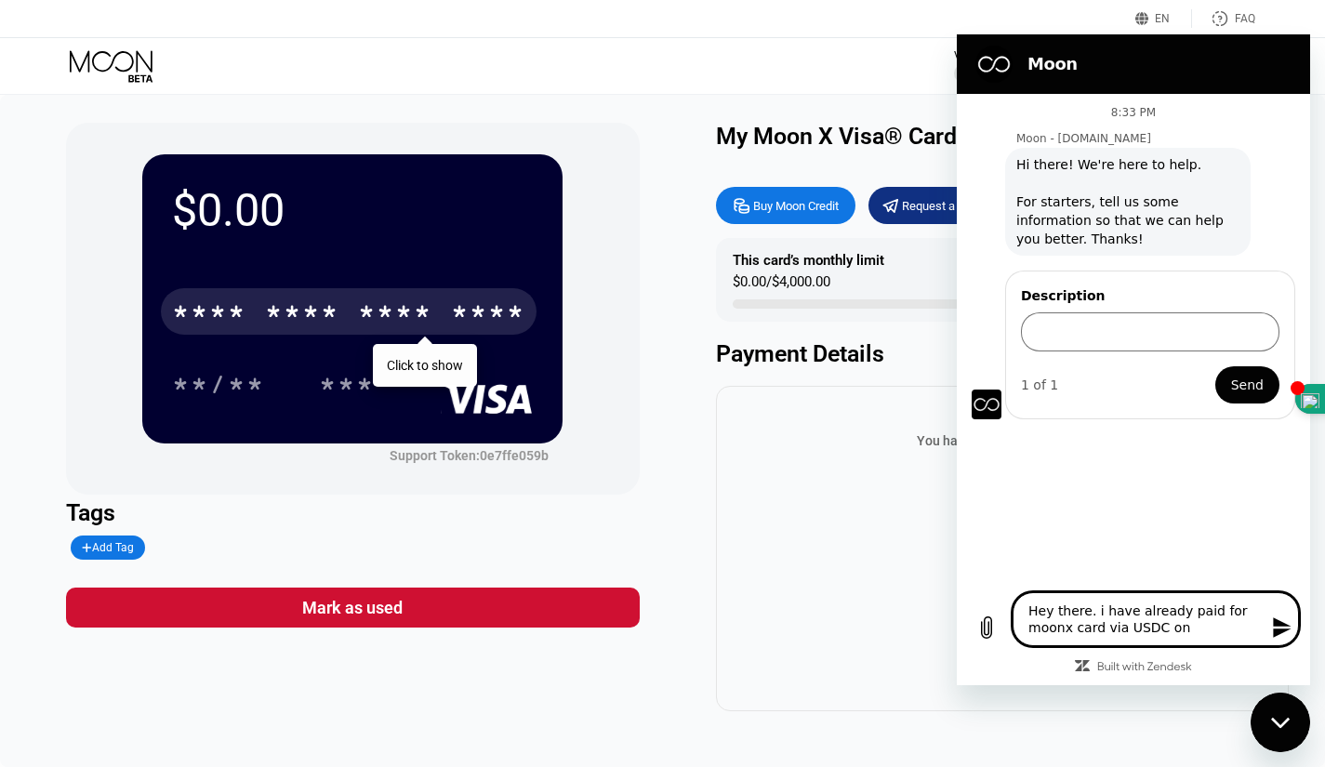
type textarea "Hey there. i have already paid for moonx card via USDC on P"
type textarea "x"
type textarea "Hey there. i have already paid for moonx card via USDC on Po"
type textarea "x"
type textarea "Hey there. i have already paid for moonx card via USDC on Pol"
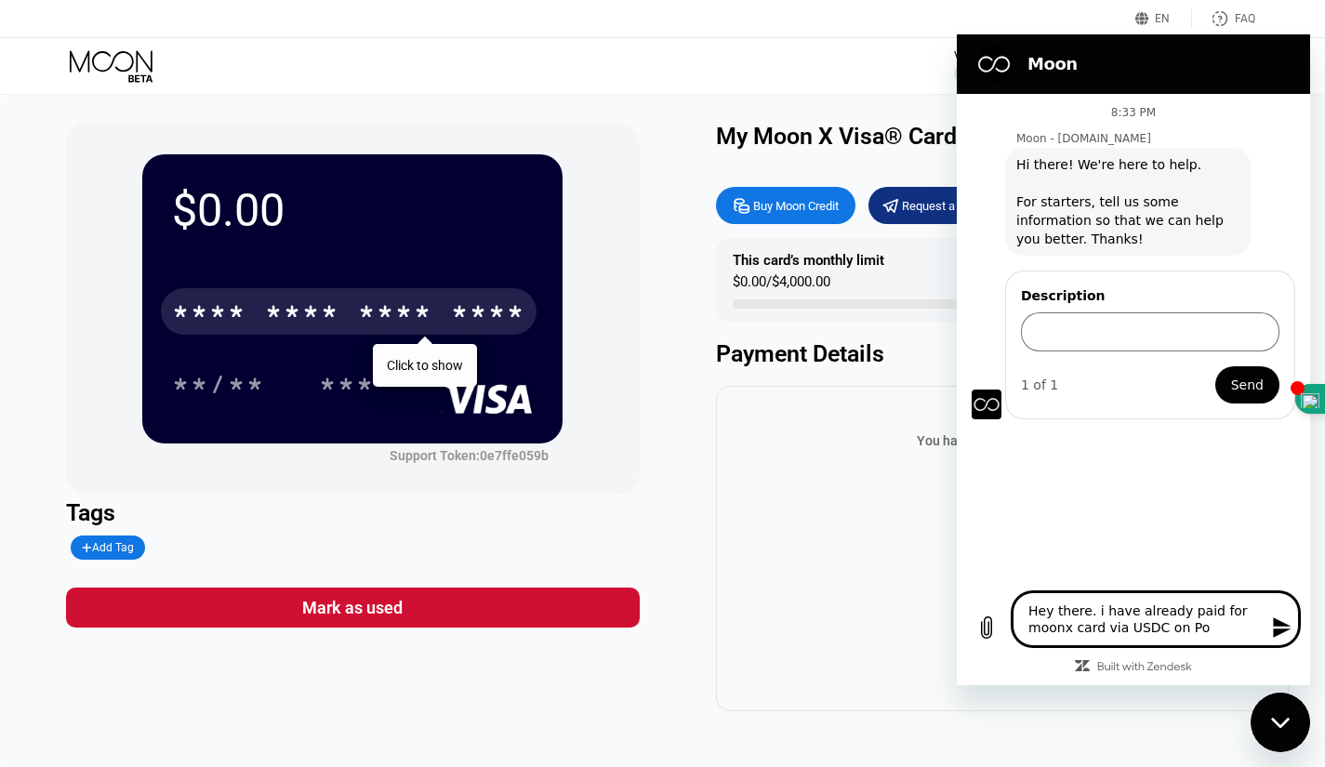
type textarea "x"
type textarea "Hey there. i have already paid for moonx card via USDC on Poly"
type textarea "x"
type textarea "Hey there. i have already paid for moonx card via USDC on Polyg"
type textarea "x"
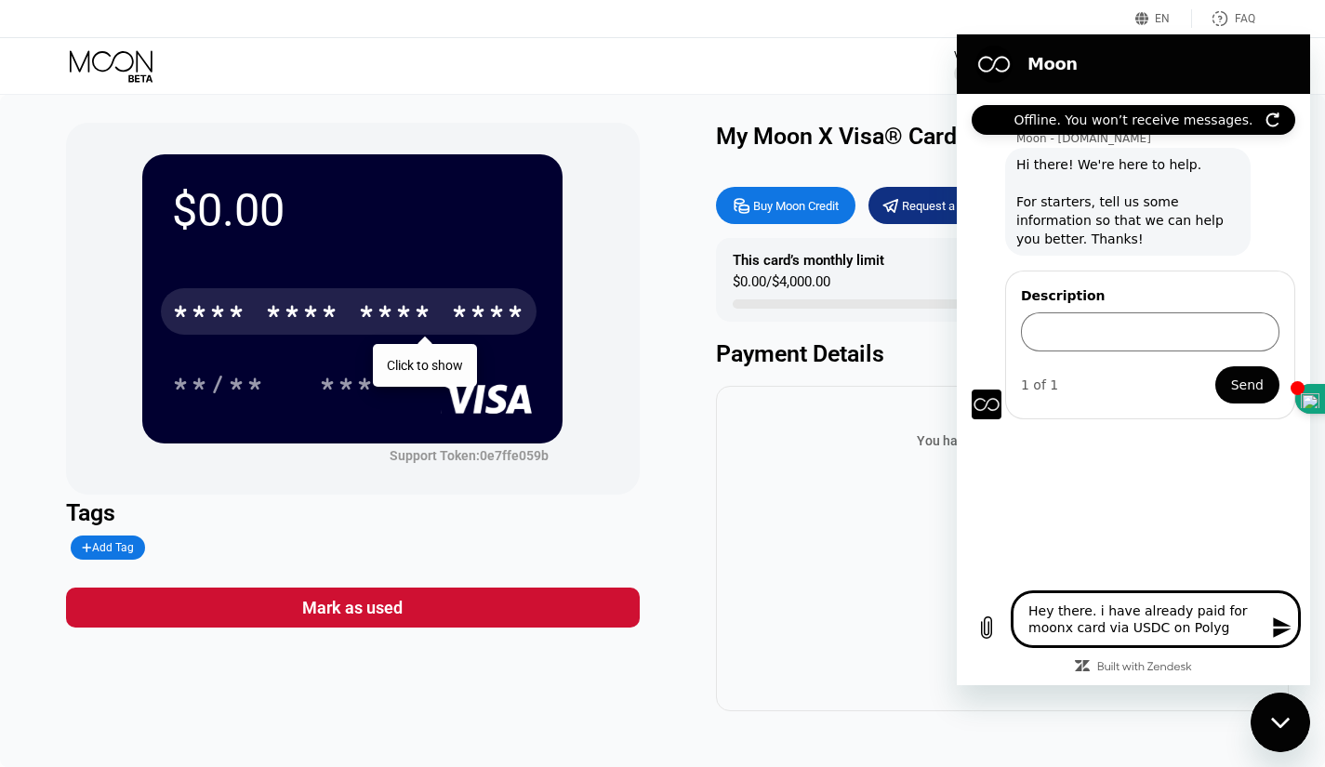
type textarea "Hey there. i have already paid for moonx card via USDC on Polygo"
type textarea "x"
type textarea "Hey there. i have already paid for moonx card via USDC on Polygon"
type textarea "x"
type textarea "Hey there. i have already paid for moonx card via USDC on Polygon."
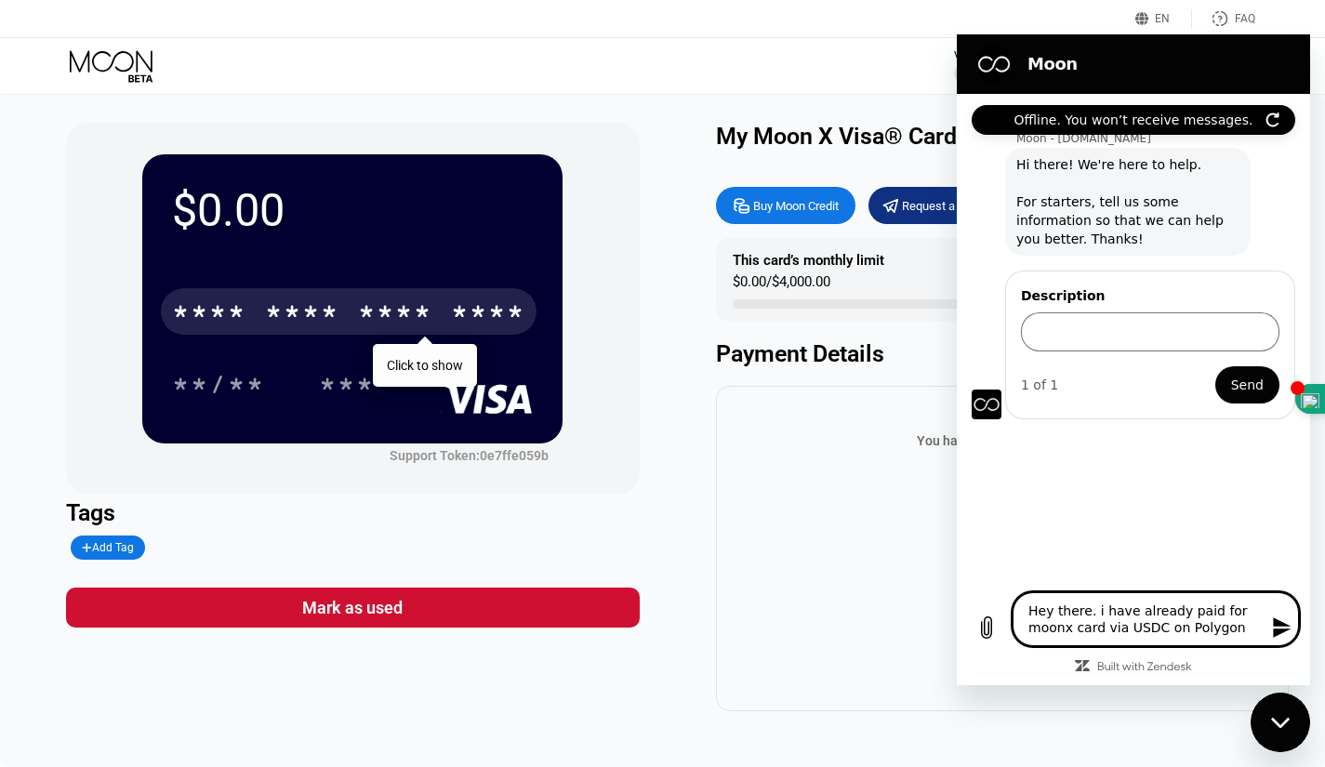
type textarea "x"
type textarea "Hey there. i have already paid for moonx card via USDC on Polygon."
type textarea "x"
type textarea "Hey there. i have already paid for moonx card via USDC on Polygon. H"
type textarea "x"
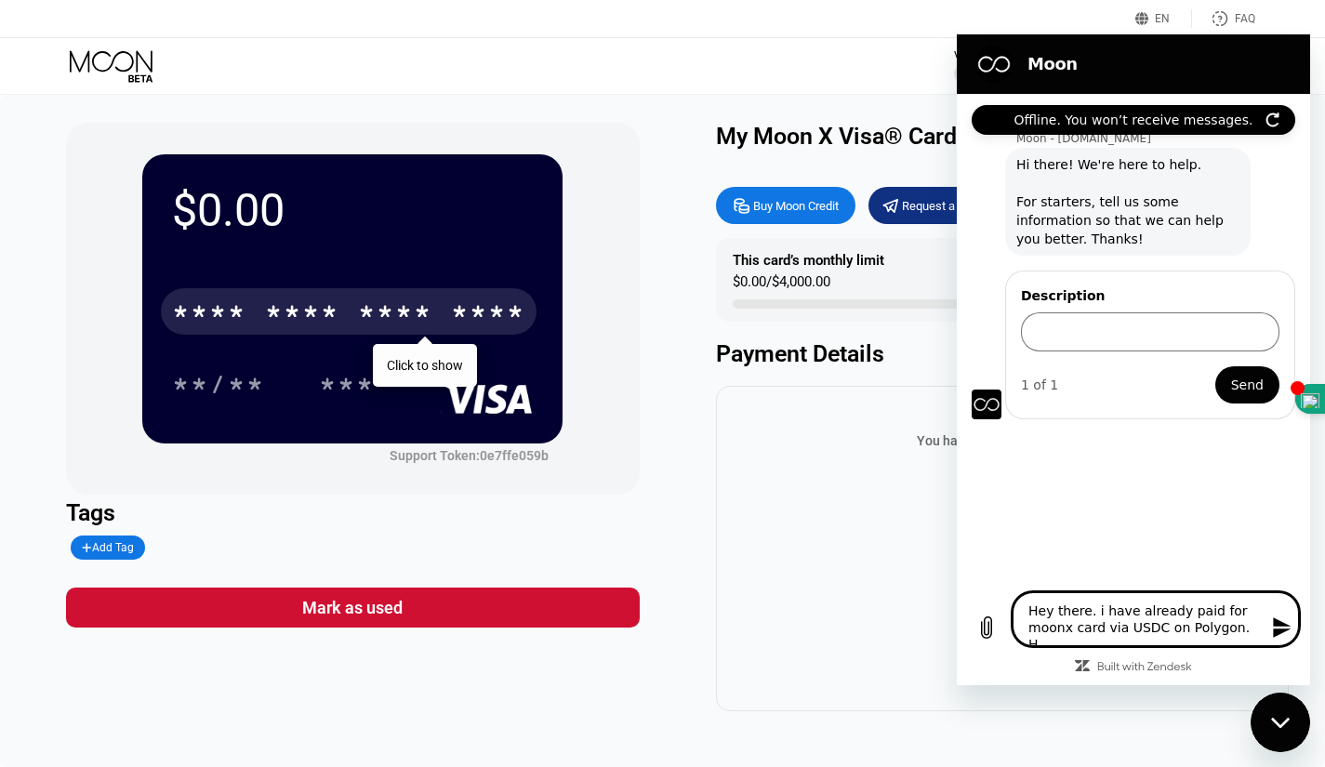
type textarea "Hey there. i have already paid for moonx card via USDC on Polygon. Ho"
type textarea "x"
type textarea "Hey there. i have already paid for moonx card via USDC on Polygon. How"
type textarea "x"
type textarea "Hey there. i have already paid for moonx card via USDC on Polygon. How"
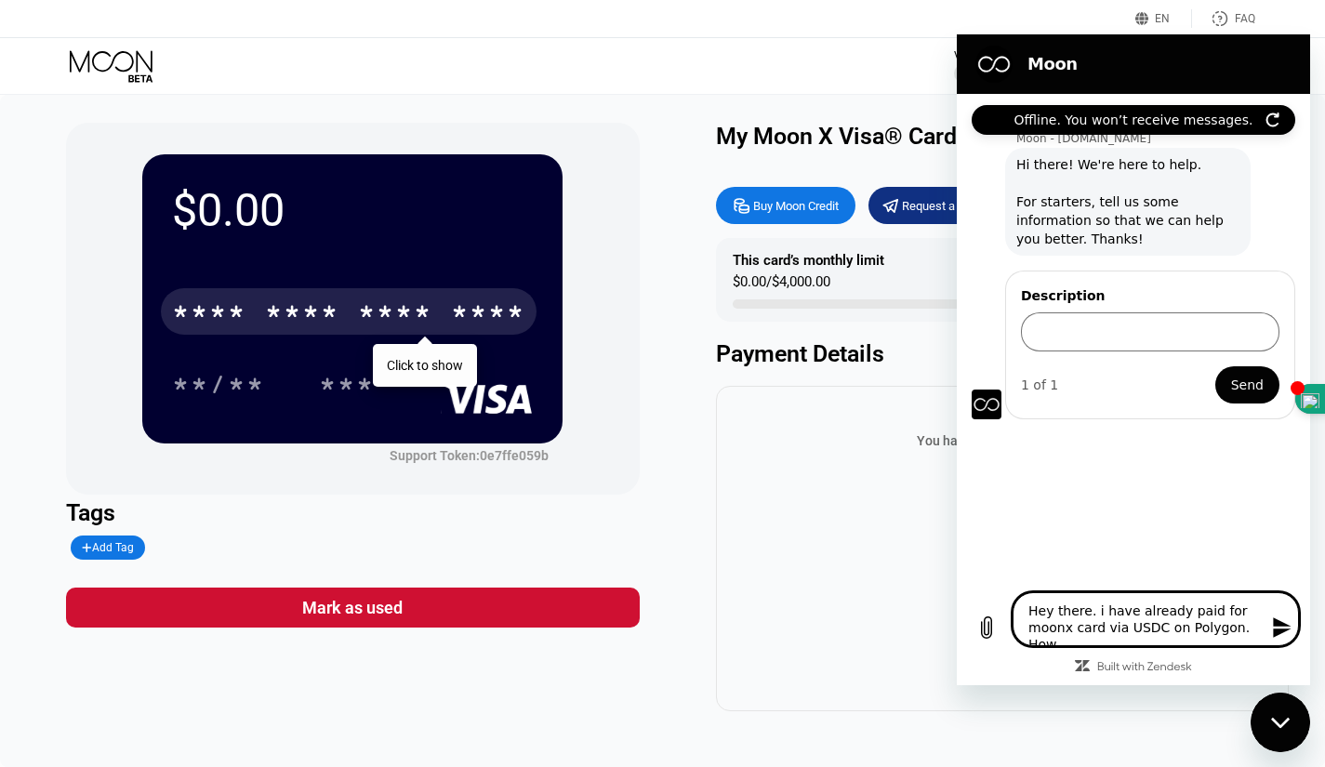
type textarea "x"
type textarea "Hey there. i have already paid for moonx card via USDC on Polygon. How l"
type textarea "x"
type textarea "Hey there. i have already paid for moonx card via USDC on Polygon. How lo"
type textarea "x"
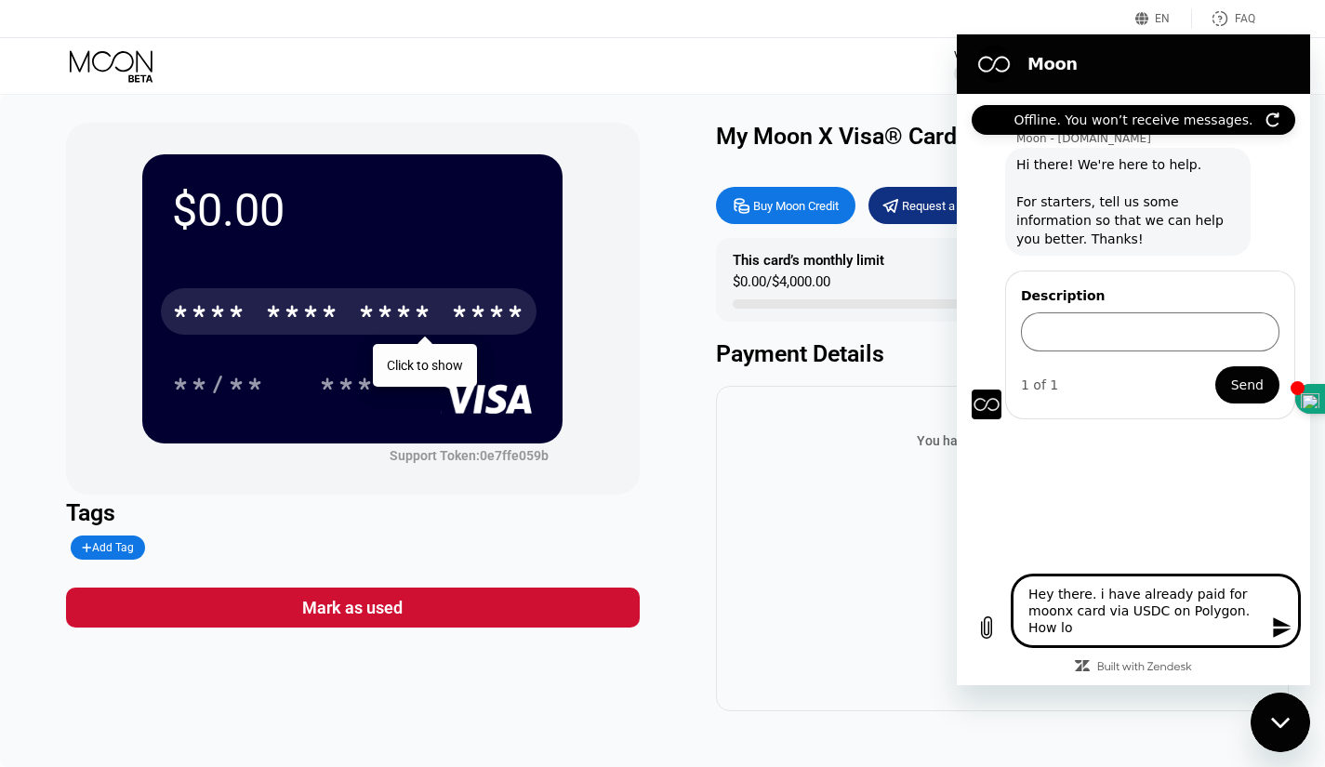
type textarea "Hey there. i have already paid for moonx card via USDC on Polygon. How lon"
type textarea "x"
type textarea "Hey there. i have already paid for moonx card via USDC on Polygon. How long"
type textarea "x"
type textarea "Hey there. i have already paid for moonx card via USDC on Polygon. How long"
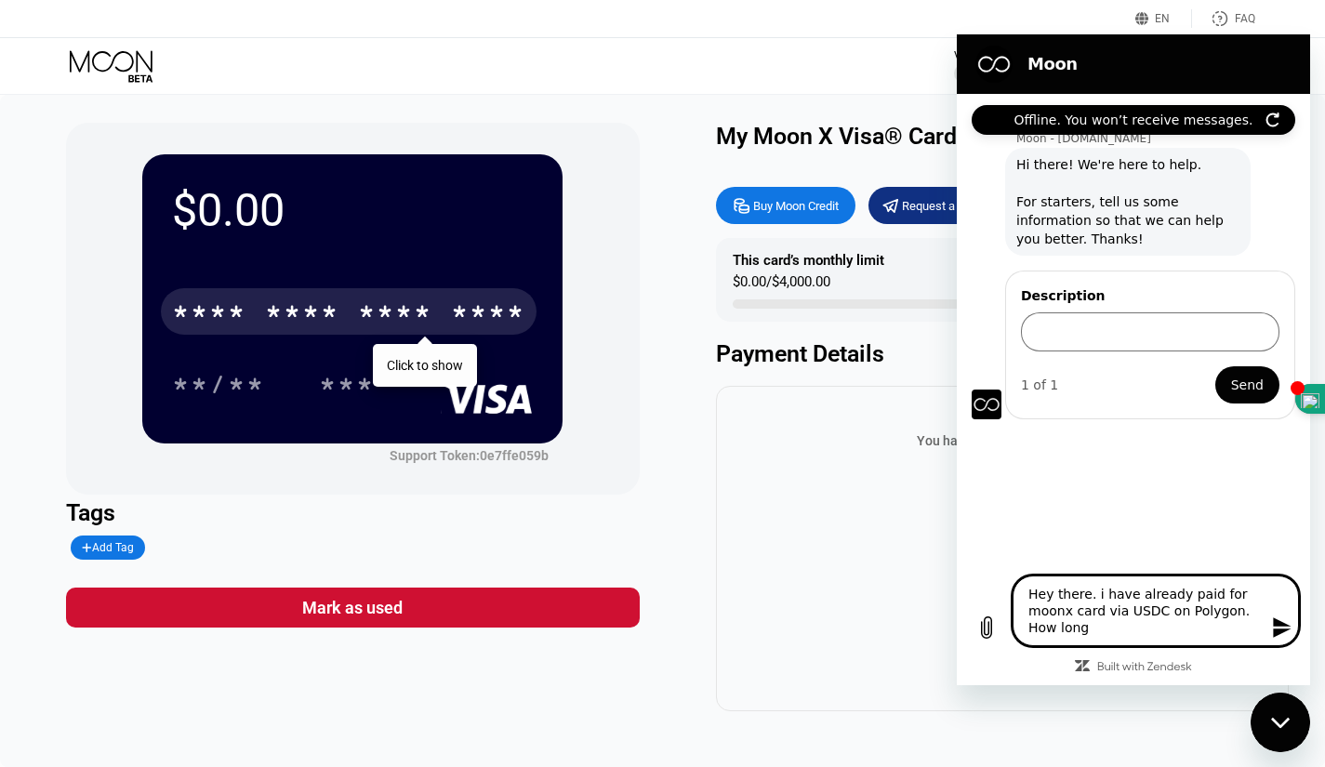
type textarea "x"
type textarea "Hey there. i have already paid for moonx card via USDC on Polygon. How long d"
type textarea "x"
type textarea "Hey there. i have already paid for moonx card via USDC on Polygon. How long do"
type textarea "x"
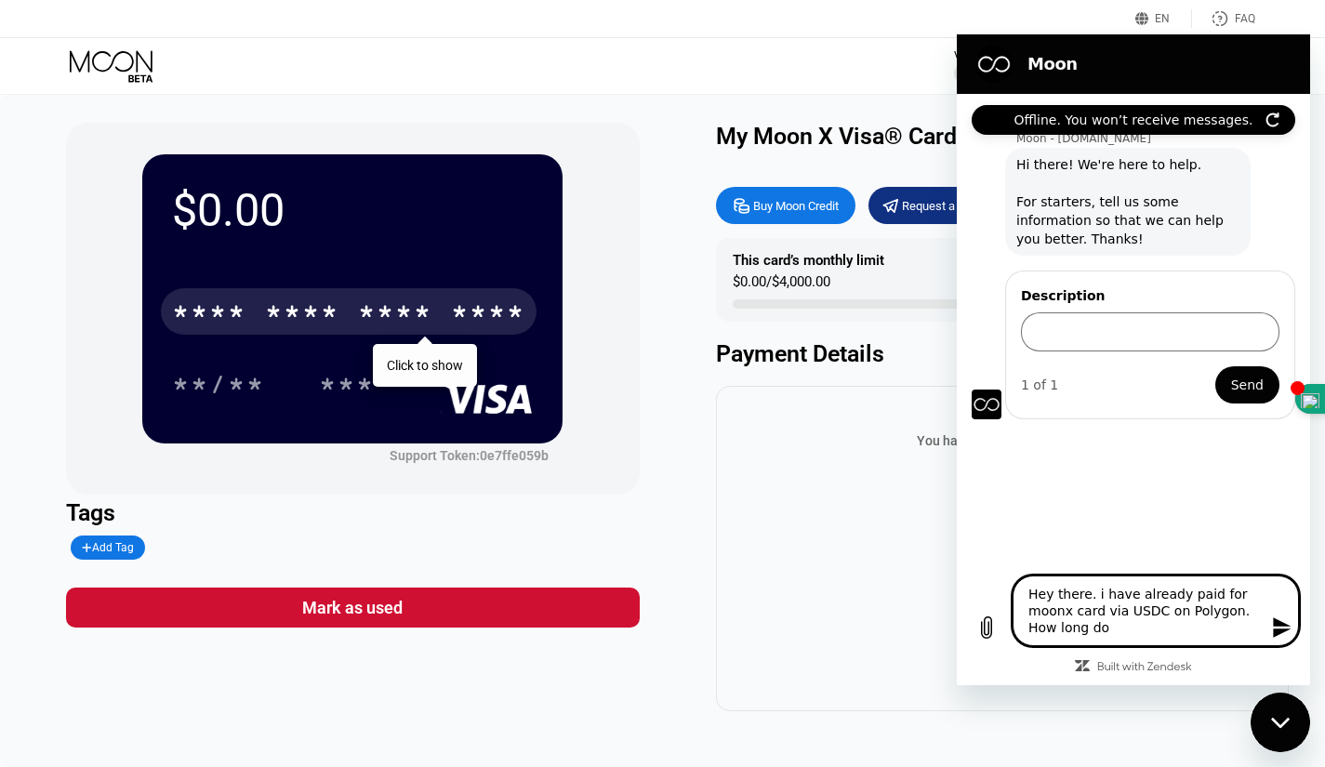
type textarea "Hey there. i have already paid for moonx card via USDC on Polygon. How long doe"
type textarea "x"
type textarea "Hey there. i have already paid for moonx card via USDC on Polygon. How long does"
type textarea "x"
type textarea "Hey there. i have already paid for moonx card via USDC on Polygon. How long does"
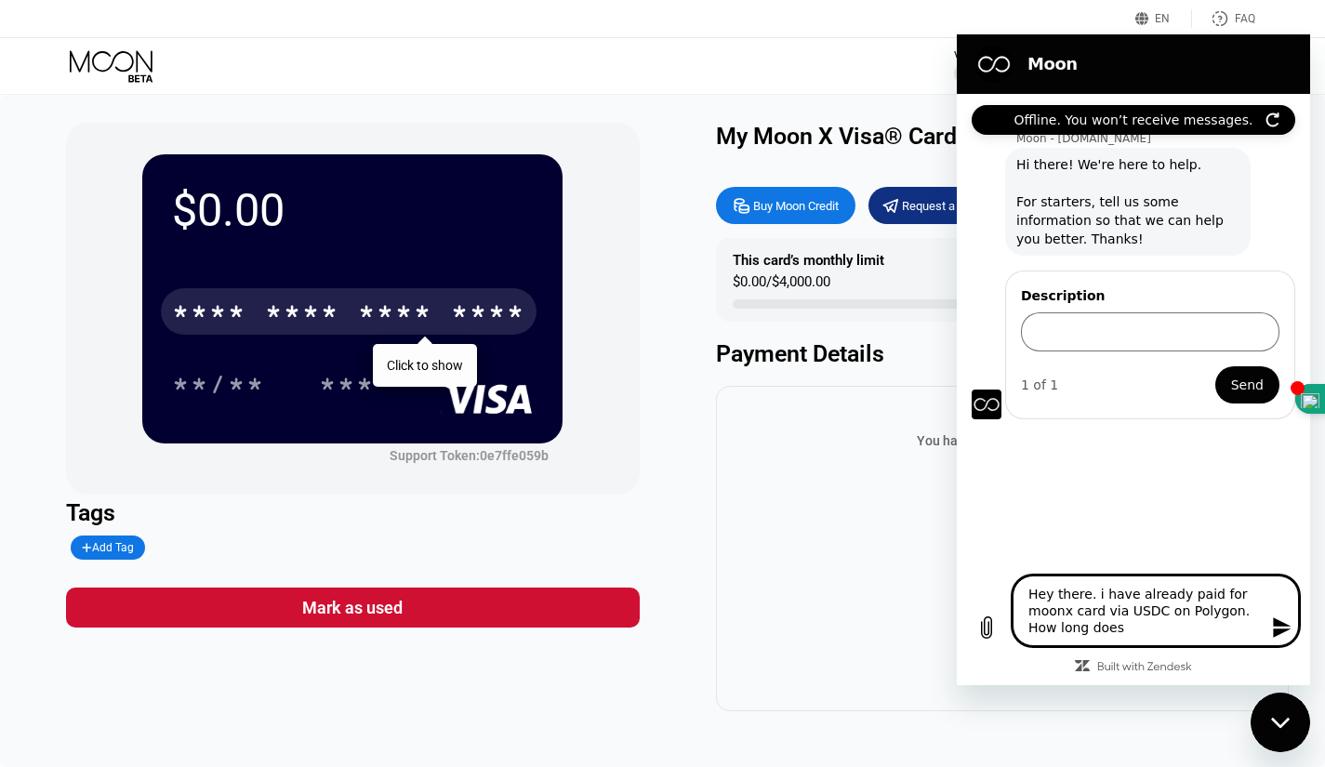
type textarea "x"
type textarea "Hey there. i have already paid for moonx card via USDC on Polygon. How long doe…"
type textarea "x"
type textarea "Hey there. i have already paid for moonx card via USDC on Polygon. How long doe…"
type textarea "x"
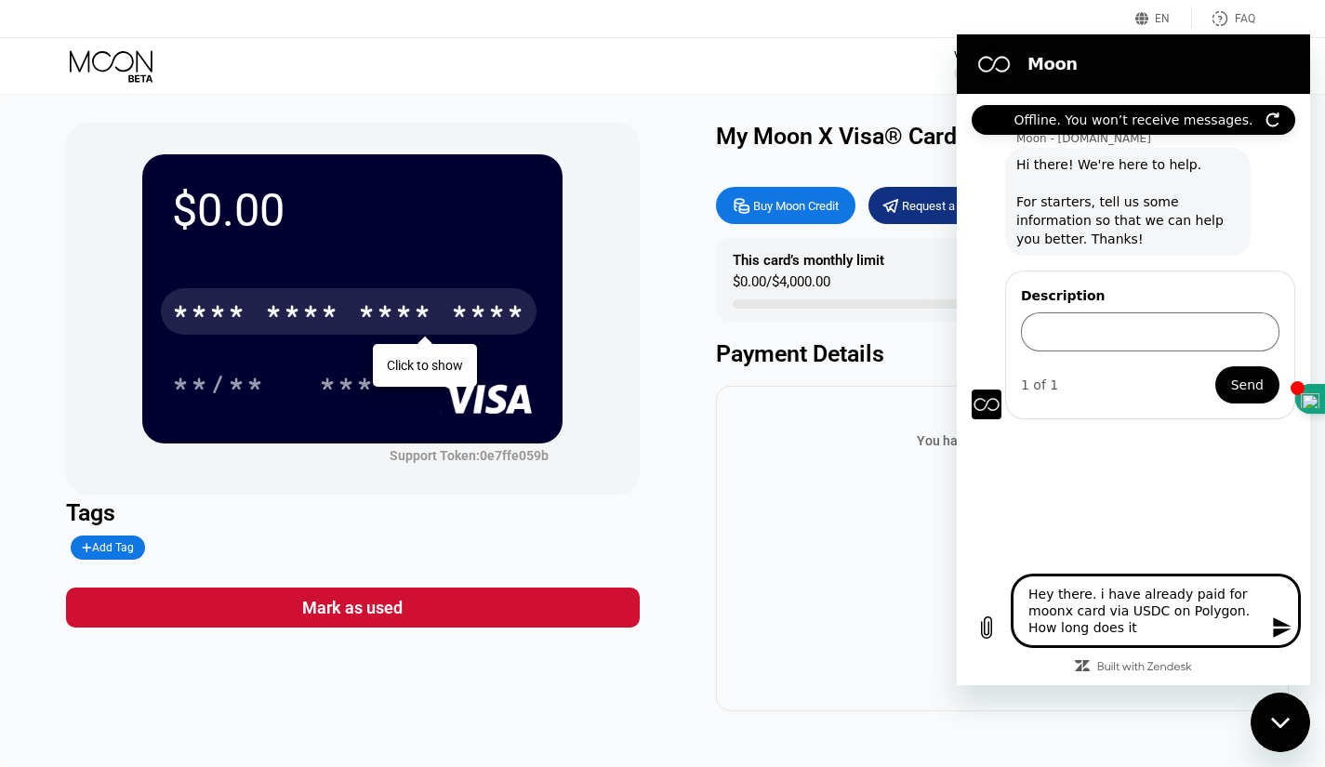
type textarea "Hey there. i have already paid for moonx card via USDC on Polygon. How long doe…"
type textarea "x"
type textarea "Hey there. i have already paid for moonx card via USDC on Polygon. How long doe…"
type textarea "x"
type textarea "Hey there. i have already paid for moonx card via USDC on Polygon. How long doe…"
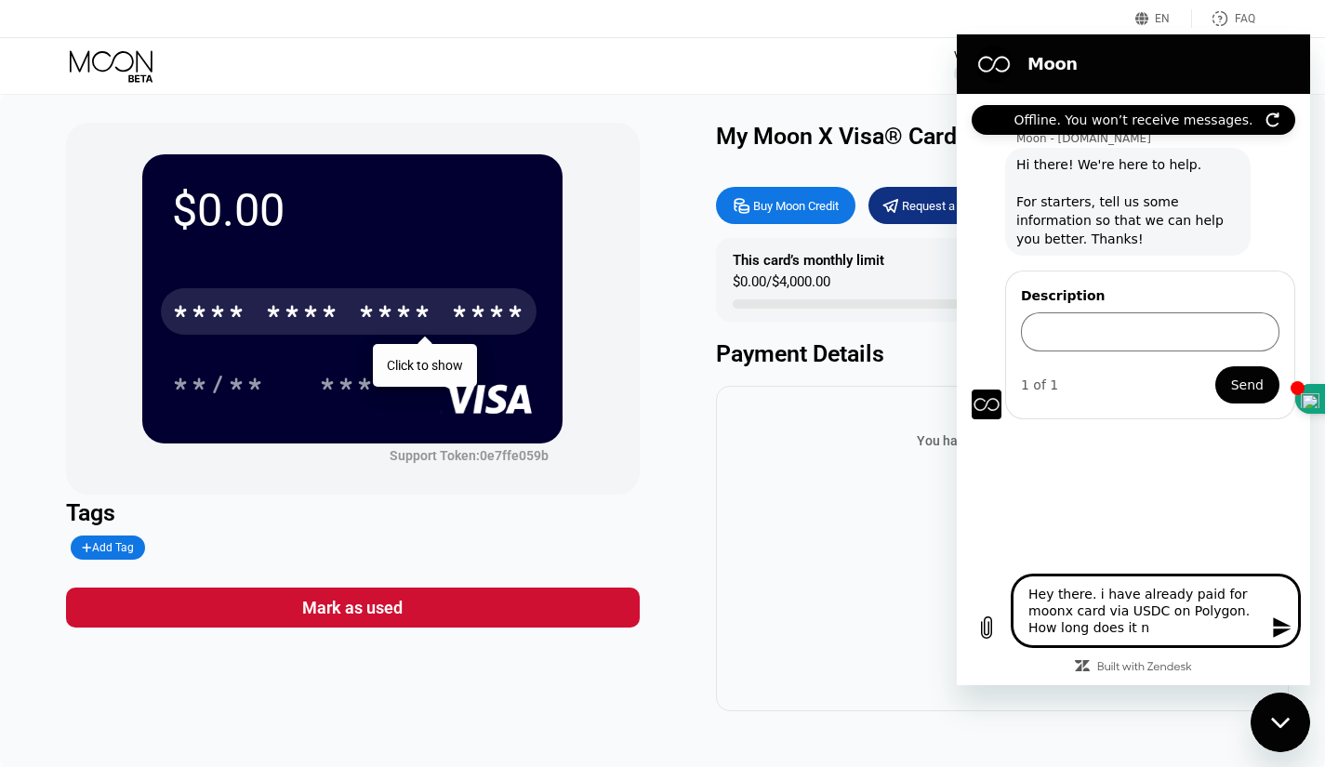
type textarea "x"
type textarea "Hey there. i have already paid for moonx card via USDC on Polygon. How long doe…"
type textarea "x"
type textarea "Hey there. i have already paid for moonx card via USDC on Polygon. How long doe…"
type textarea "x"
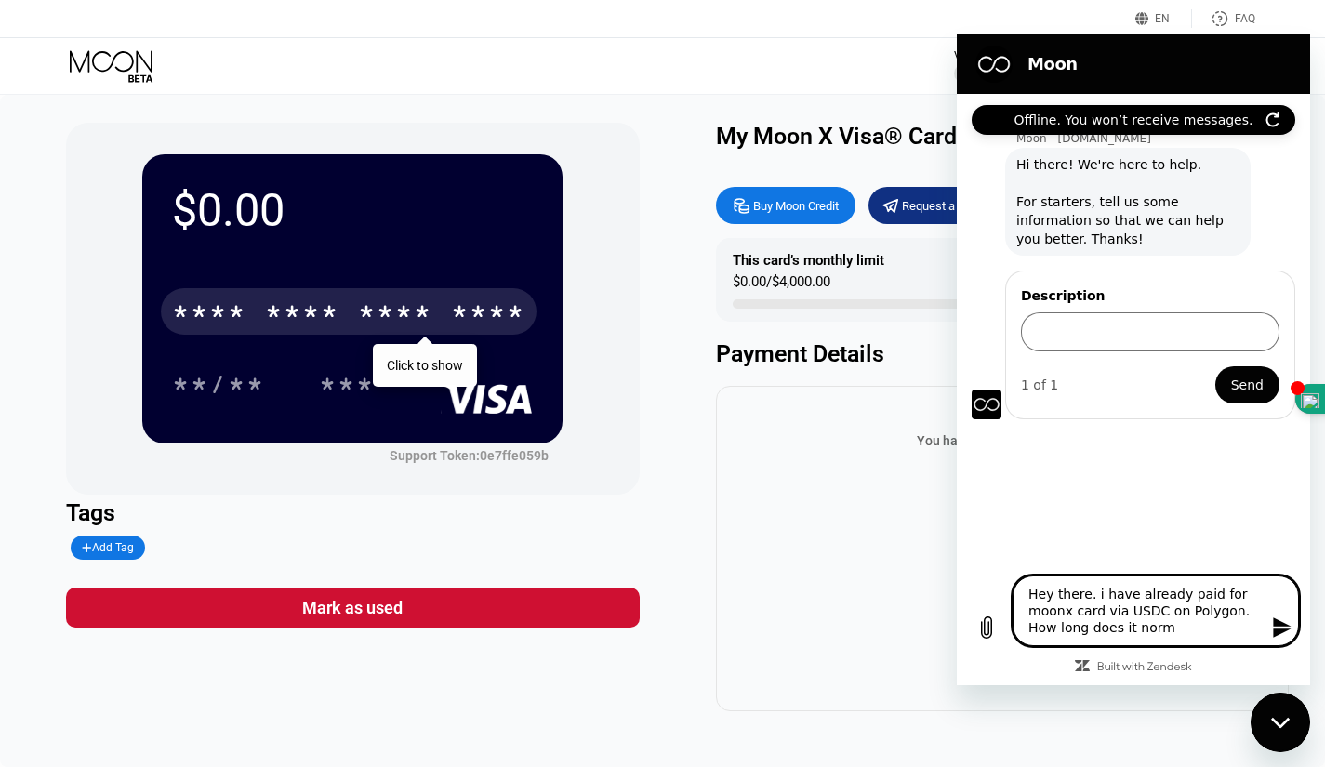
type textarea "Hey there. i have already paid for moonx card via USDC on Polygon. How long doe…"
type textarea "x"
type textarea "Hey there. i have already paid for moonx card via USDC on Polygon. How long doe…"
type textarea "x"
type textarea "Hey there. i have already paid for moonx card via USDC on Polygon. How long doe…"
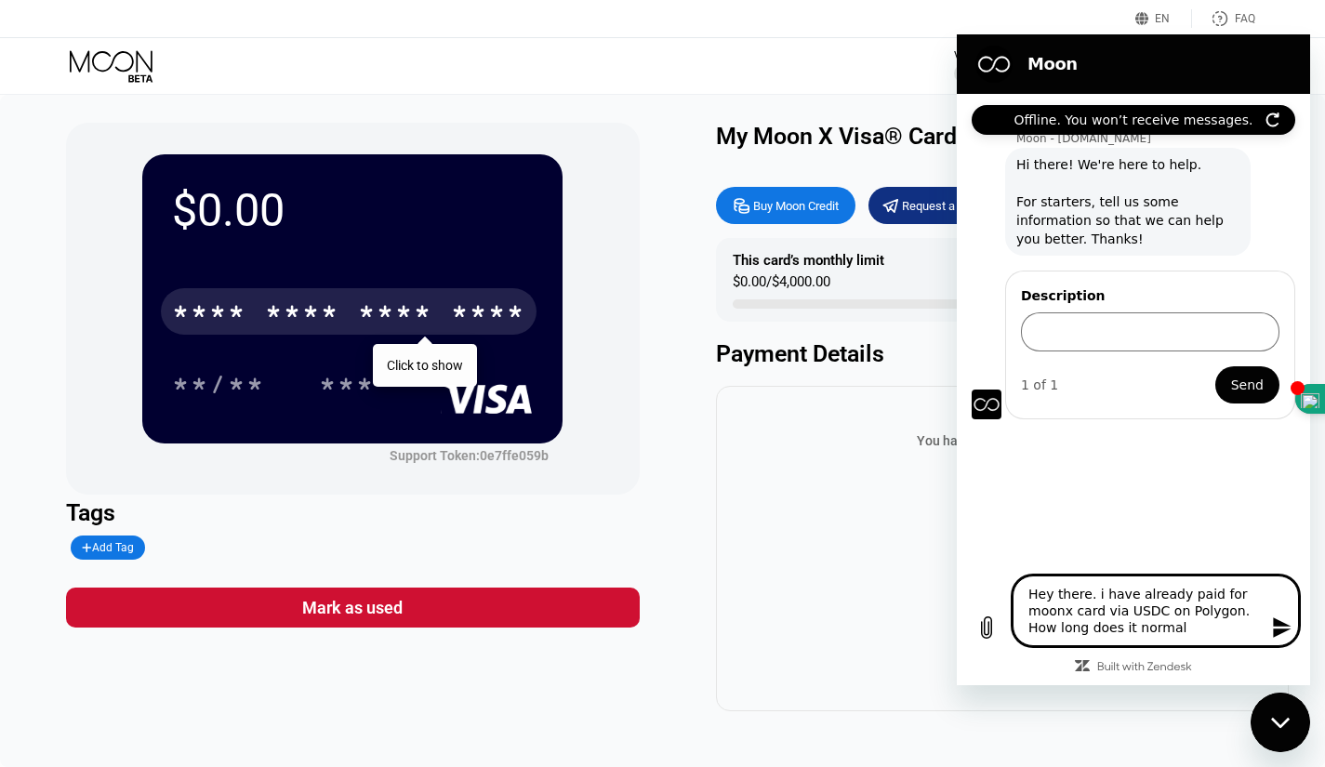
type textarea "x"
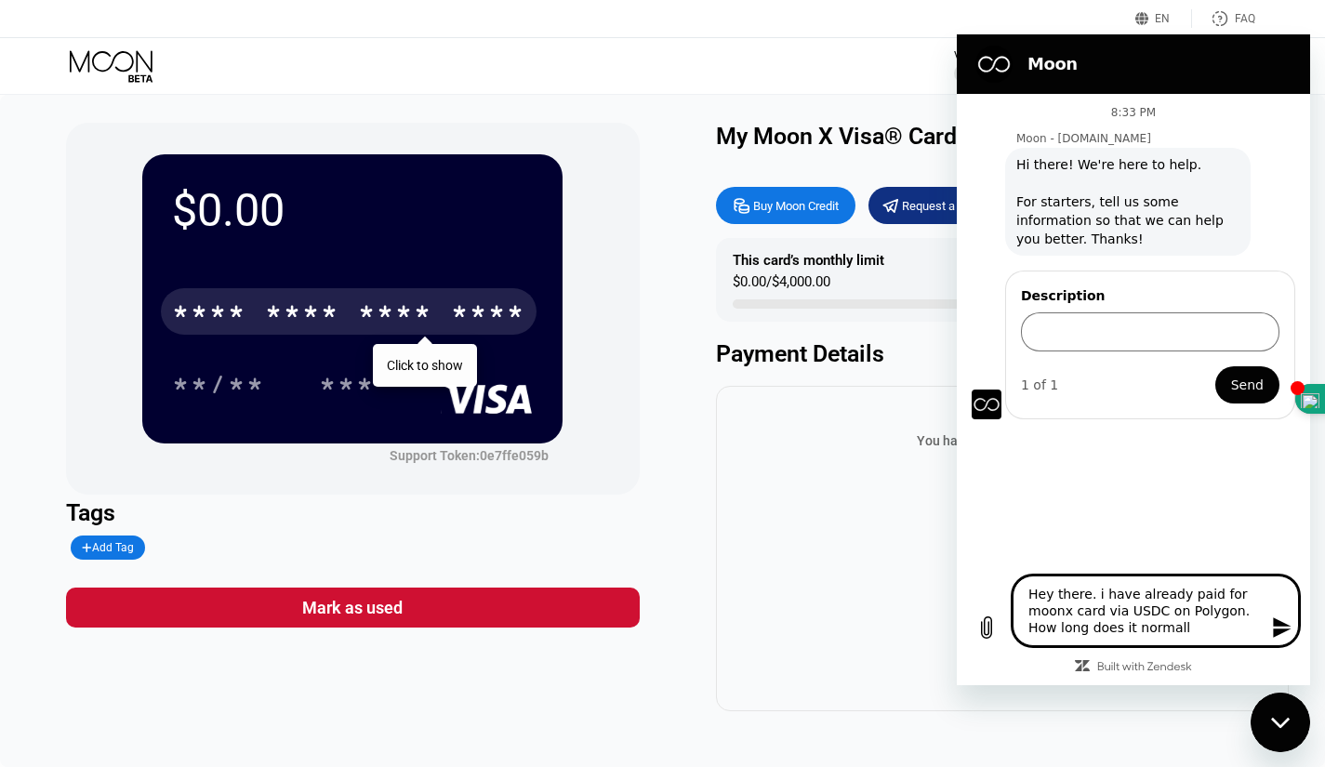
type textarea "Hey there. i have already paid for moonx card via USDC on Polygon. How long doe…"
type textarea "x"
type textarea "Hey there. i have already paid for moonx card via USDC on Polygon. How long doe…"
type textarea "x"
type textarea "Hey there. i have already paid for moonx card via USDC on Polygon. How long doe…"
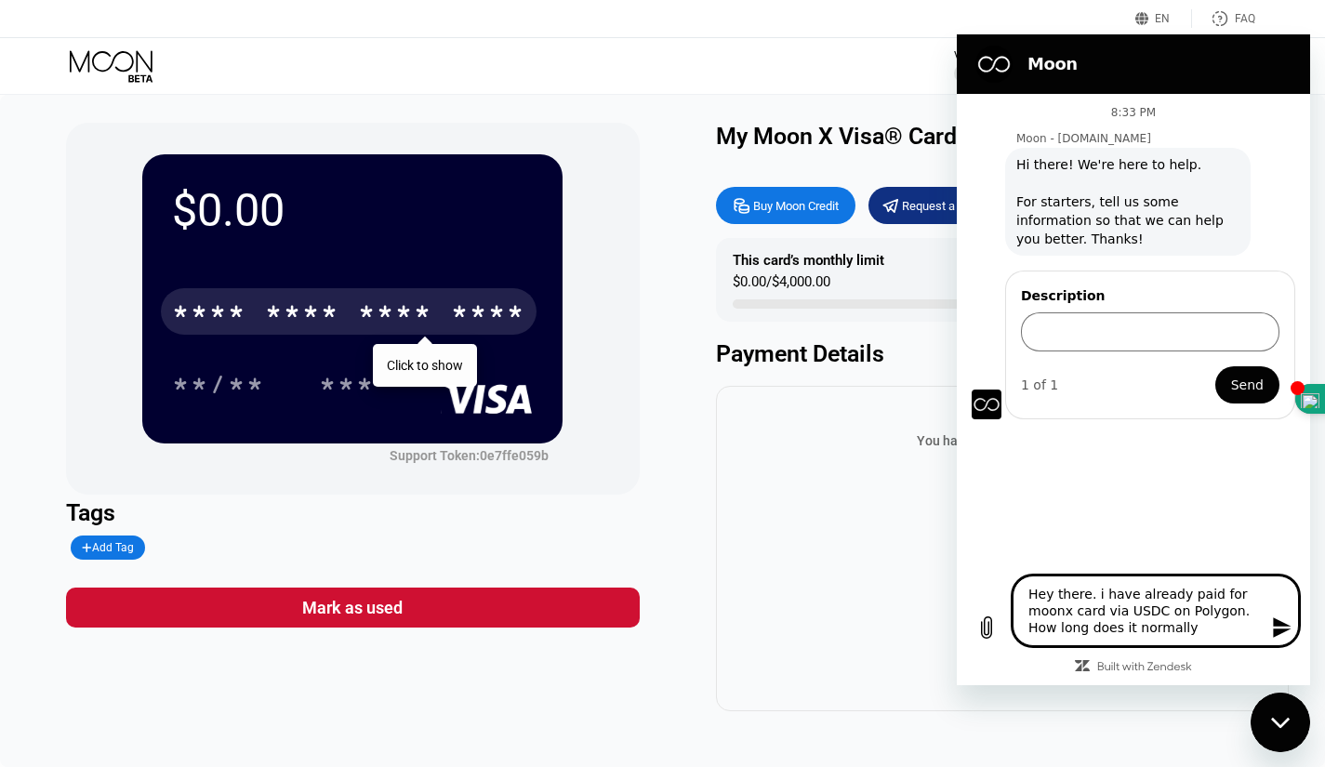
type textarea "x"
type textarea "Hey there. i have already paid for moonx card via USDC on Polygon. How long doe…"
type textarea "x"
type textarea "Hey there. i have already paid for moonx card via USDC on Polygon. How long doe…"
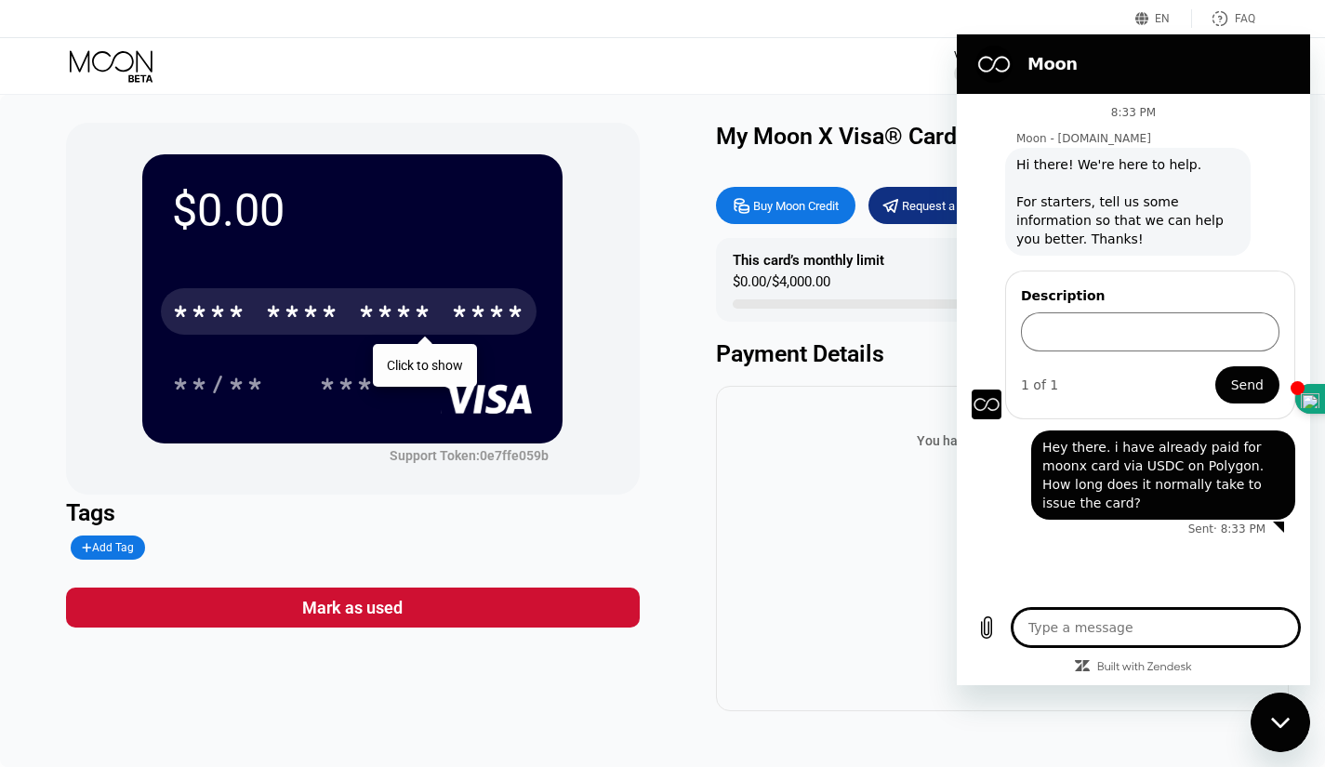
click at [432, 372] on div "**/** ***" at bounding box center [352, 384] width 361 height 46
click at [425, 361] on div "Click to show" at bounding box center [425, 365] width 76 height 15
click at [646, 480] on div "$0.00 * * * * * * * * * * * * **** Click to show **/** *** Support Token: 0e7ff…" at bounding box center [662, 417] width 1193 height 589
click at [397, 370] on div "***" at bounding box center [361, 384] width 84 height 46
click at [429, 299] on div "* * * * * * * * * * * * ****" at bounding box center [349, 311] width 376 height 46
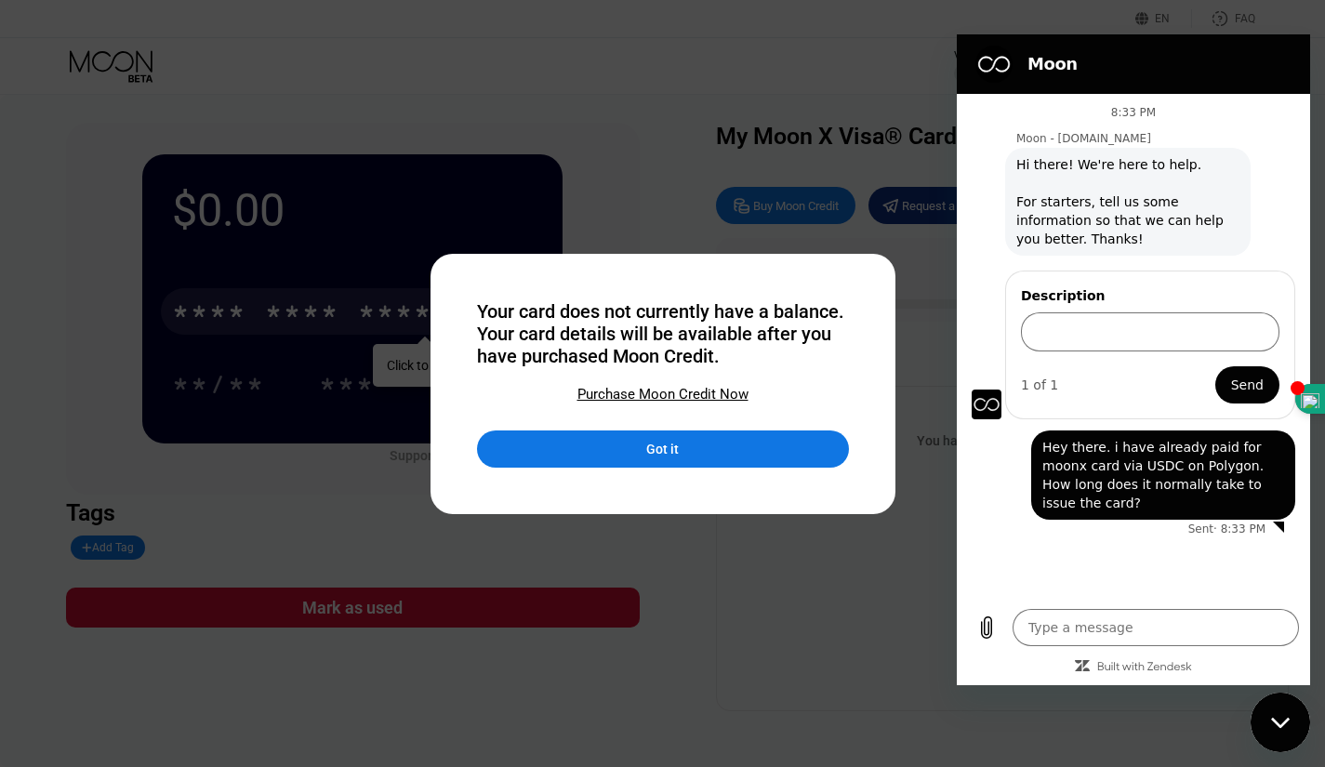
click at [683, 465] on div "Got it" at bounding box center [663, 448] width 372 height 37
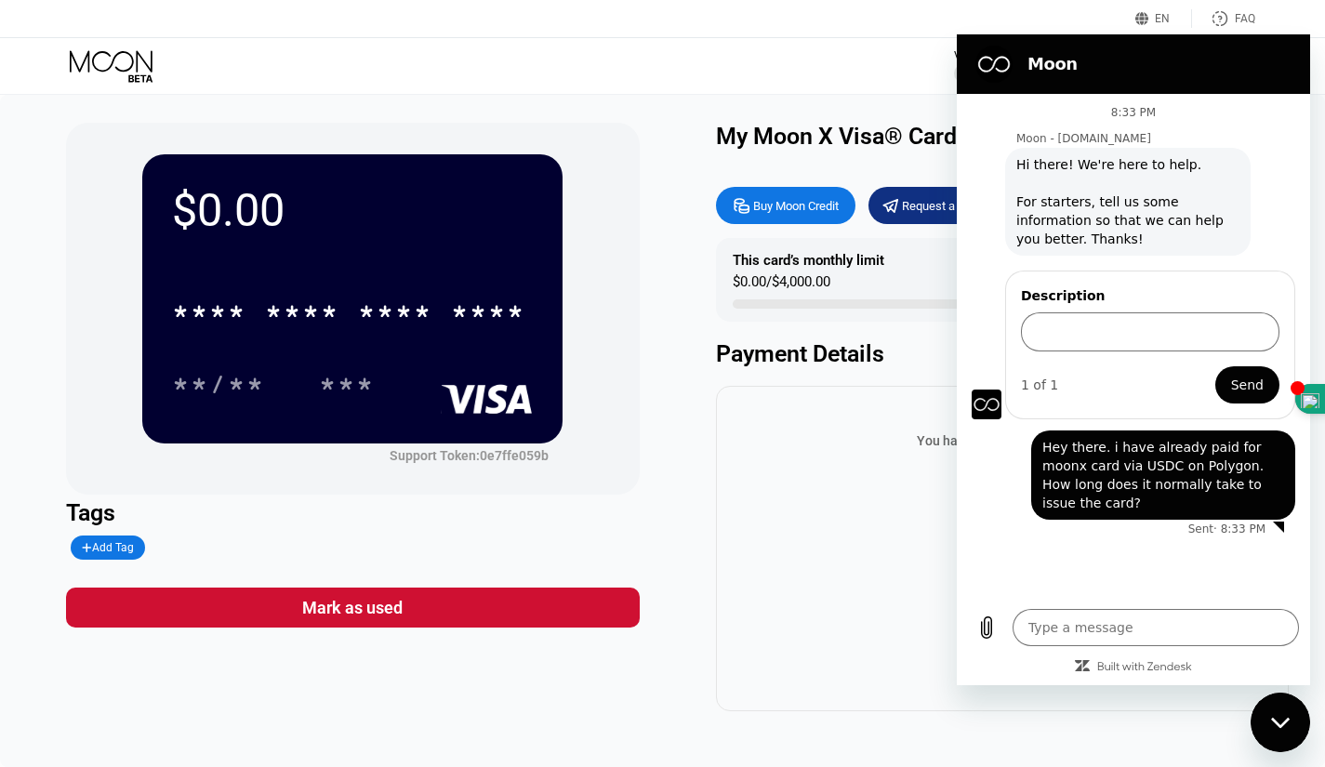
click at [417, 366] on div "**/** ***" at bounding box center [352, 384] width 361 height 46
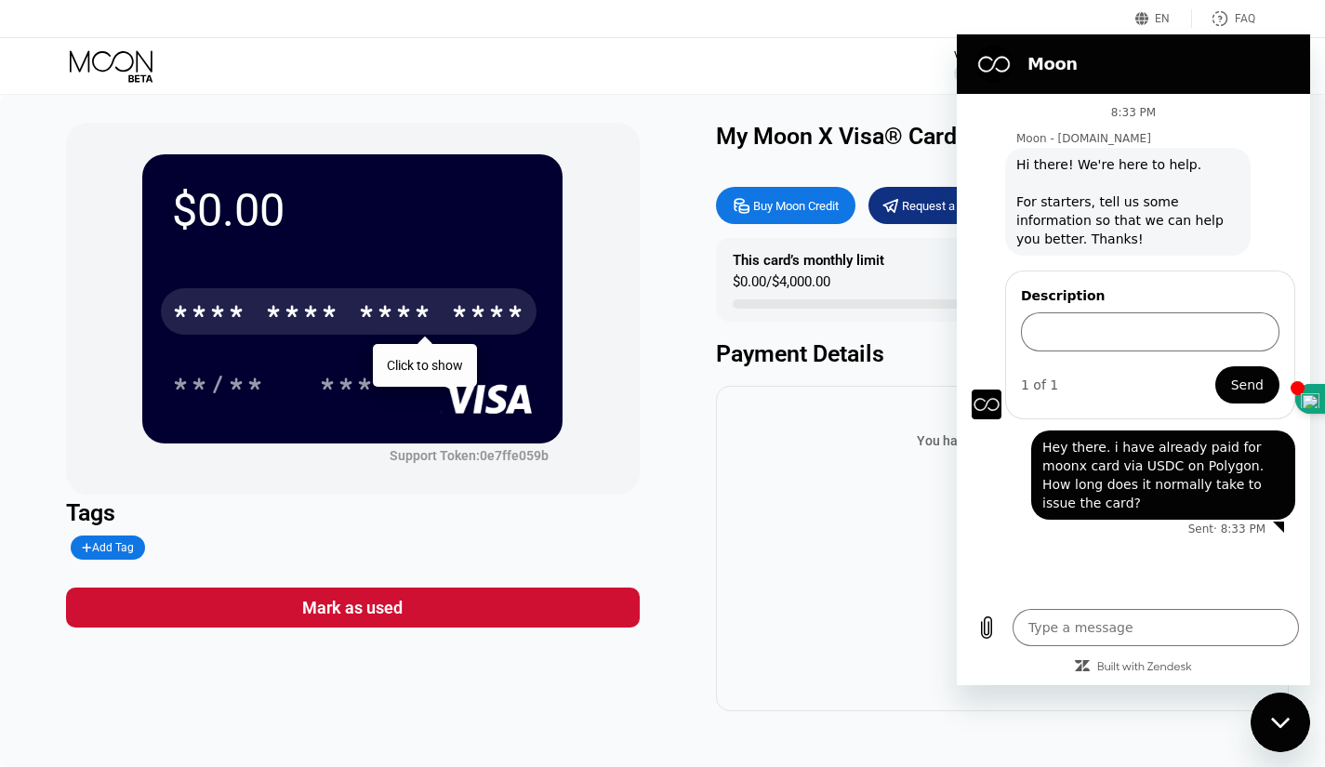
click at [423, 318] on div "* * * *" at bounding box center [395, 314] width 74 height 30
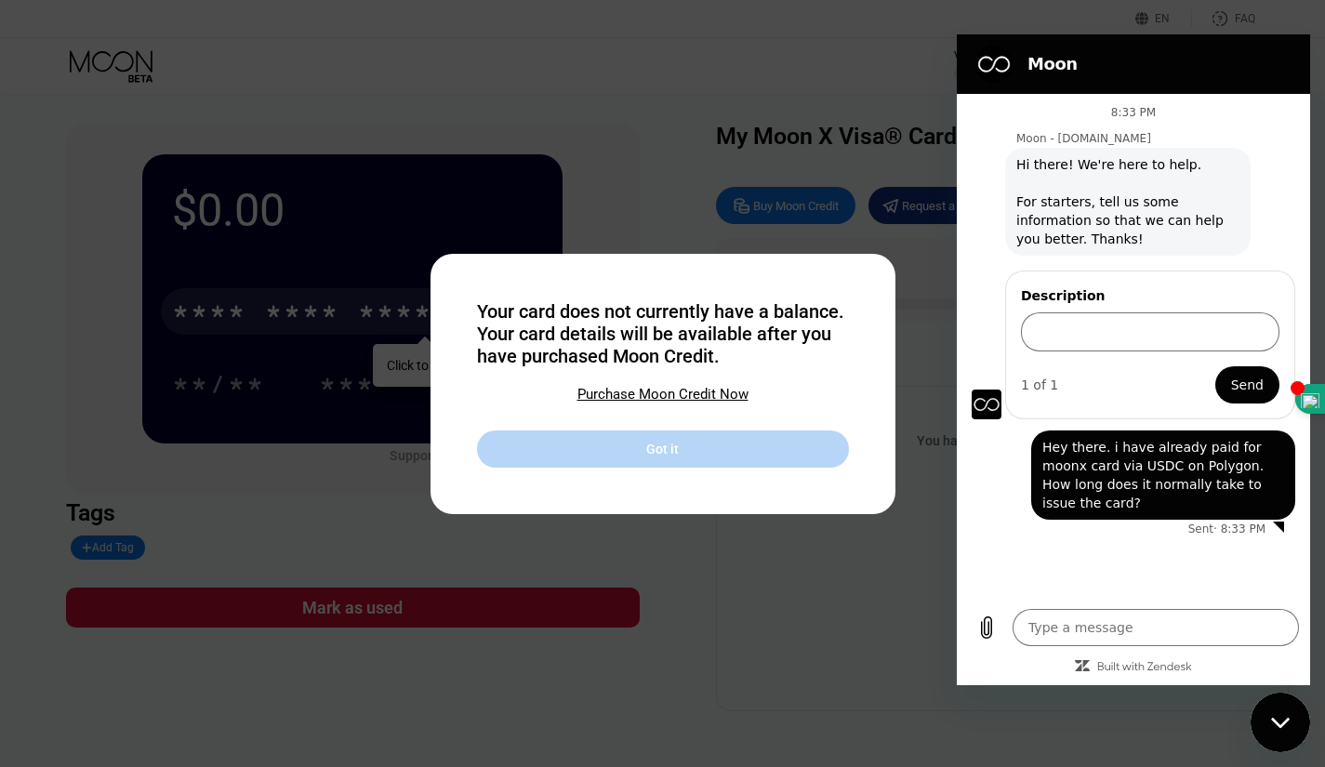
click at [692, 447] on div "Got it" at bounding box center [663, 448] width 372 height 37
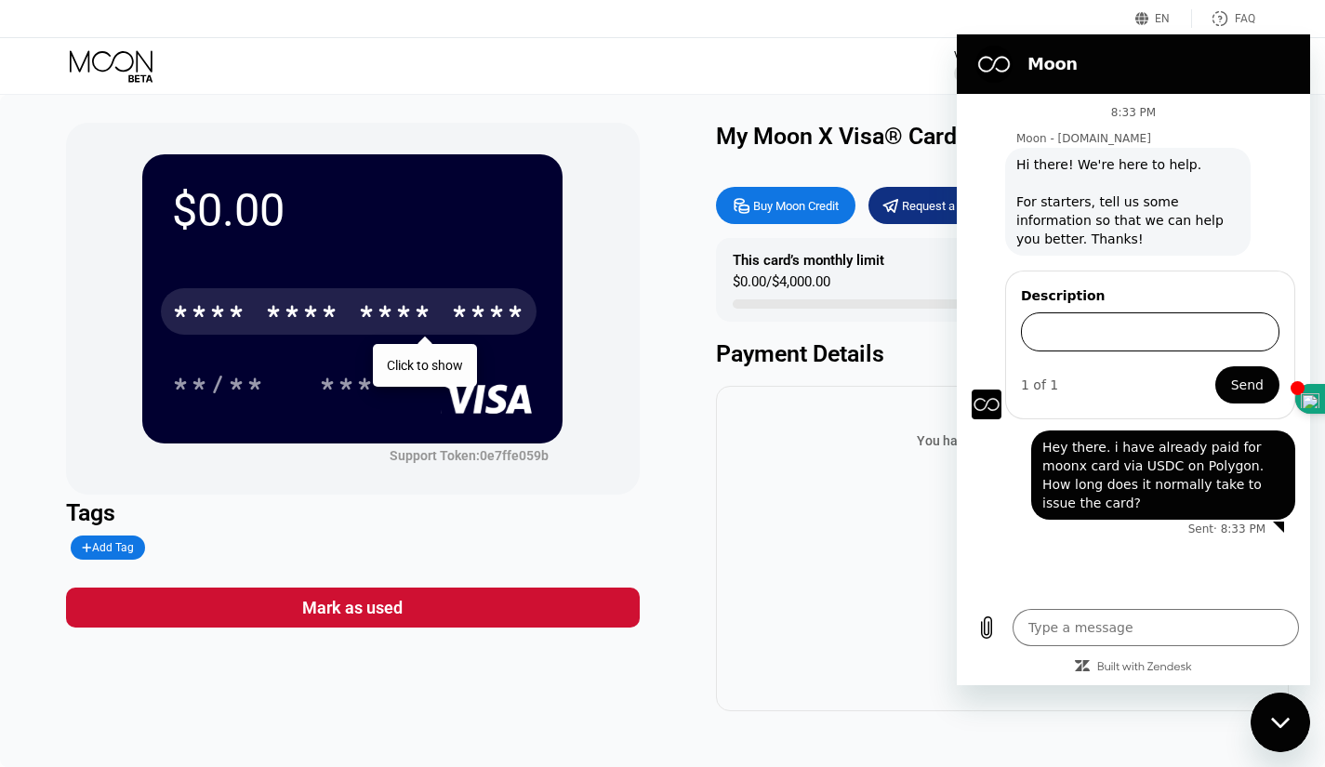
click at [1047, 342] on input "Description" at bounding box center [1150, 331] width 258 height 39
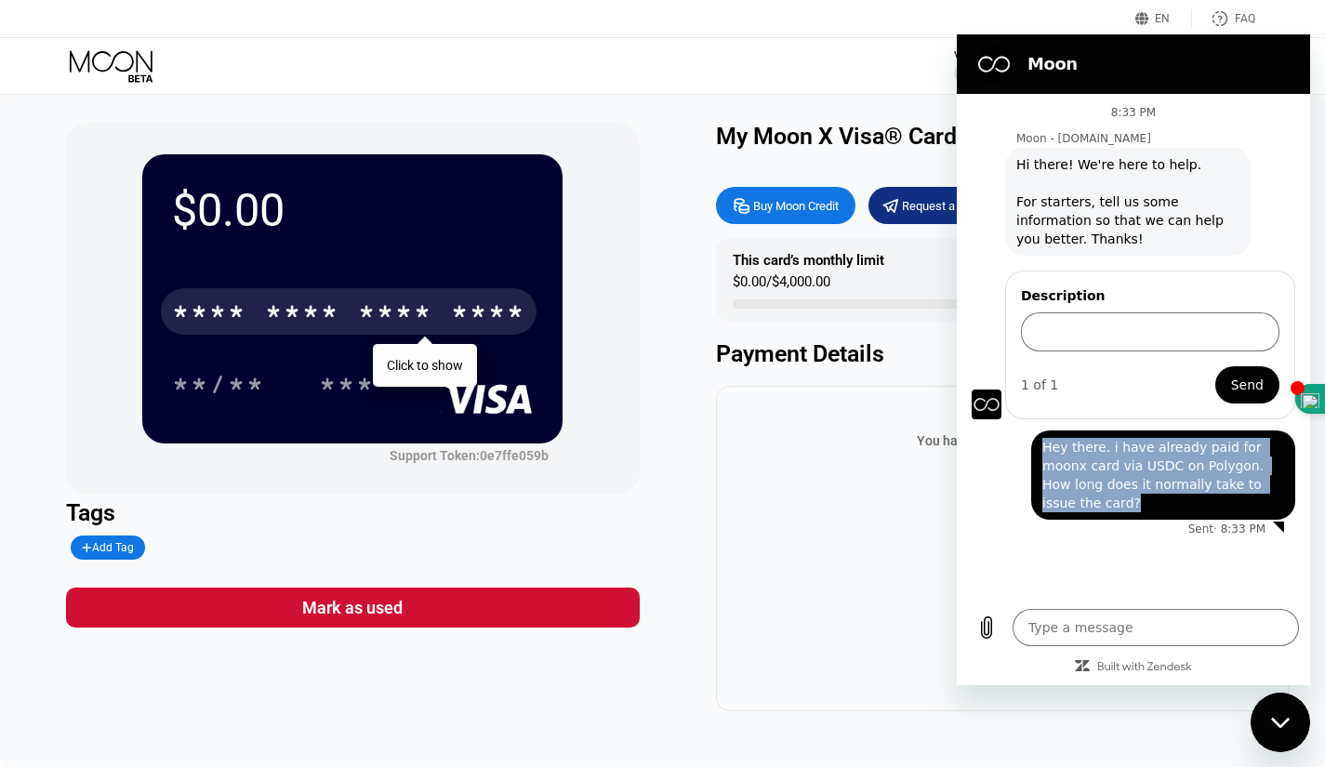
drag, startPoint x: 1271, startPoint y: 480, endPoint x: 1025, endPoint y: 447, distance: 248.5
click at [1025, 447] on div "says: Hey there. i have already paid for moonx card via USDC on Polygon. How lo…" at bounding box center [1126, 469] width 338 height 100
copy span "Hey there. i have already paid for moonx card via USDC on Polygon. How long doe…"
click at [1069, 326] on input "Description" at bounding box center [1150, 331] width 258 height 39
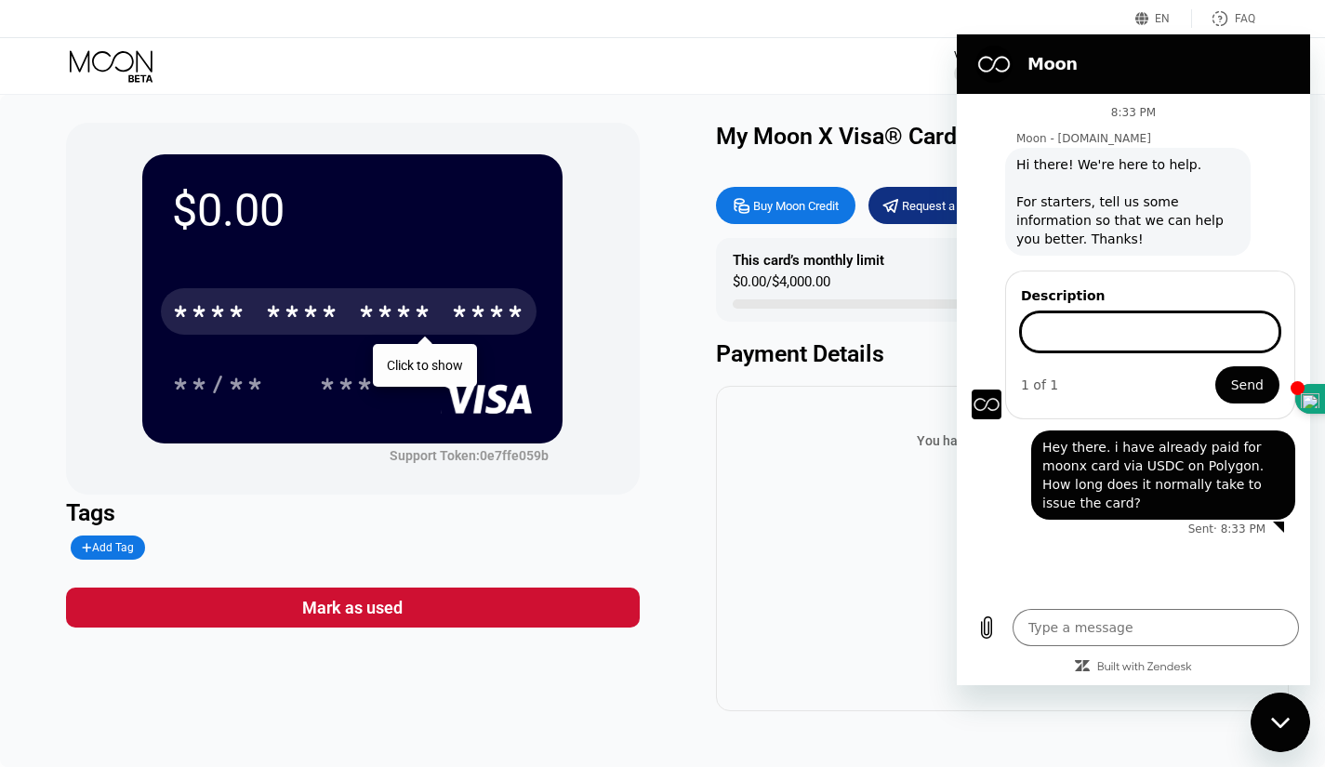
paste input "Hey there. i have already paid for moonx card via USDC on Polygon. How long doe…"
drag, startPoint x: 1124, startPoint y: 329, endPoint x: 1338, endPoint y: 363, distance: 216.4
click at [1310, 363] on html "Moon 8:33 PM Moon - [DOMAIN_NAME] Moon - [DOMAIN_NAME] says: Hi there! We're he…" at bounding box center [1133, 359] width 353 height 651
click at [1248, 386] on span "Send" at bounding box center [1247, 385] width 33 height 22
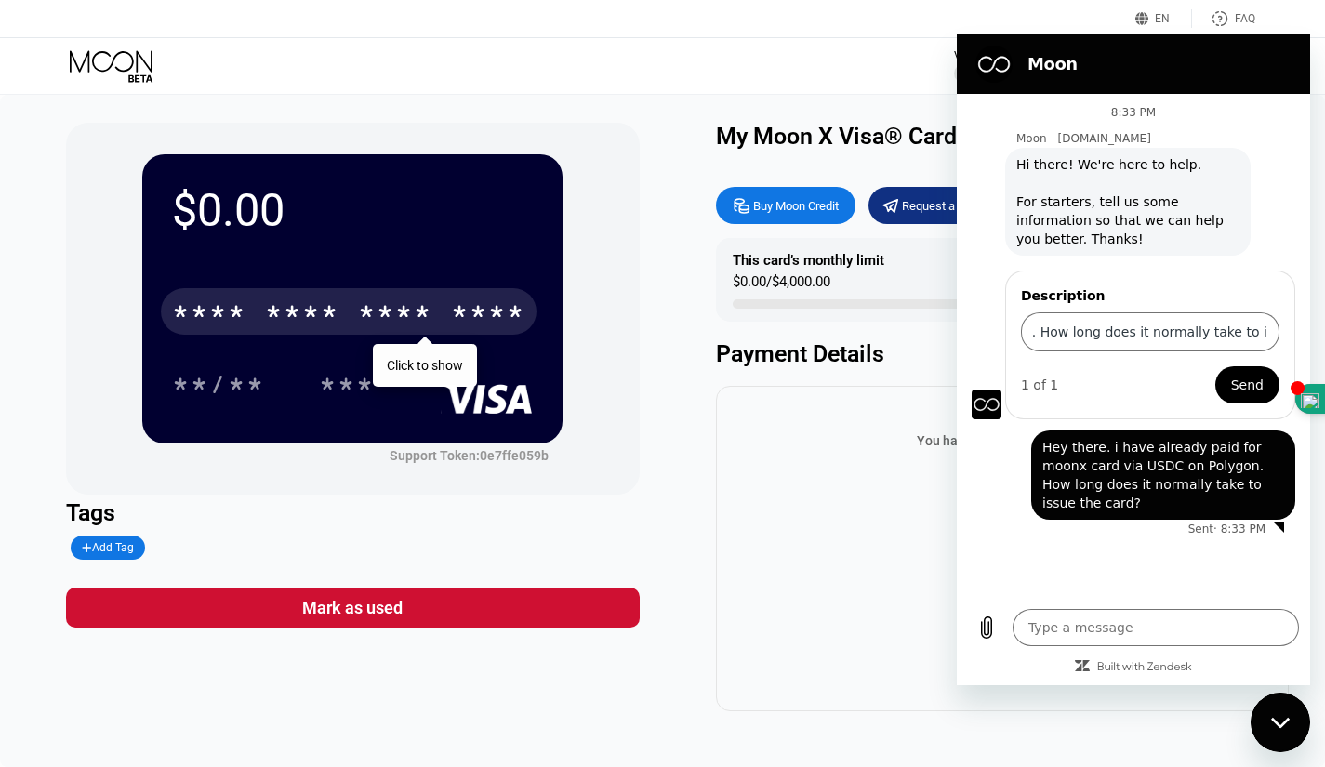
scroll to position [0, 0]
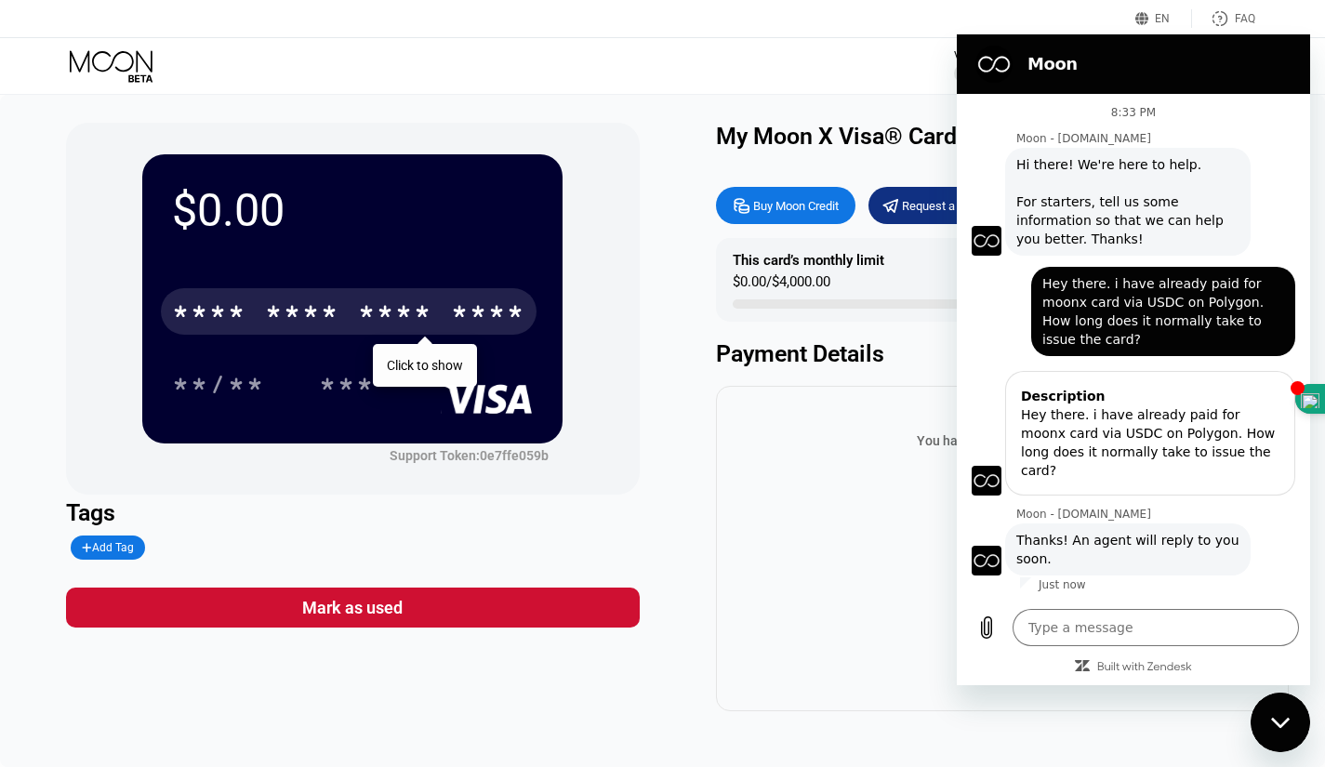
click at [445, 368] on div "**/** ***" at bounding box center [352, 384] width 361 height 46
click at [577, 441] on div "$0.00 * * * * * * * * * * * * **** Click to show **/** *** Support Token: 0e7ff…" at bounding box center [352, 309] width 573 height 372
click at [667, 456] on div "$0.00 * * * * * * * * * * * * **** Click to show **/** *** Support Token: 0e7ff…" at bounding box center [662, 417] width 1193 height 589
click at [1279, 708] on div "Close messaging window" at bounding box center [1280, 722] width 56 height 56
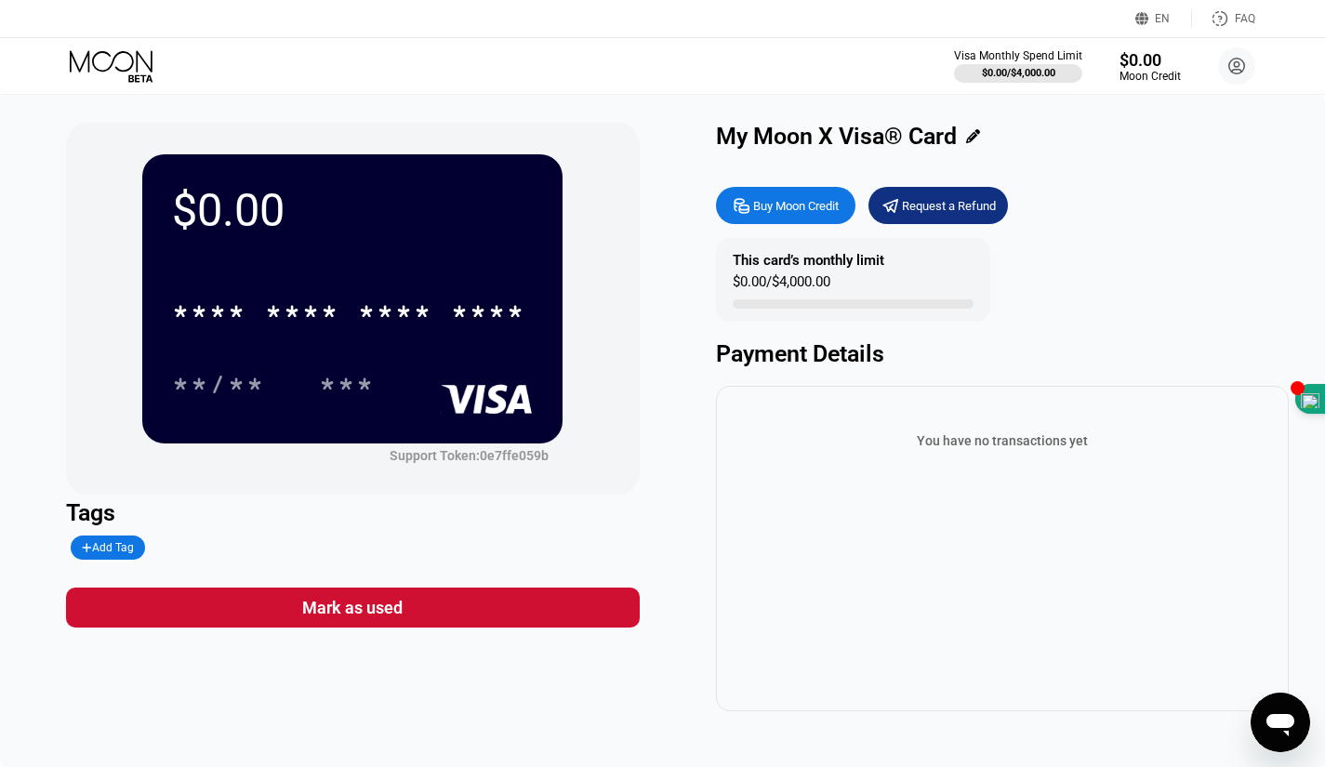
click at [438, 354] on div "* * * * * * * * * * * * **** **/** ***" at bounding box center [352, 329] width 361 height 110
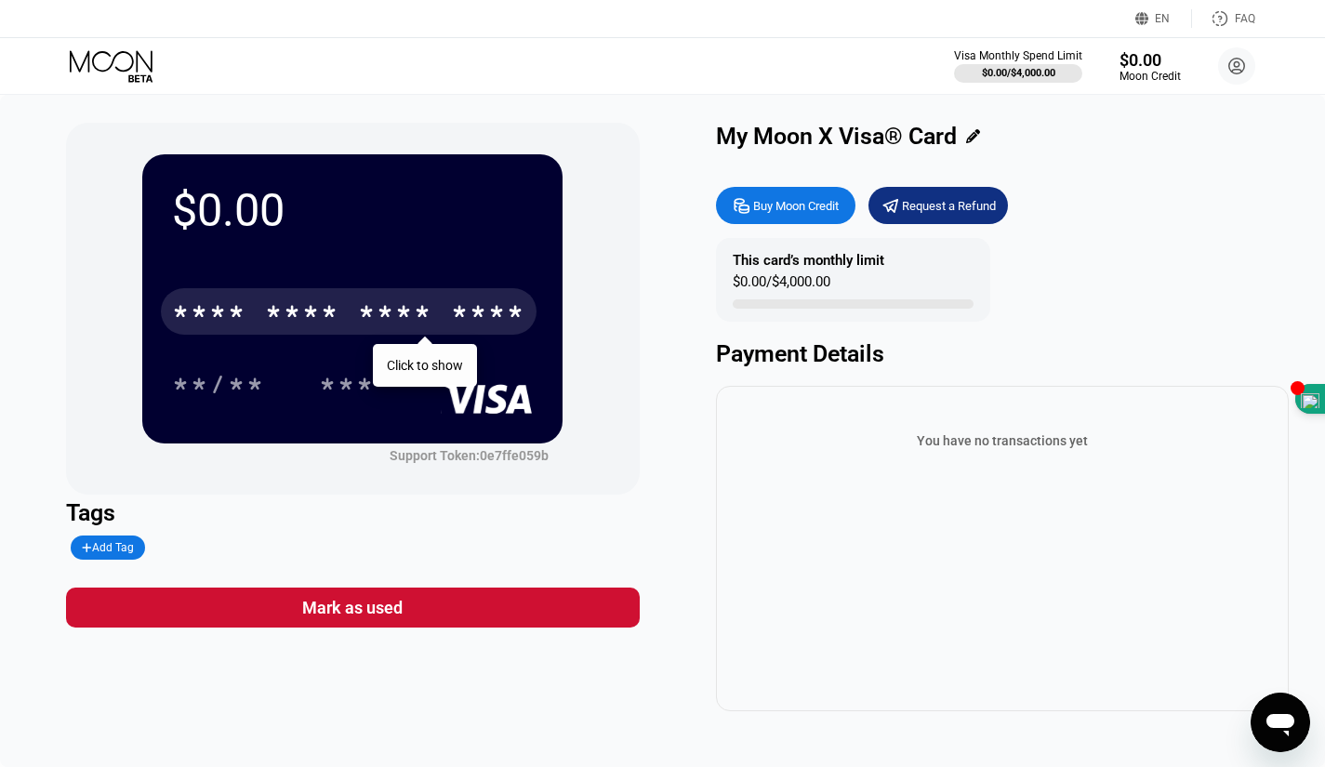
click at [413, 313] on div "* * * *" at bounding box center [395, 314] width 74 height 30
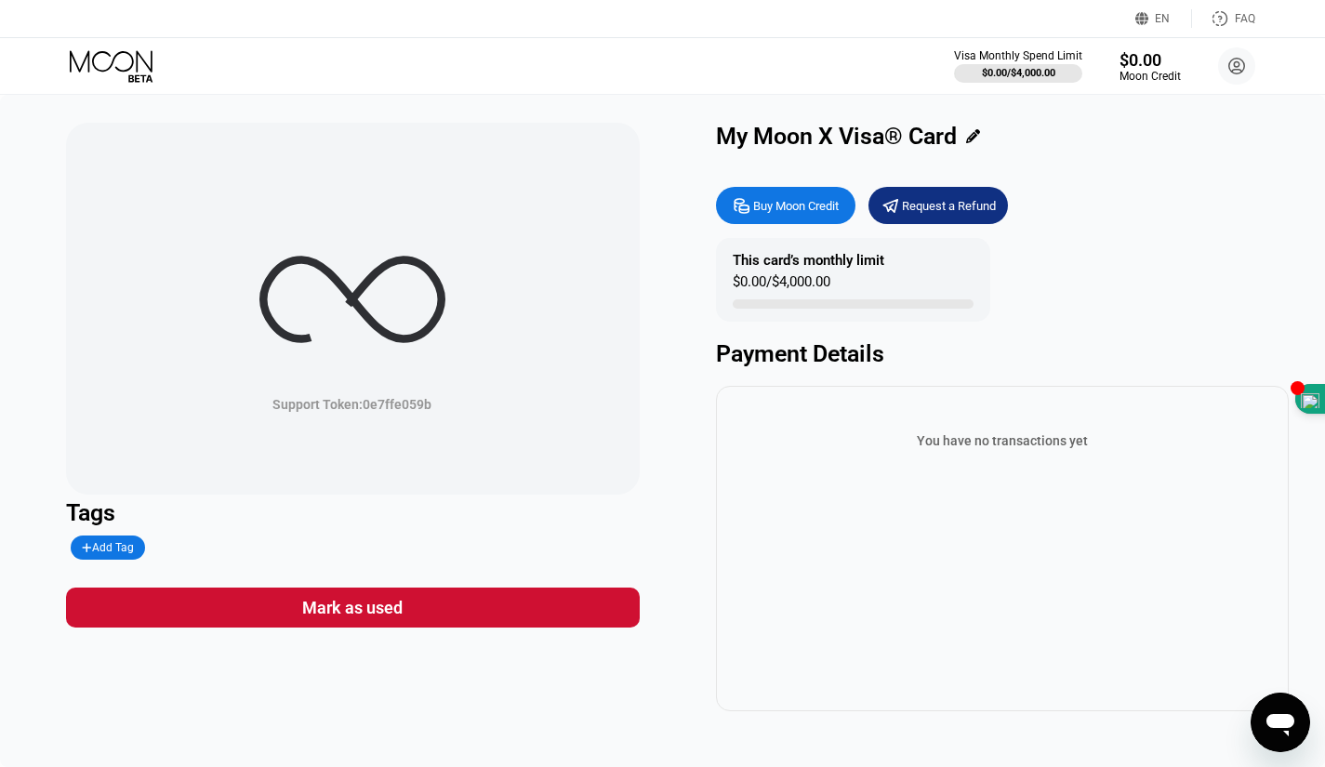
click at [1294, 710] on icon "Open messaging window" at bounding box center [1279, 722] width 33 height 33
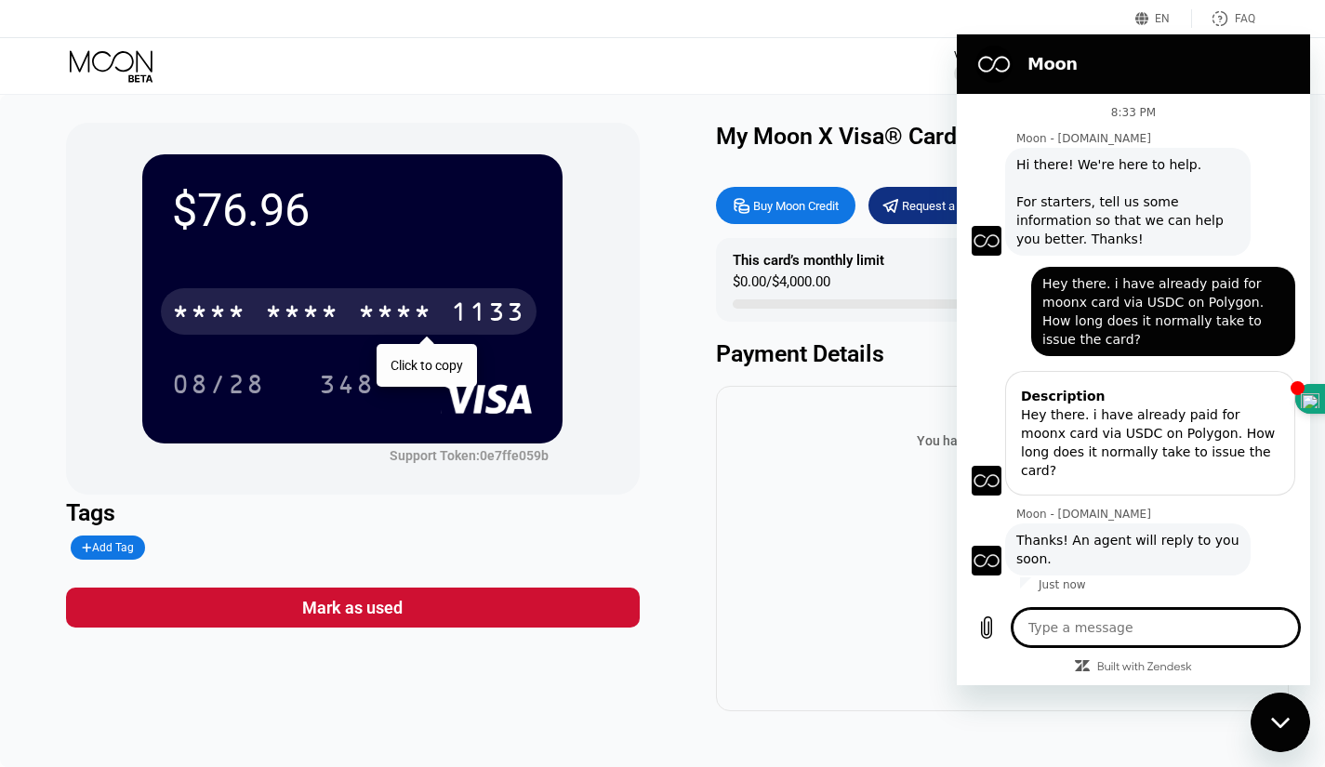
click at [589, 476] on div "$76.96 * * * * * * * * * * * * 1133 Click to copy 08/28 348 Support Token: 0e7f…" at bounding box center [352, 309] width 573 height 372
click at [324, 301] on div "* * * *" at bounding box center [302, 314] width 74 height 30
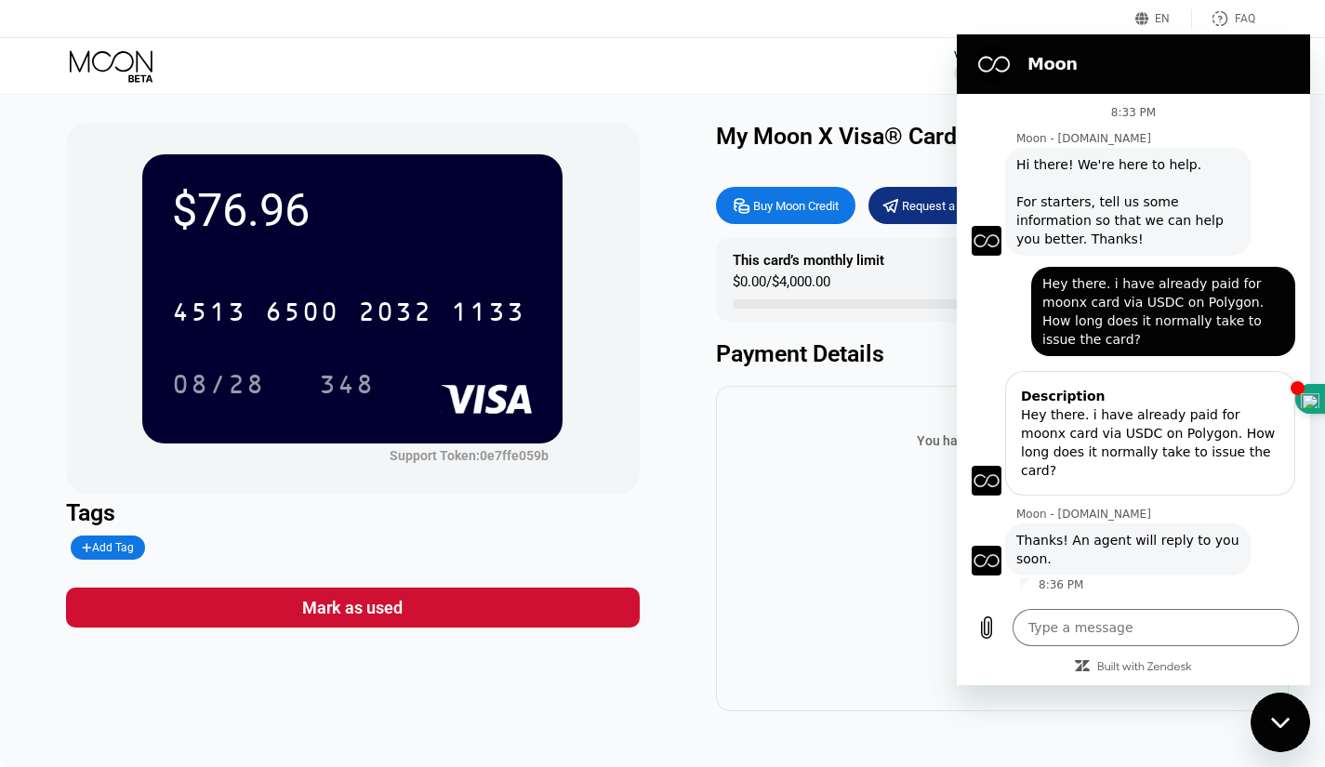
click at [1292, 735] on div "Close messaging window" at bounding box center [1280, 722] width 56 height 56
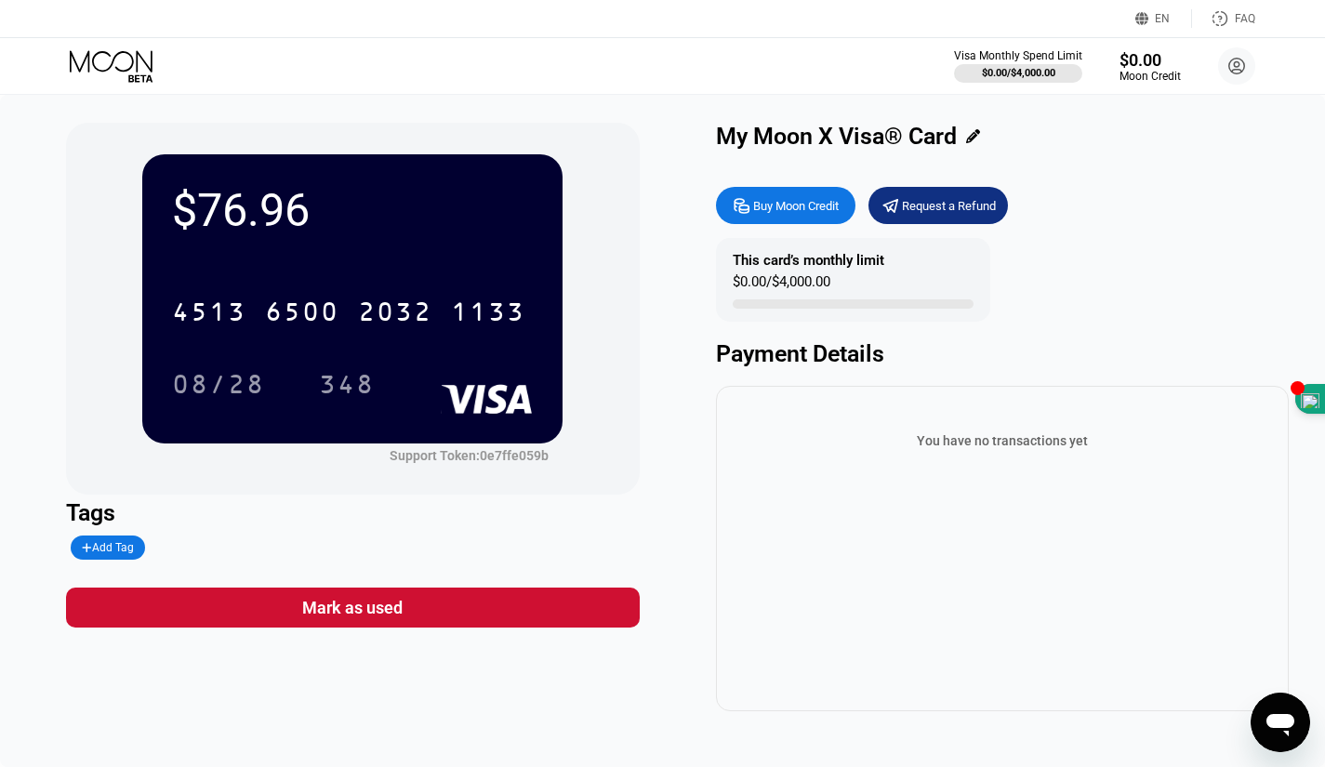
click at [477, 399] on rect at bounding box center [488, 399] width 92 height 30
